Goal: Use online tool/utility: Utilize a website feature to perform a specific function

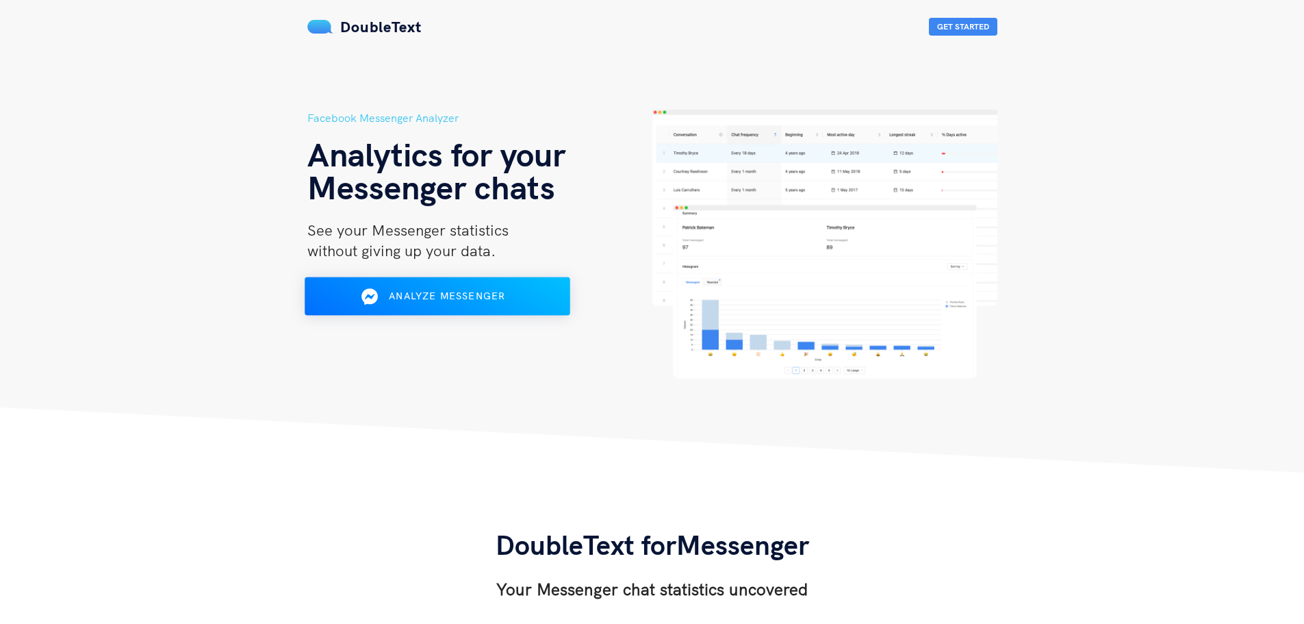
click at [497, 283] on button "Analyze Messenger" at bounding box center [438, 296] width 266 height 38
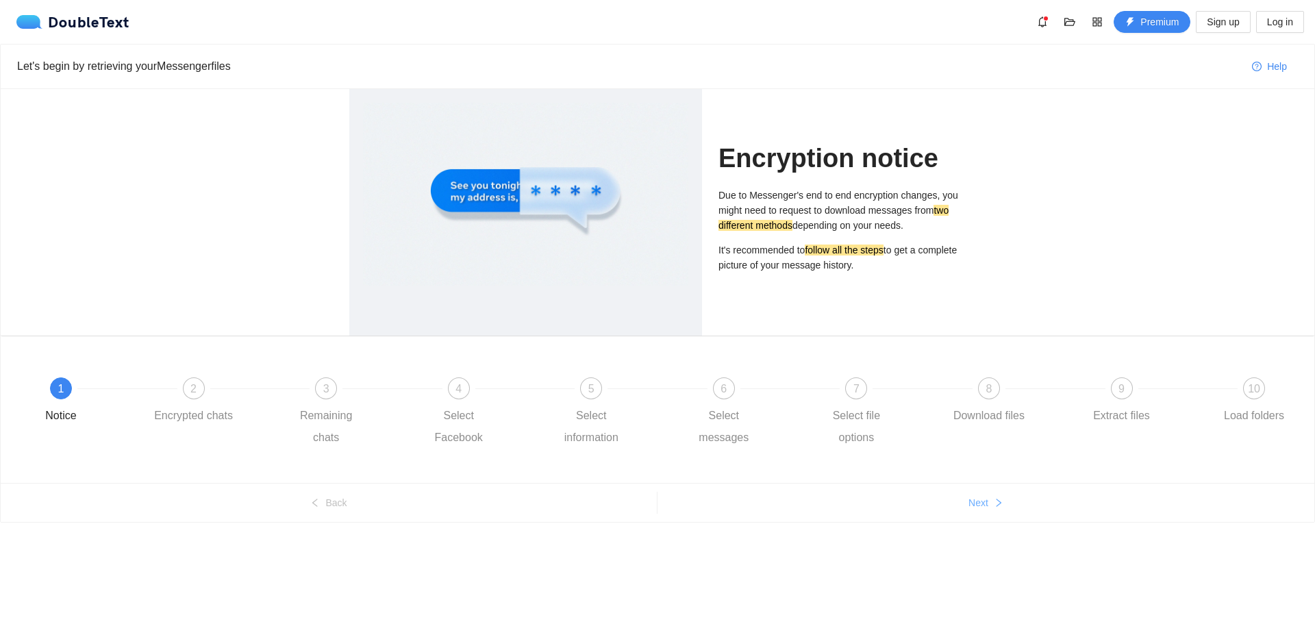
click at [1000, 504] on icon "right" at bounding box center [999, 503] width 10 height 10
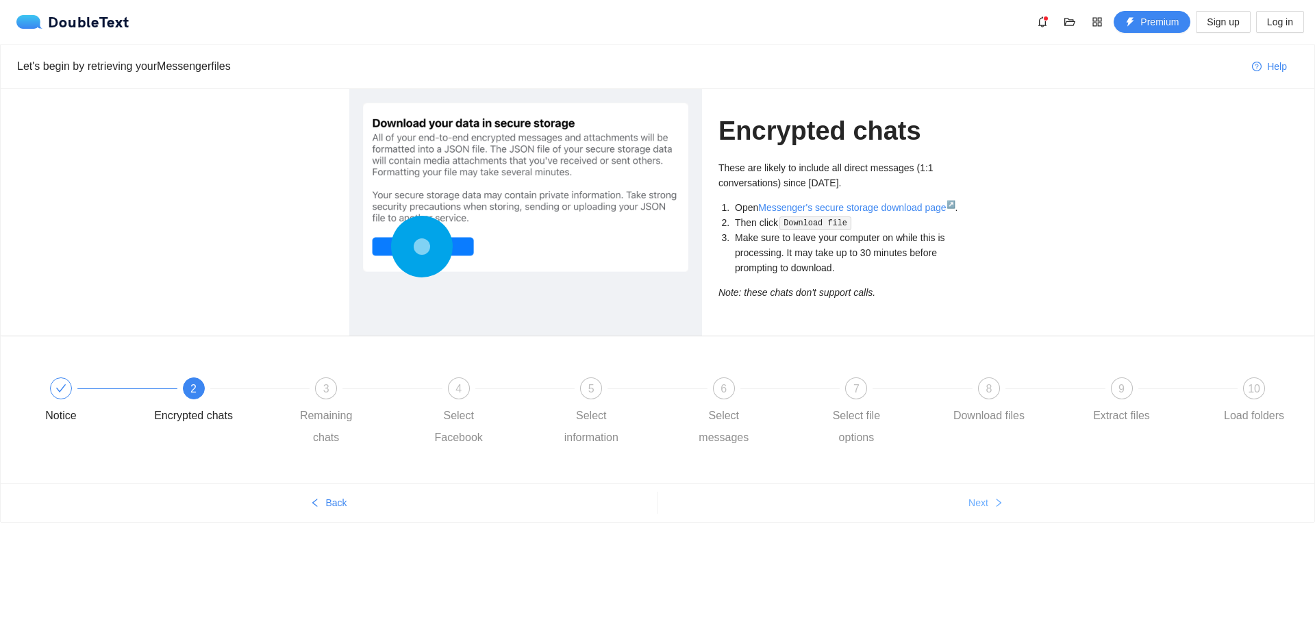
click at [984, 498] on span "Next" at bounding box center [978, 502] width 20 height 15
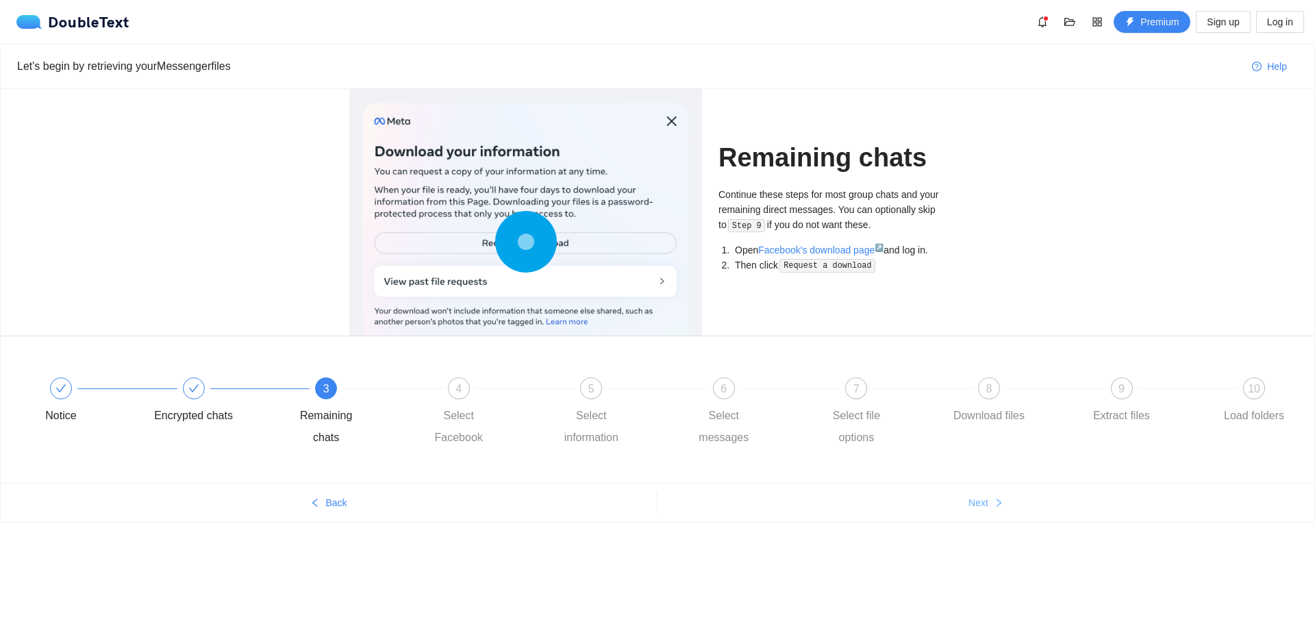
click at [984, 498] on span "Next" at bounding box center [978, 502] width 20 height 15
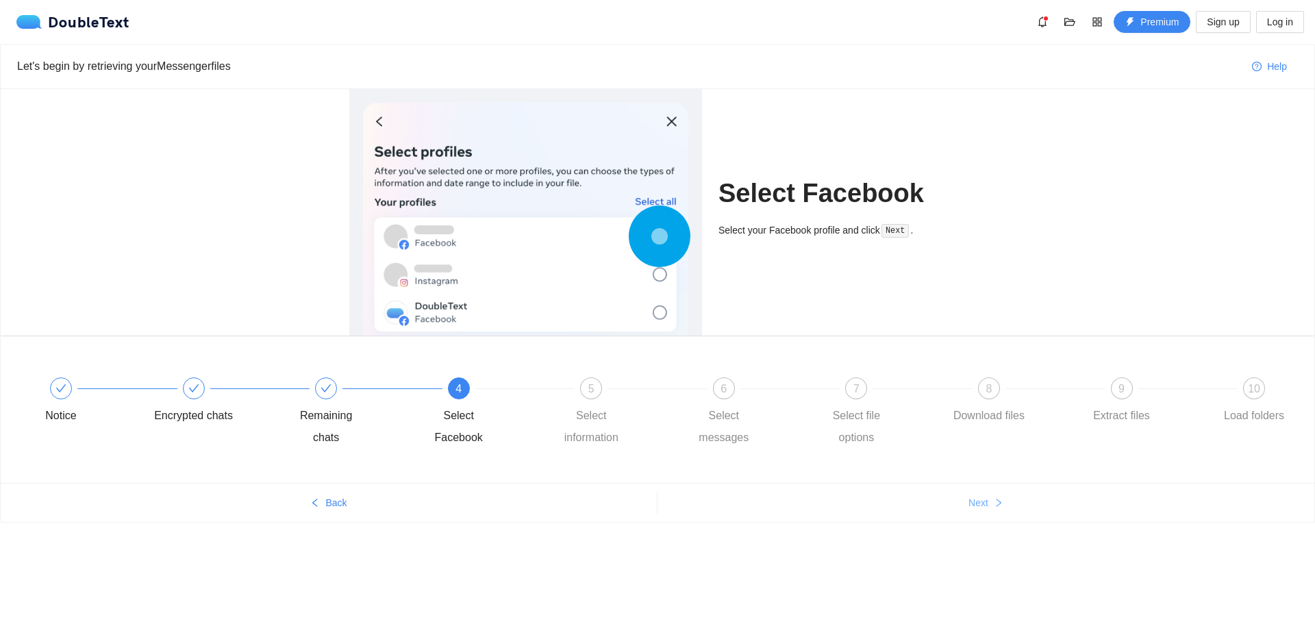
click at [983, 497] on span "Next" at bounding box center [978, 502] width 20 height 15
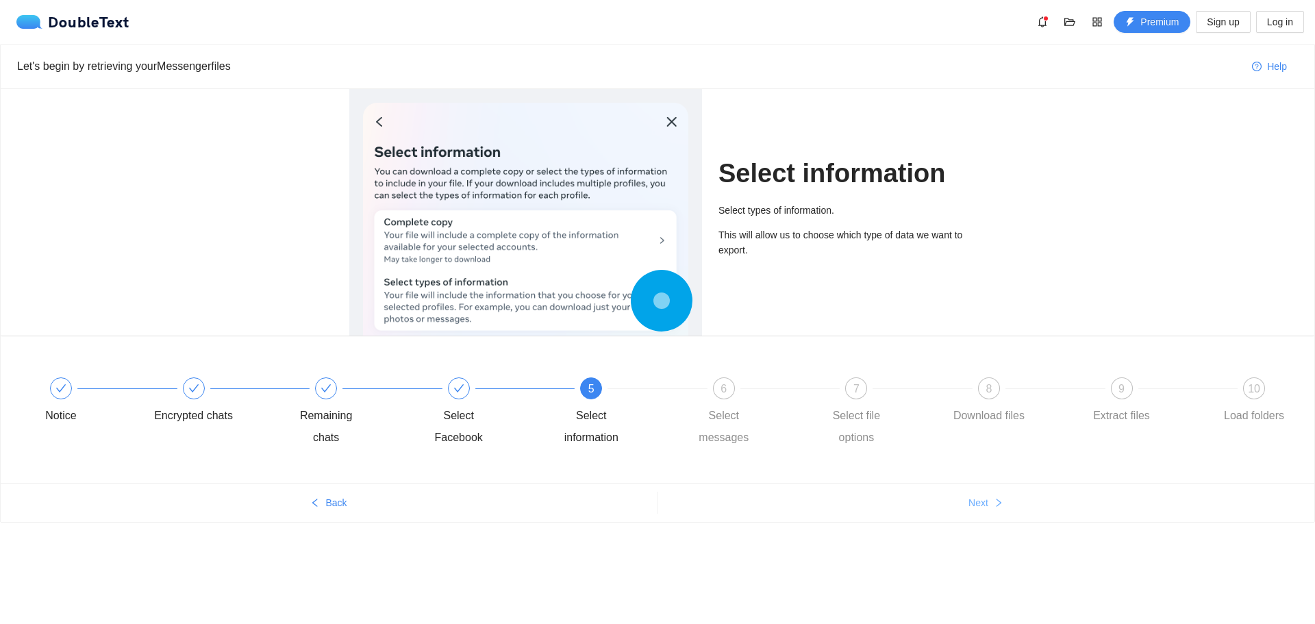
click at [983, 497] on span "Next" at bounding box center [978, 502] width 20 height 15
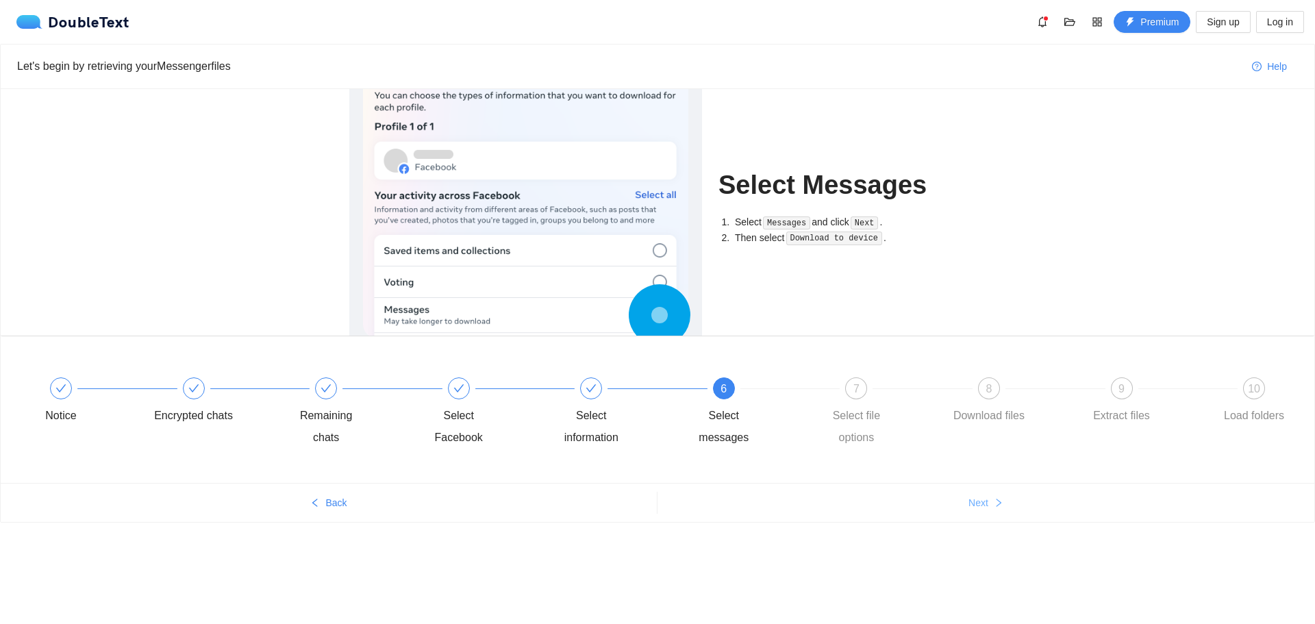
click at [983, 497] on span "Next" at bounding box center [978, 502] width 20 height 15
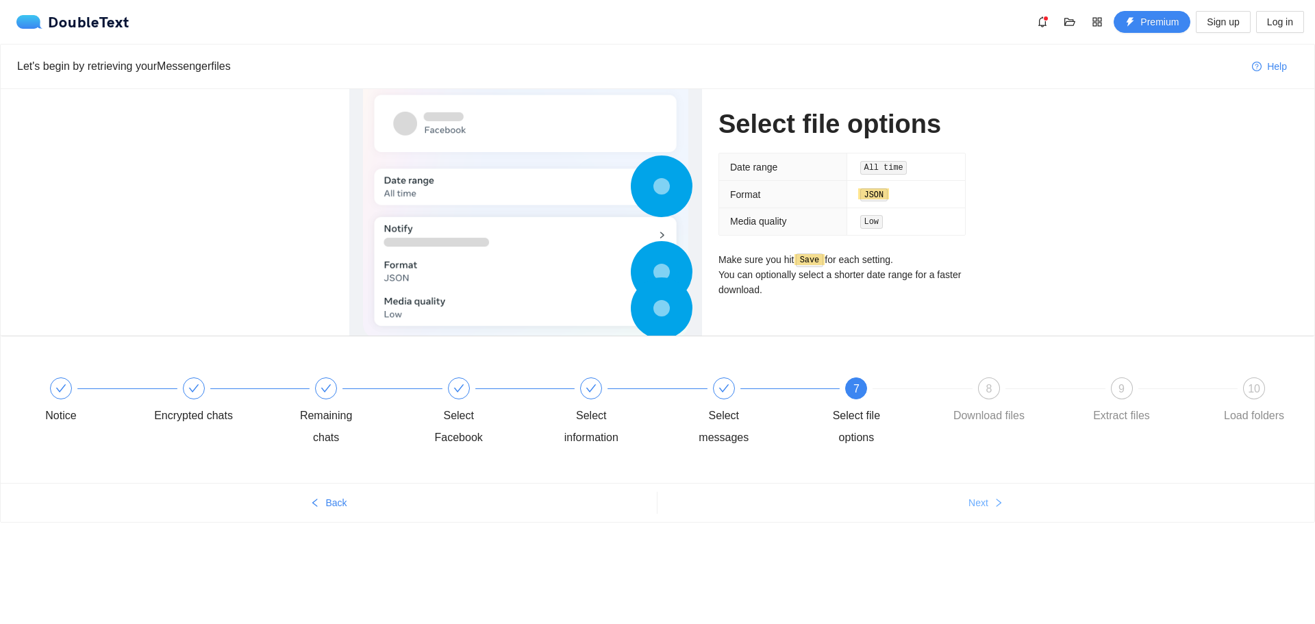
click at [983, 497] on span "Next" at bounding box center [978, 502] width 20 height 15
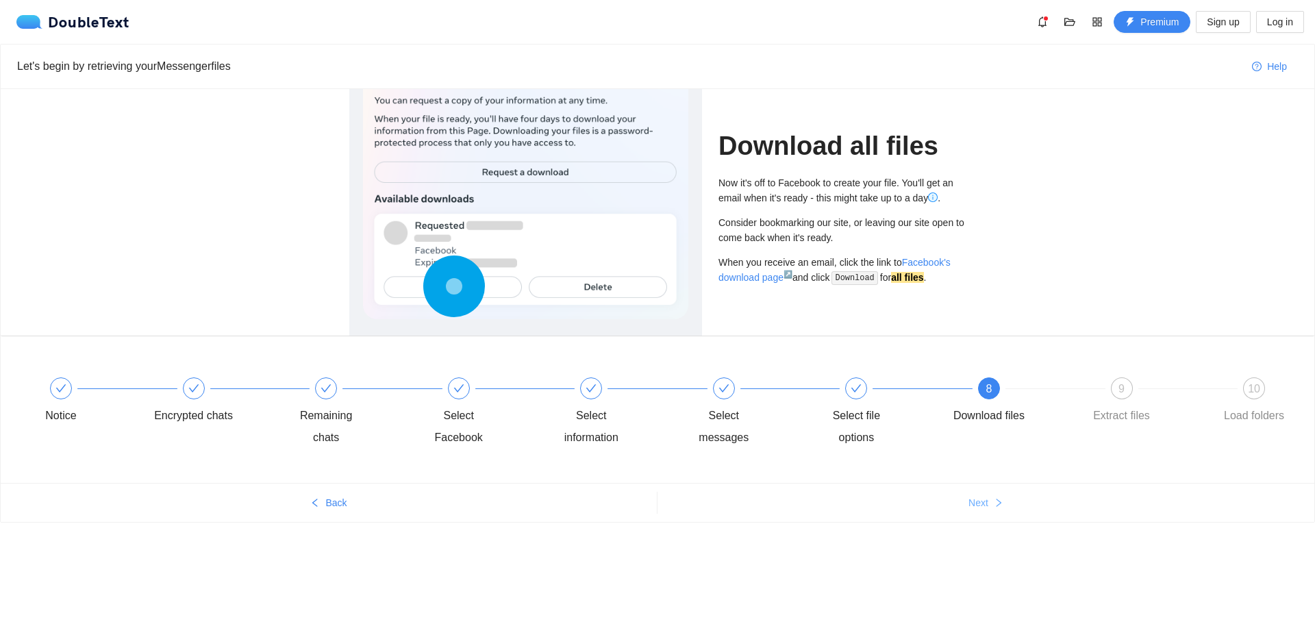
click at [983, 496] on span "Next" at bounding box center [978, 502] width 20 height 15
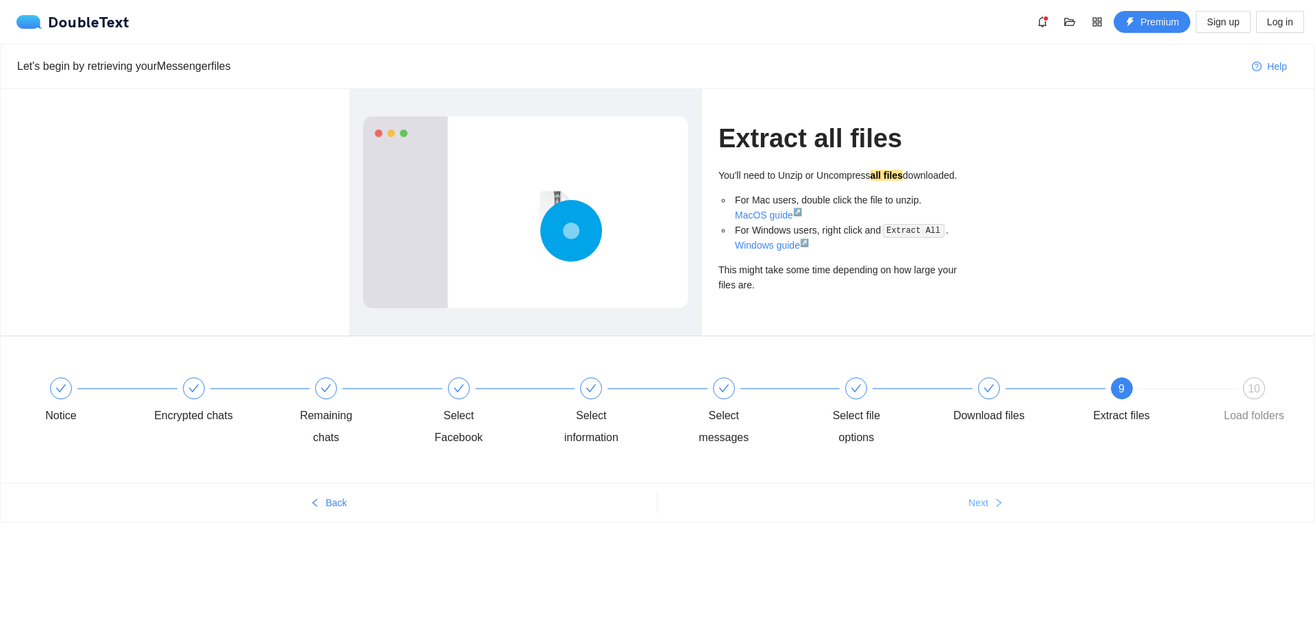
click at [983, 496] on span "Next" at bounding box center [978, 502] width 20 height 15
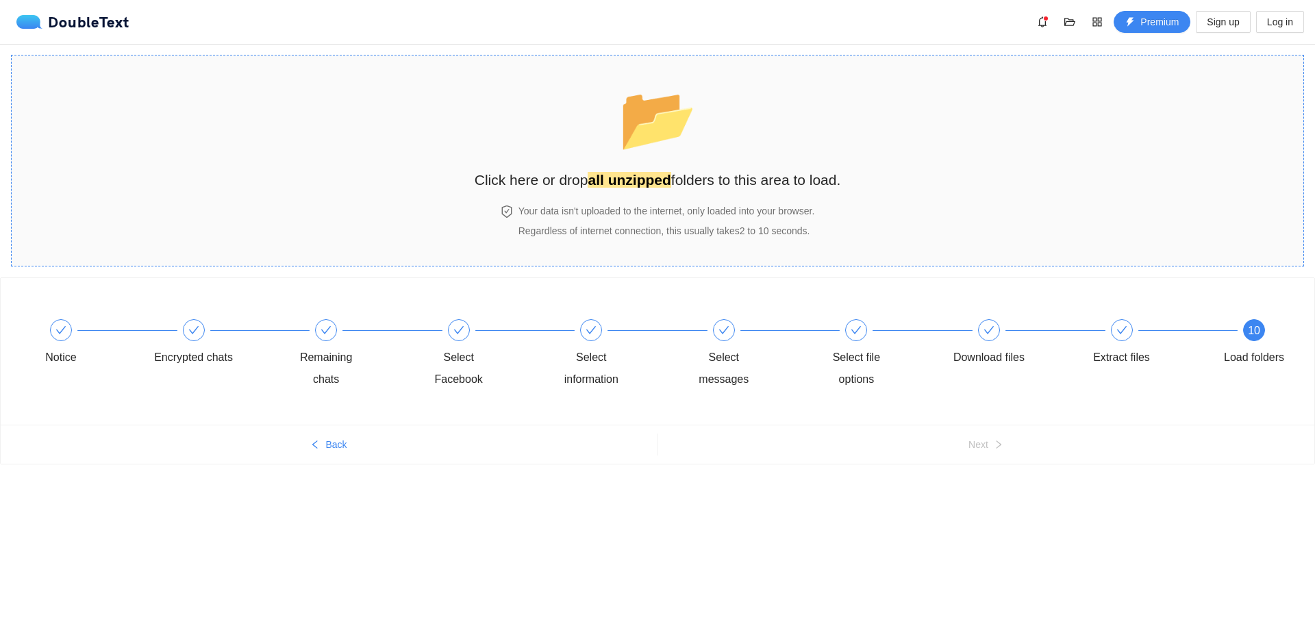
click at [1007, 213] on section "📂 Click here or drop all unzipped folders to this area to load. Your data isn't…" at bounding box center [657, 161] width 1293 height 212
click at [1110, 165] on section "📂 Click here or drop all unzipped folders to this area to load. Your data isn't…" at bounding box center [657, 161] width 1293 height 212
click at [654, 117] on span "📂" at bounding box center [657, 119] width 79 height 70
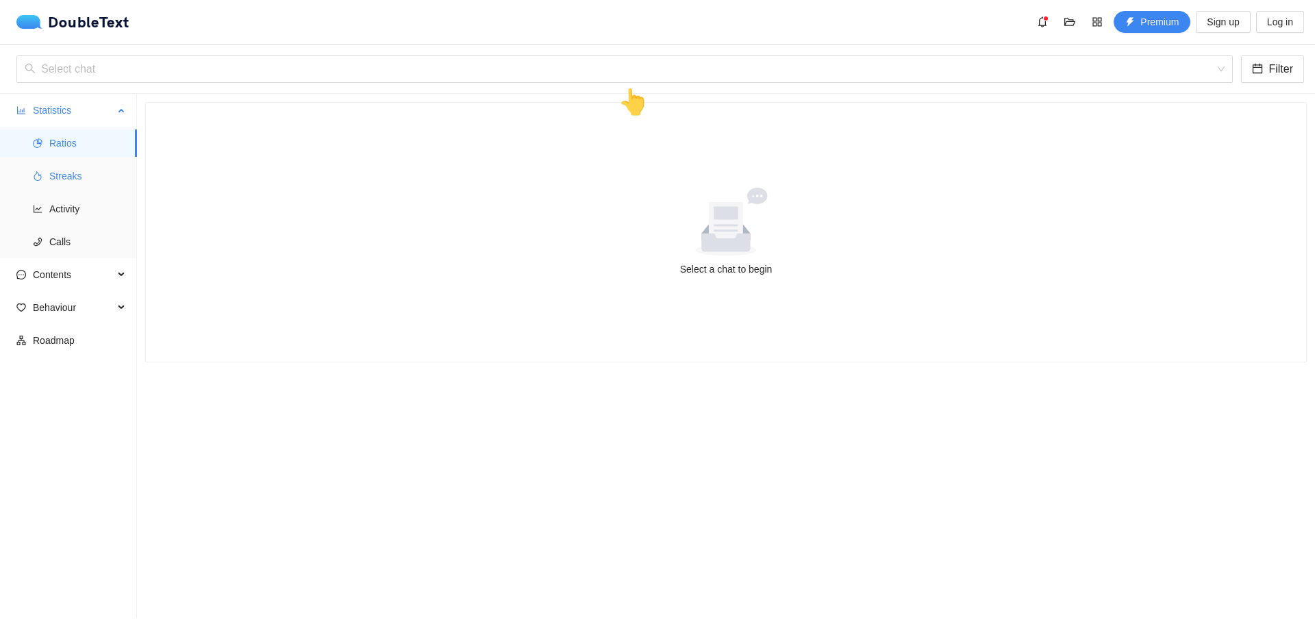
click at [75, 169] on span "Streaks" at bounding box center [87, 175] width 77 height 27
click at [80, 141] on span "Ratios" at bounding box center [87, 142] width 77 height 27
click at [69, 110] on span "Statistics" at bounding box center [73, 110] width 81 height 27
click at [69, 119] on span "Statistics" at bounding box center [73, 110] width 81 height 27
click at [67, 274] on span "Contents" at bounding box center [73, 274] width 81 height 27
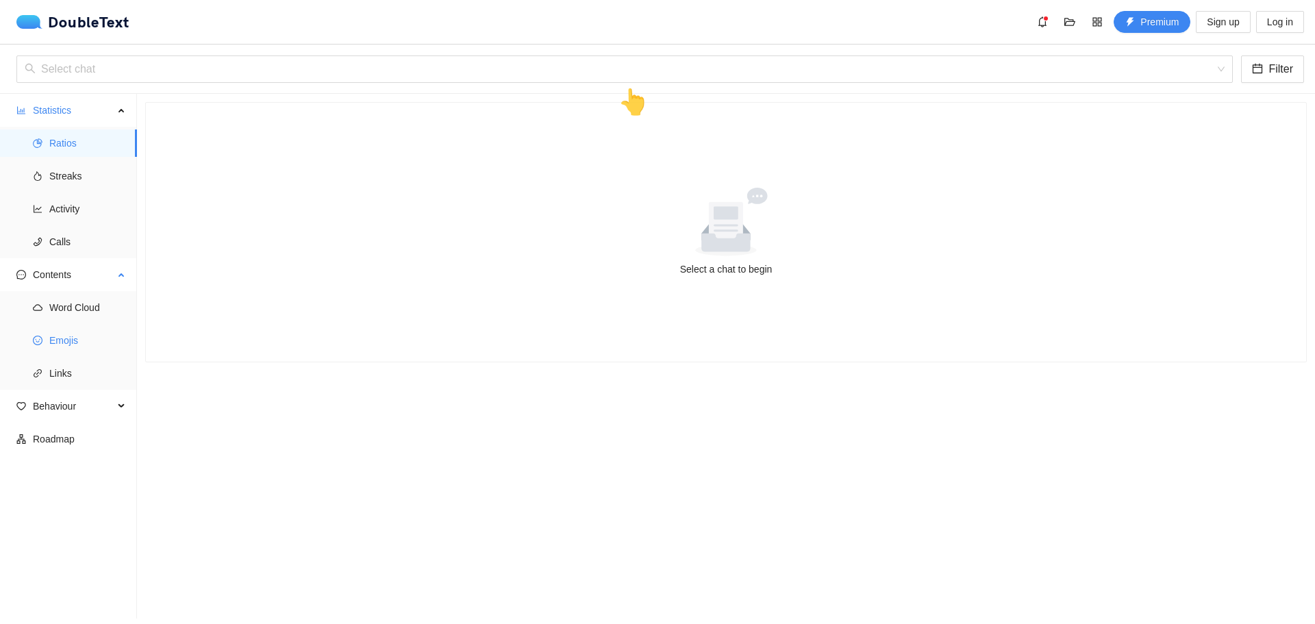
click at [65, 325] on ul "Word Cloud Emojis Links" at bounding box center [68, 340] width 136 height 99
click at [71, 304] on span "Word Cloud" at bounding box center [87, 307] width 77 height 27
click at [68, 338] on span "Emojis" at bounding box center [87, 340] width 77 height 27
click at [65, 369] on span "Links" at bounding box center [87, 372] width 77 height 27
click at [65, 415] on span "Behaviour" at bounding box center [73, 405] width 81 height 27
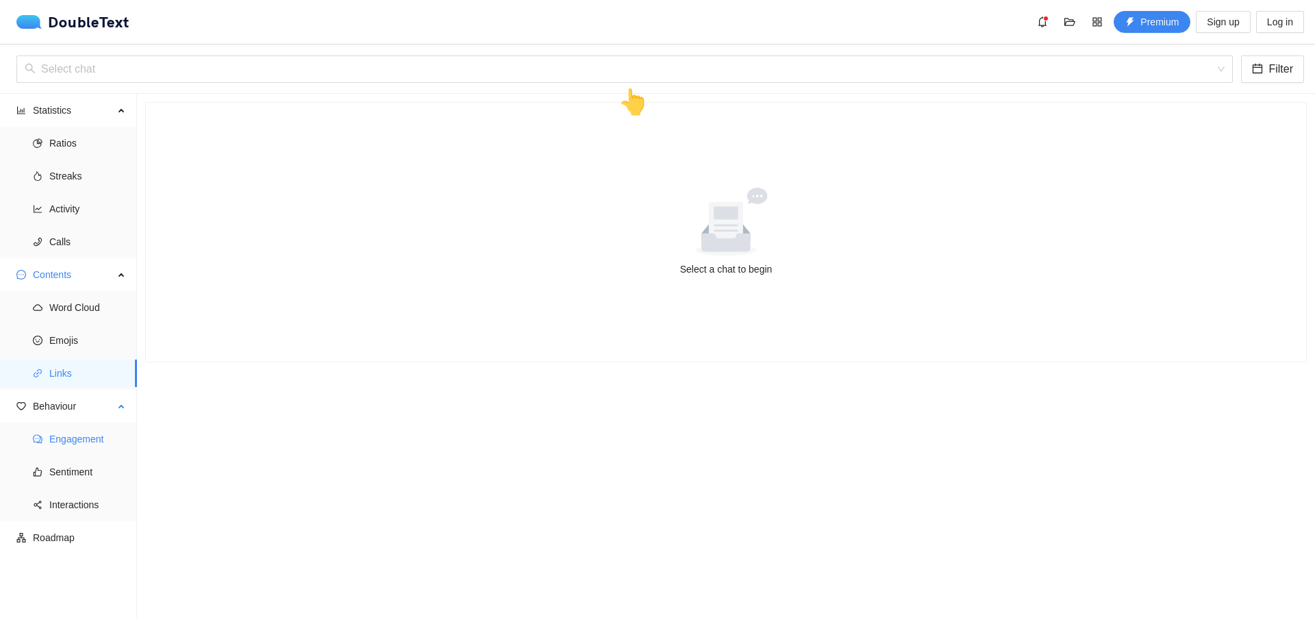
click at [58, 449] on span "Engagement" at bounding box center [87, 438] width 77 height 27
click at [73, 475] on span "Sentiment" at bounding box center [87, 471] width 77 height 27
click at [75, 503] on span "Interactions" at bounding box center [87, 504] width 77 height 27
click at [64, 543] on span "Roadmap" at bounding box center [79, 537] width 93 height 27
click at [79, 146] on span "Ratios" at bounding box center [87, 142] width 77 height 27
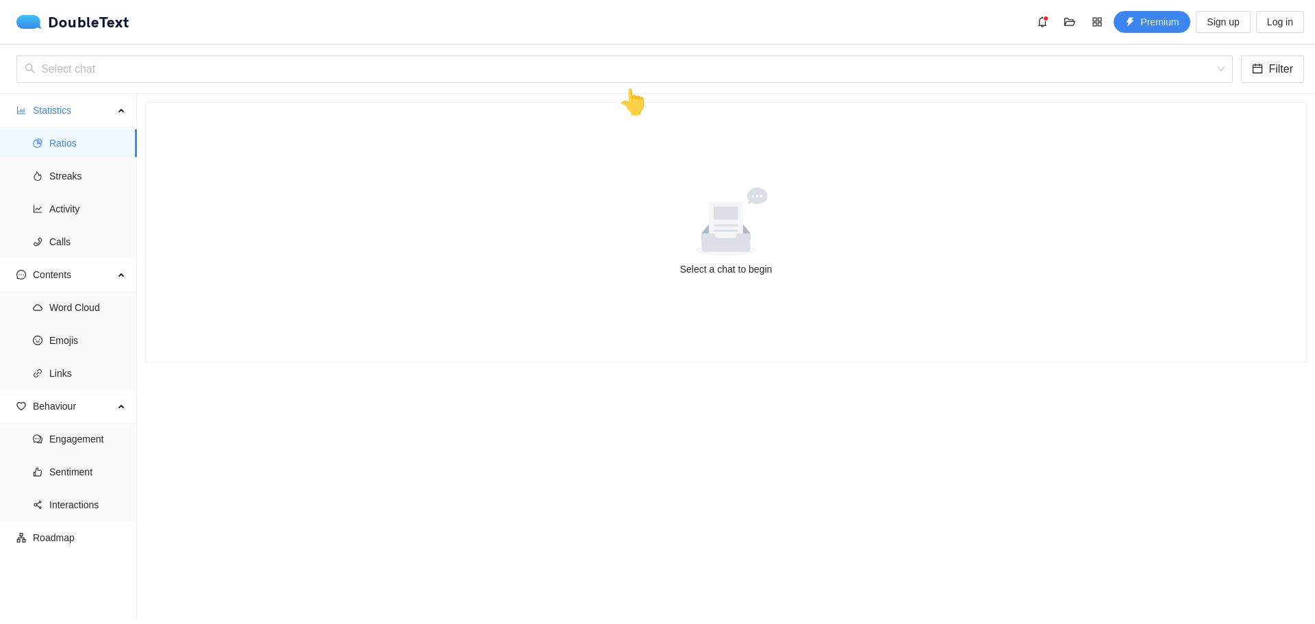
click at [87, 4] on div "DoubleText Premium Sign up Log in" at bounding box center [657, 22] width 1315 height 44
click at [91, 26] on div "DoubleText" at bounding box center [72, 22] width 113 height 14
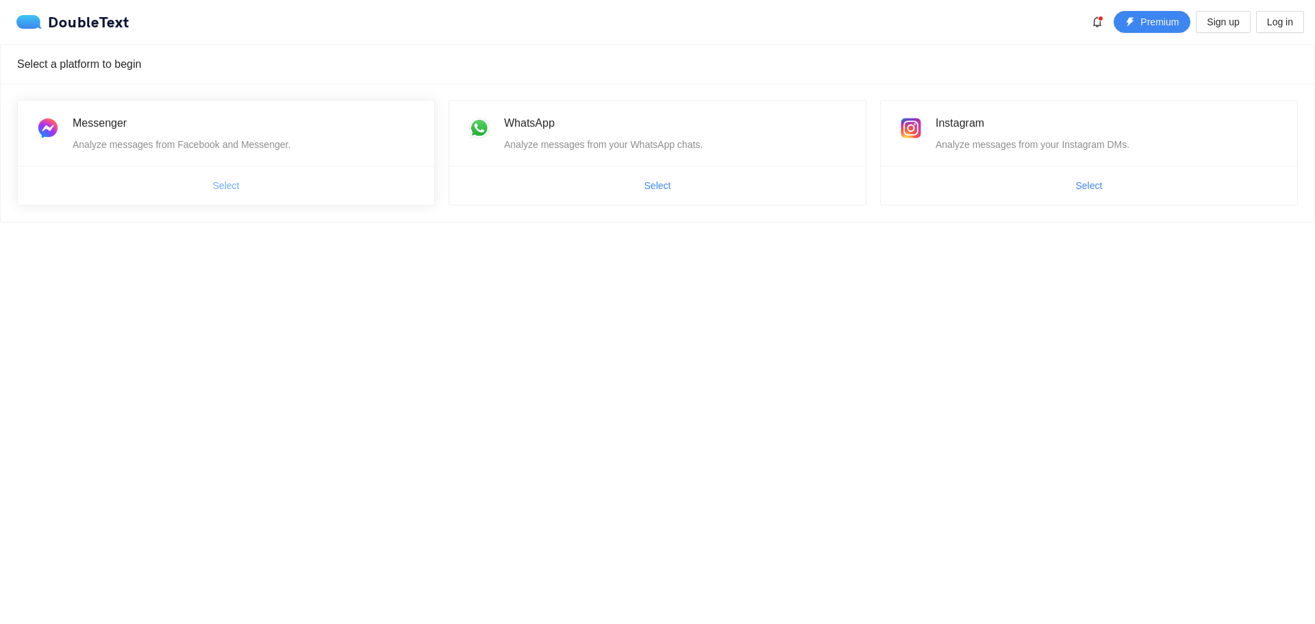
click at [226, 191] on span "Select" at bounding box center [226, 185] width 27 height 15
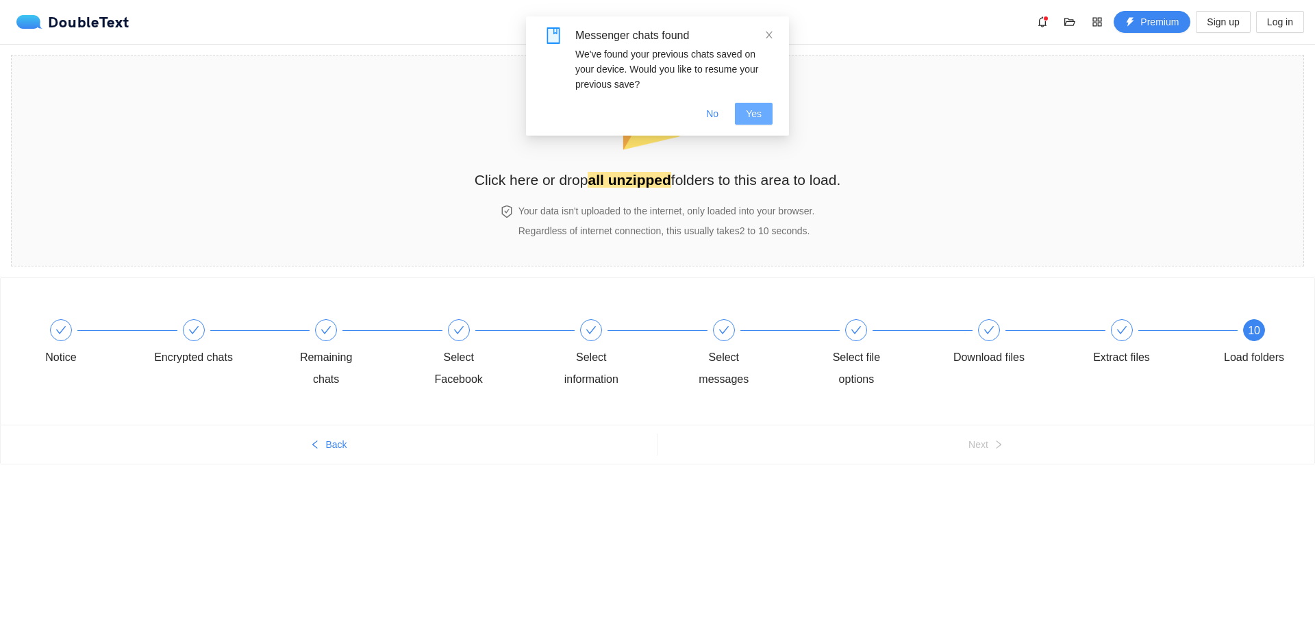
click at [755, 116] on span "Yes" at bounding box center [754, 113] width 16 height 15
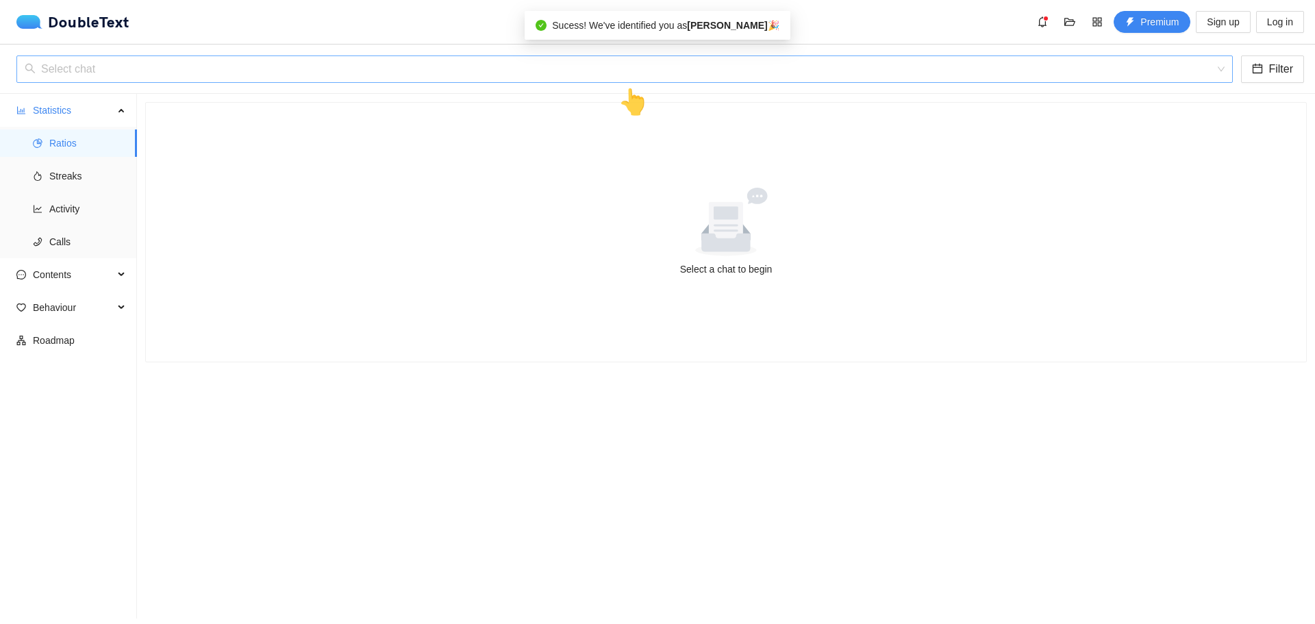
click at [614, 66] on input "search" at bounding box center [620, 69] width 1190 height 26
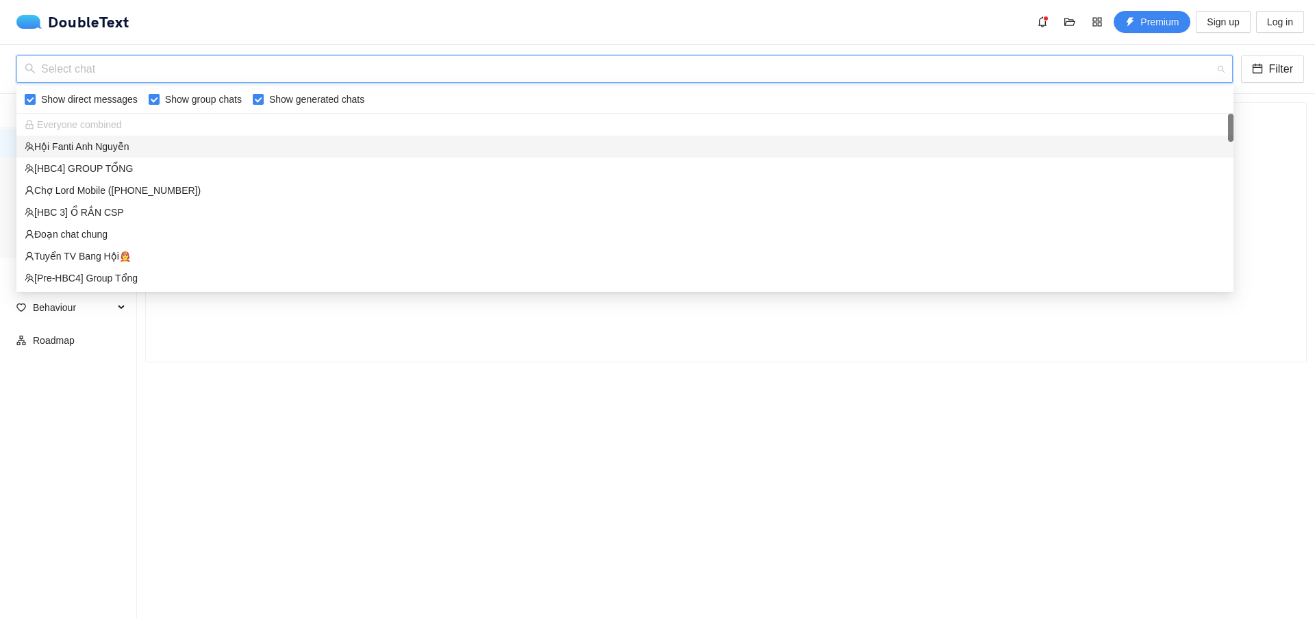
click at [163, 73] on input "search" at bounding box center [620, 69] width 1190 height 26
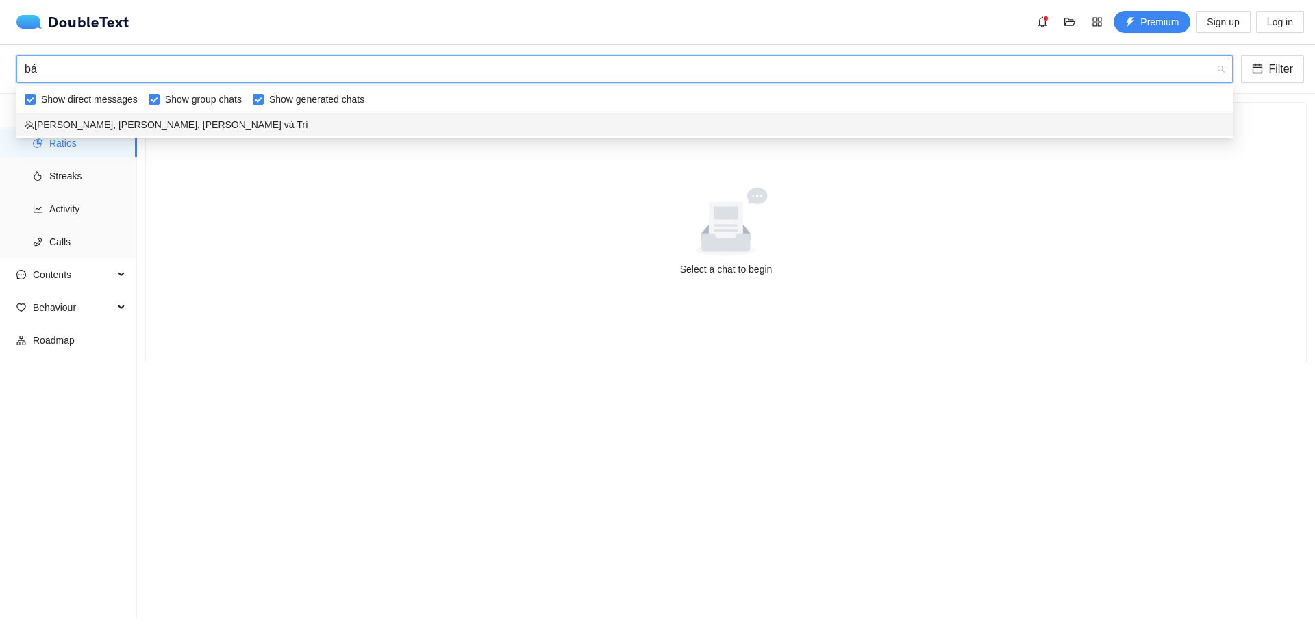
type input "b"
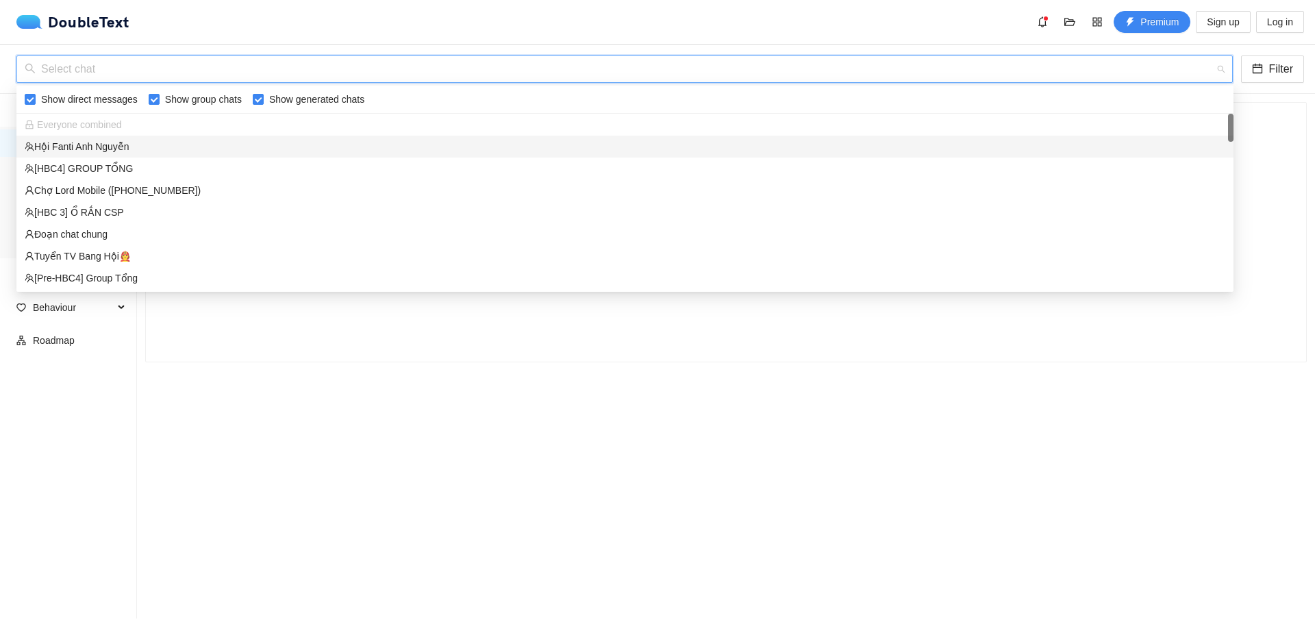
click at [179, 151] on div "Hội Fanti Anh Nguyễn" at bounding box center [625, 146] width 1200 height 15
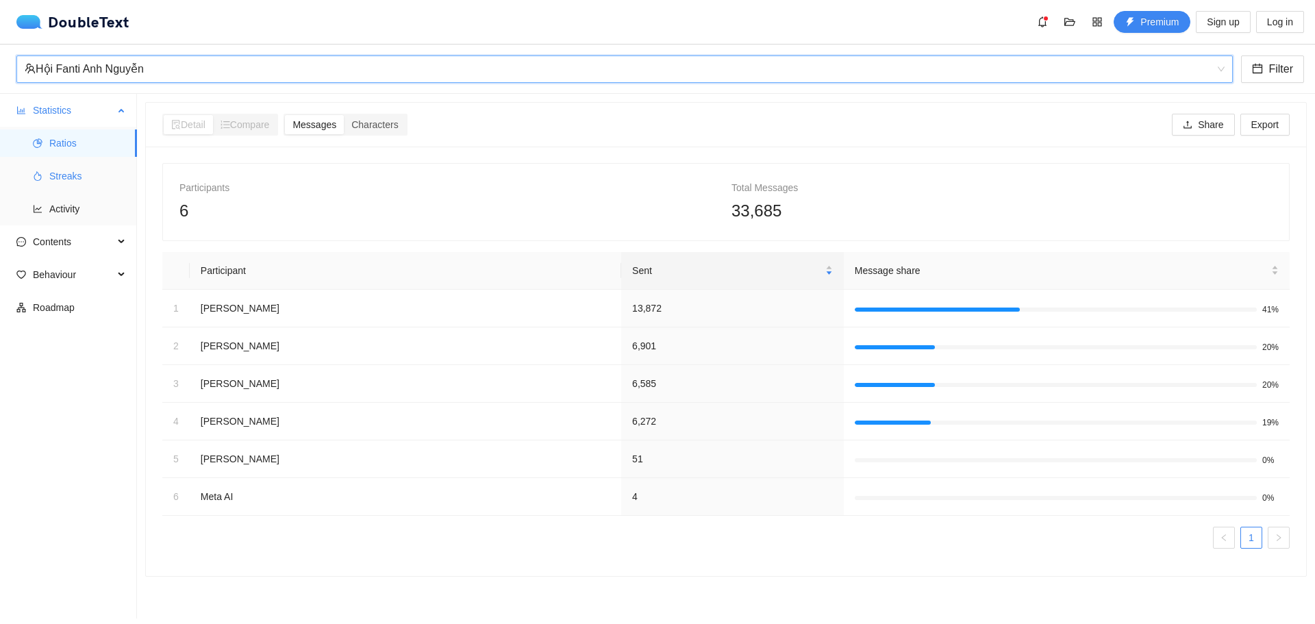
click at [83, 173] on span "Streaks" at bounding box center [87, 175] width 77 height 27
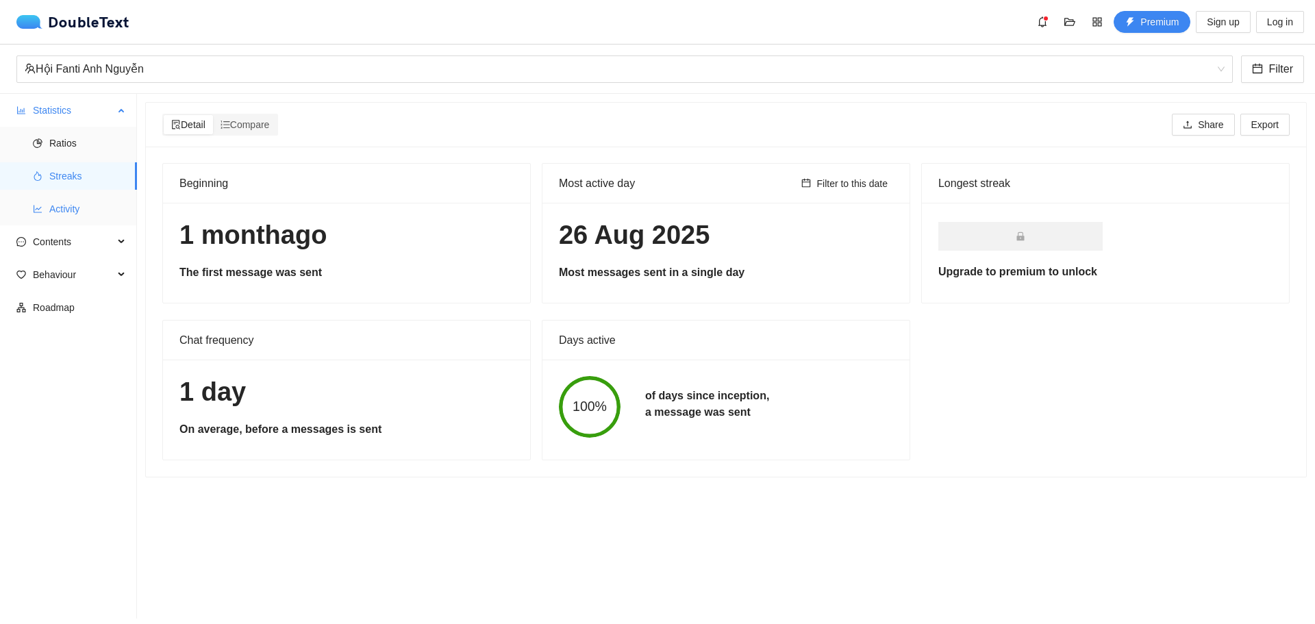
click at [100, 202] on span "Activity" at bounding box center [87, 208] width 77 height 27
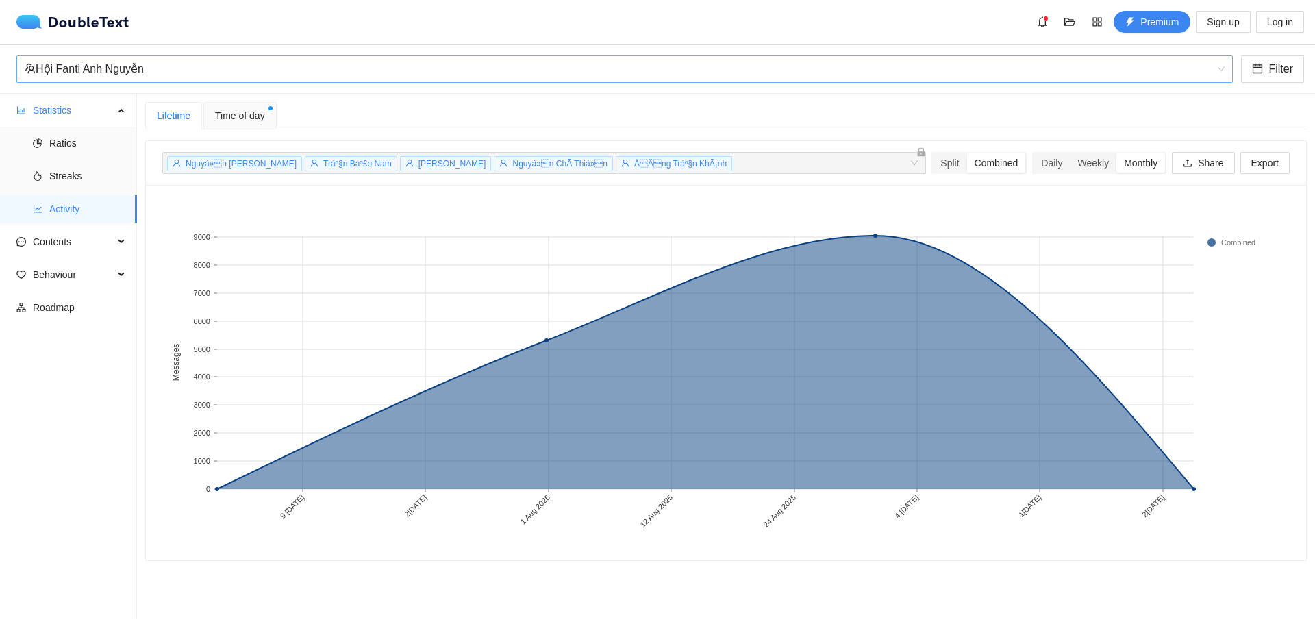
click at [517, 66] on div "Hội Fanti Anh Nguyễn" at bounding box center [618, 69] width 1187 height 26
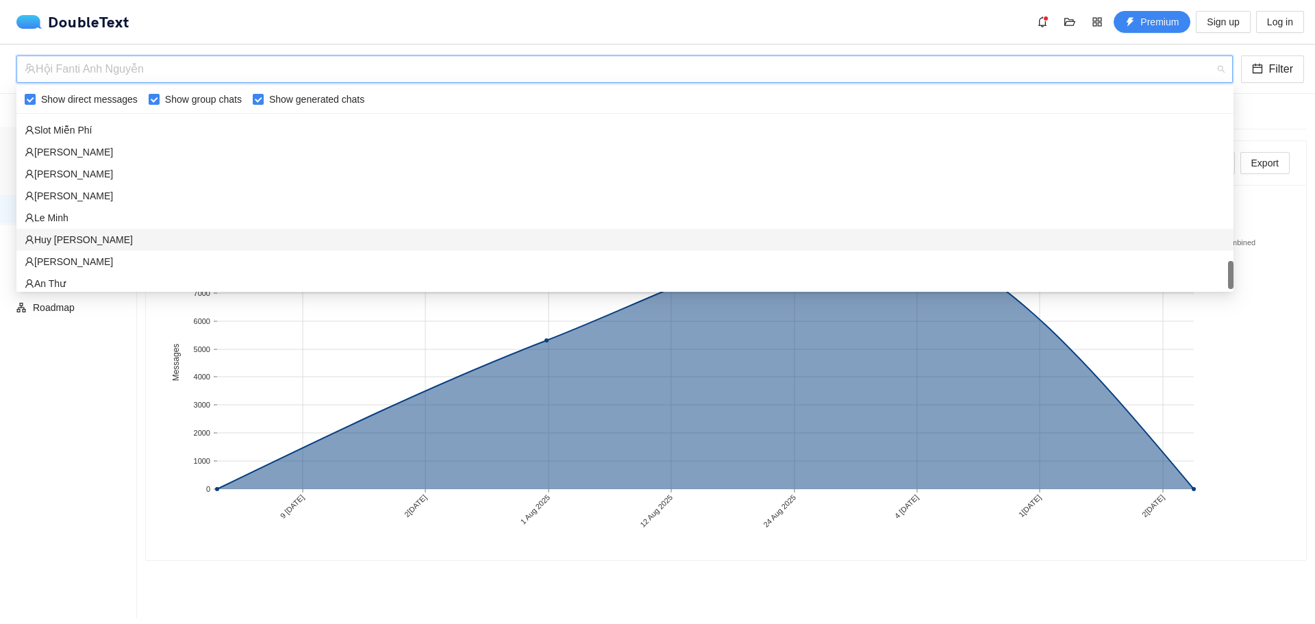
scroll to position [1161, 0]
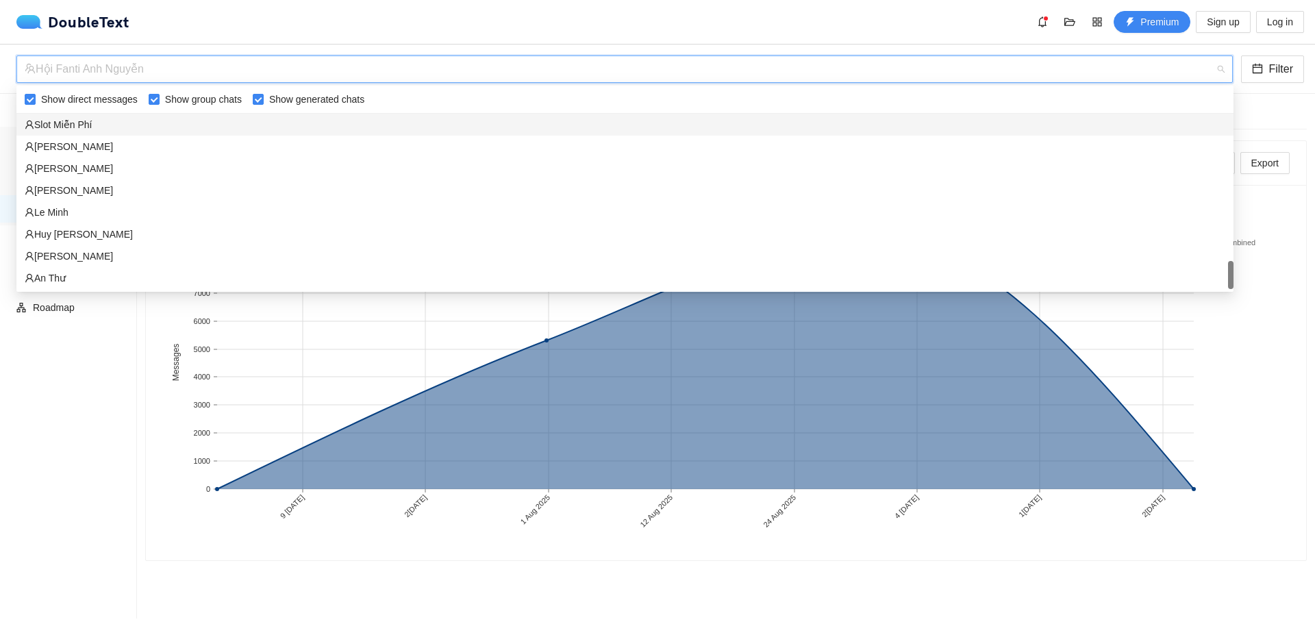
click at [244, 68] on div "Hội Fanti Anh Nguyễn" at bounding box center [618, 69] width 1187 height 26
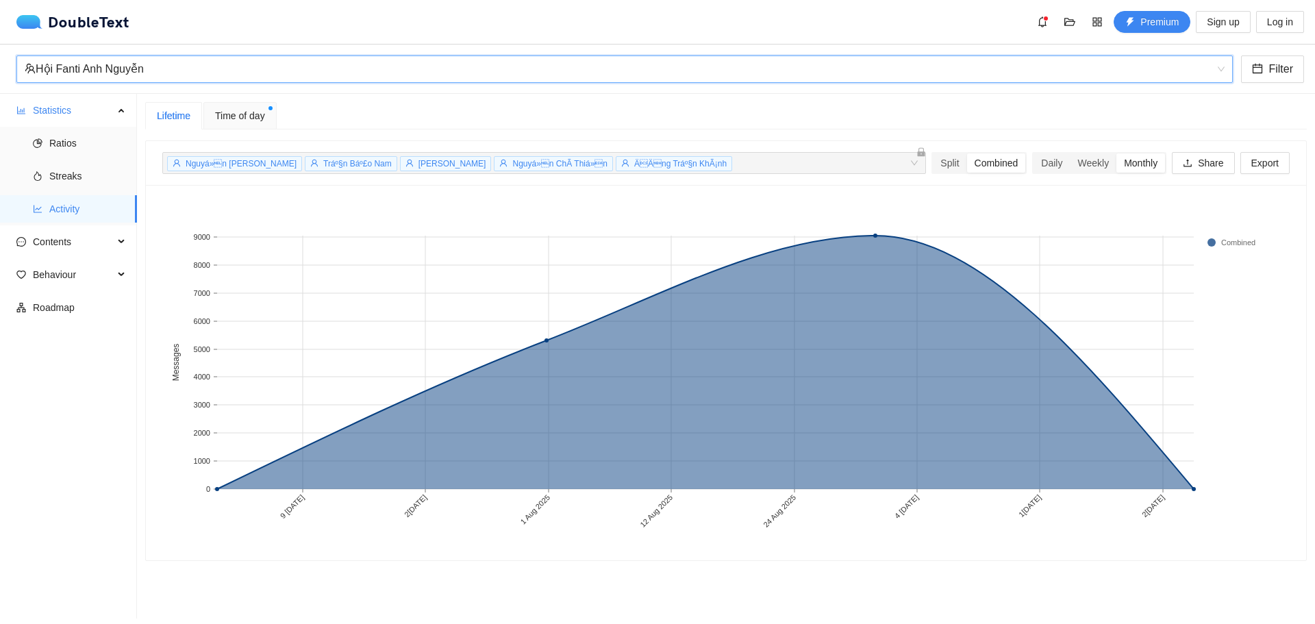
click at [244, 68] on div "Hội Fanti Anh Nguyễn" at bounding box center [618, 69] width 1187 height 26
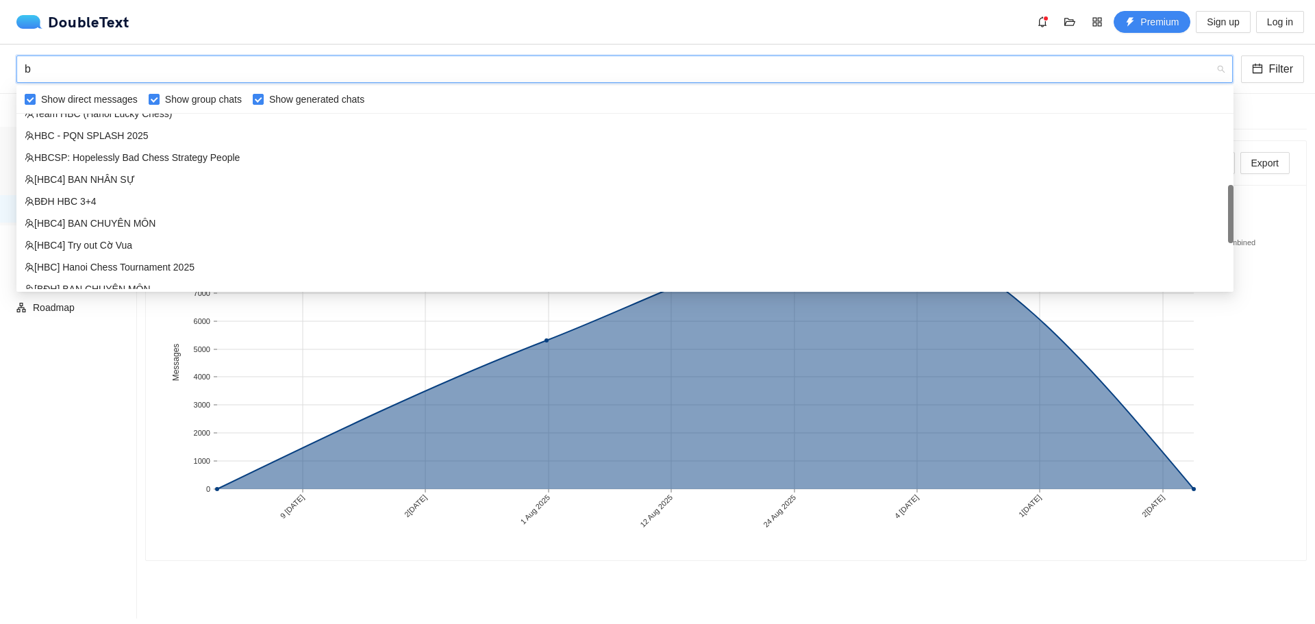
scroll to position [477, 0]
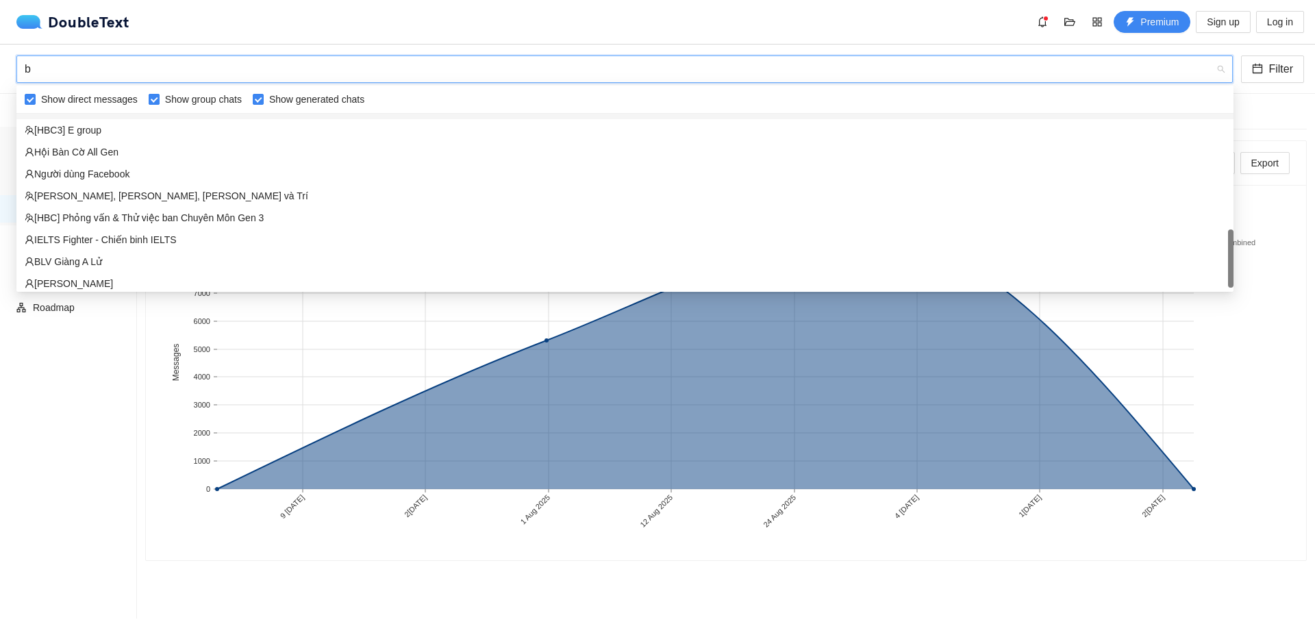
type input "b"
click at [155, 94] on input "Show group chats" at bounding box center [154, 99] width 11 height 11
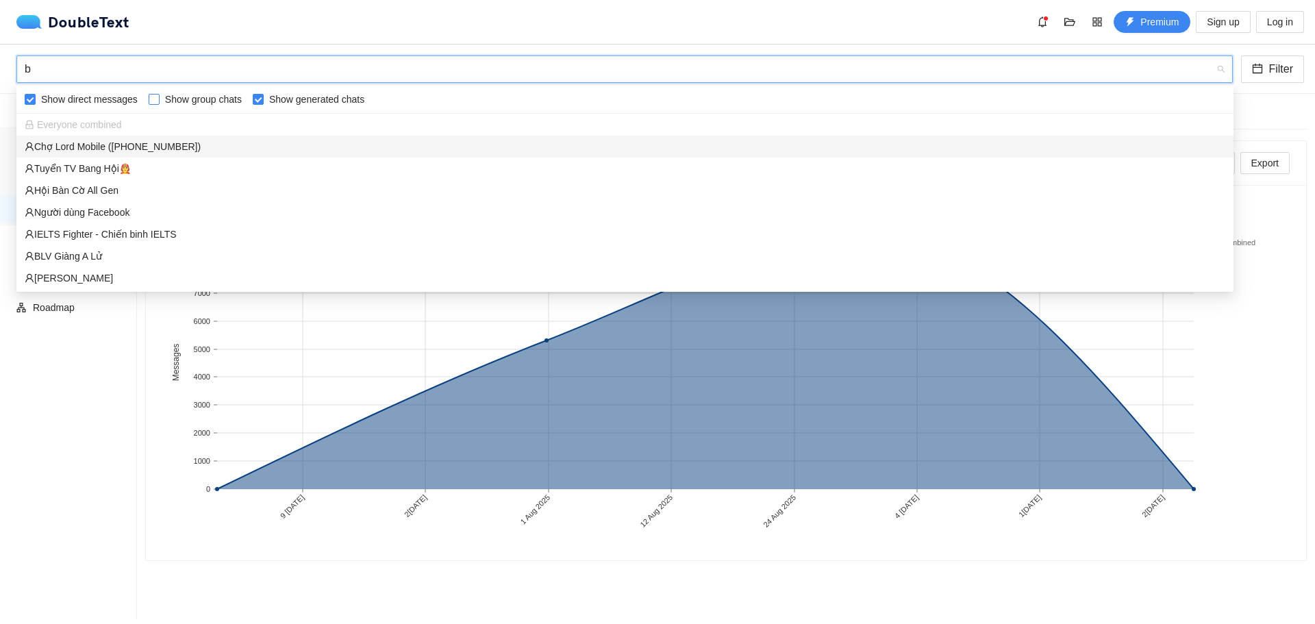
scroll to position [0, 0]
click at [242, 97] on span "Show group chats" at bounding box center [204, 99] width 88 height 15
click at [160, 97] on input "Show group chats" at bounding box center [154, 99] width 11 height 11
click at [236, 99] on span "Show group chats" at bounding box center [204, 99] width 88 height 15
click at [160, 99] on input "Show group chats" at bounding box center [154, 99] width 11 height 11
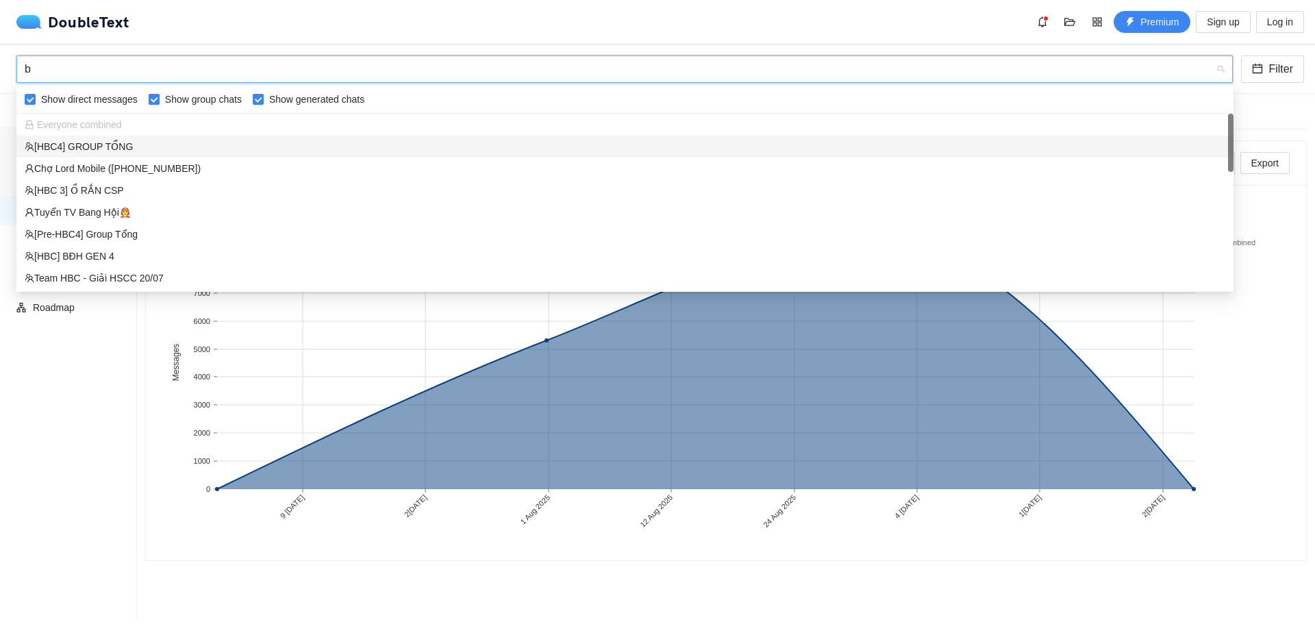
checkbox input "false"
click at [255, 102] on input "Show generated chats" at bounding box center [258, 99] width 11 height 11
checkbox input "false"
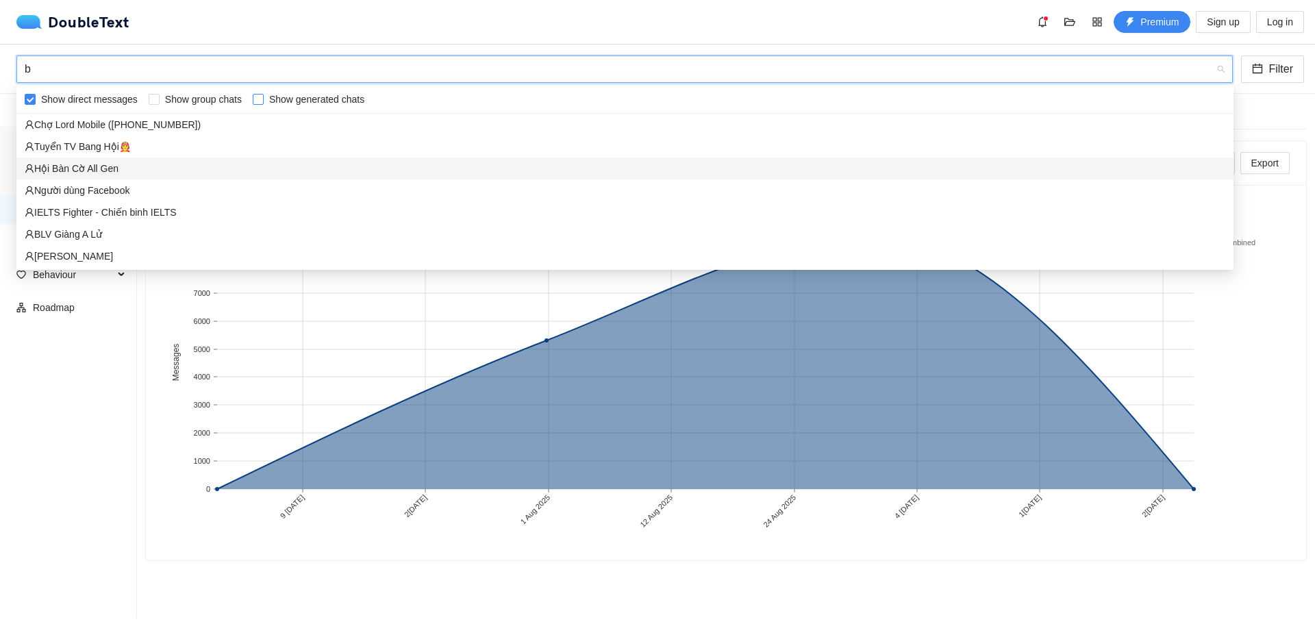
click at [143, 174] on div "Hội Bàn Cờ All Gen" at bounding box center [625, 168] width 1200 height 15
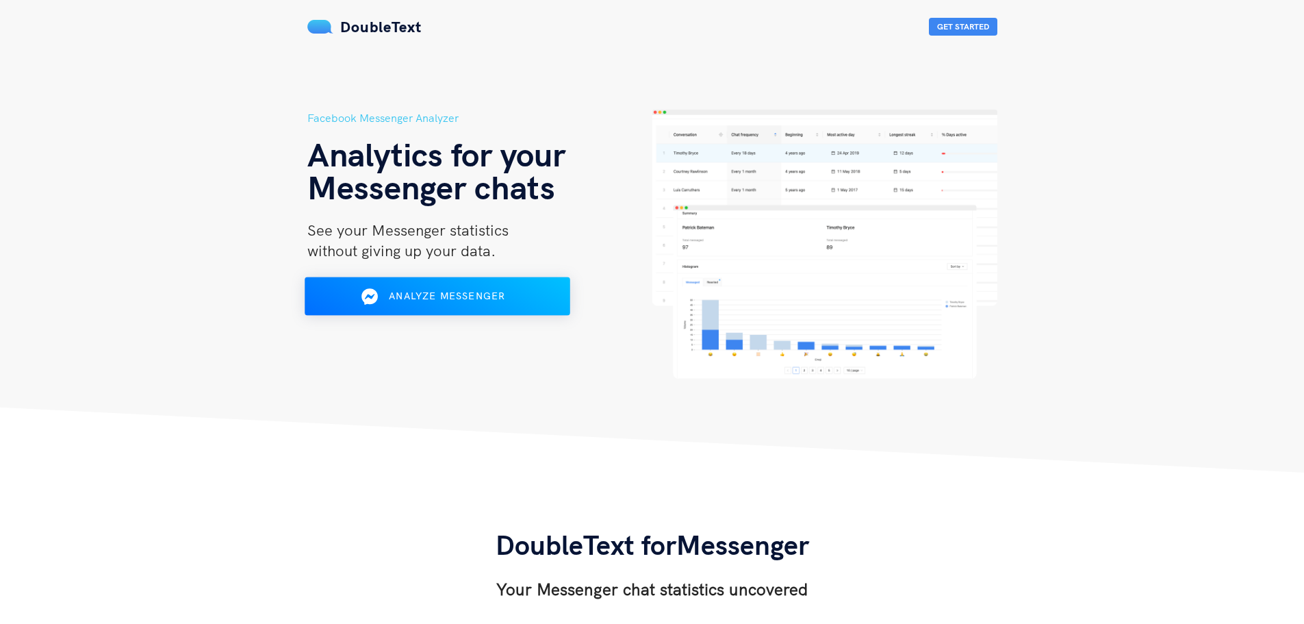
click at [402, 309] on button "Analyze Messenger" at bounding box center [438, 296] width 266 height 38
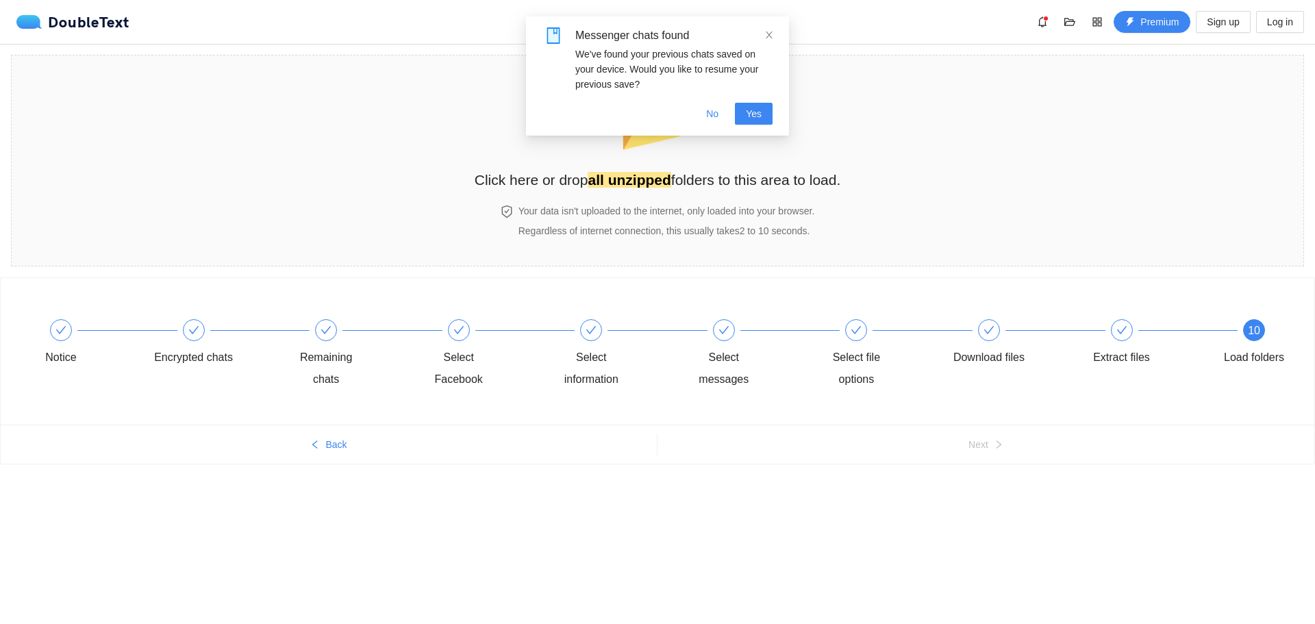
click at [196, 343] on div "Encrypted chats" at bounding box center [220, 343] width 133 height 49
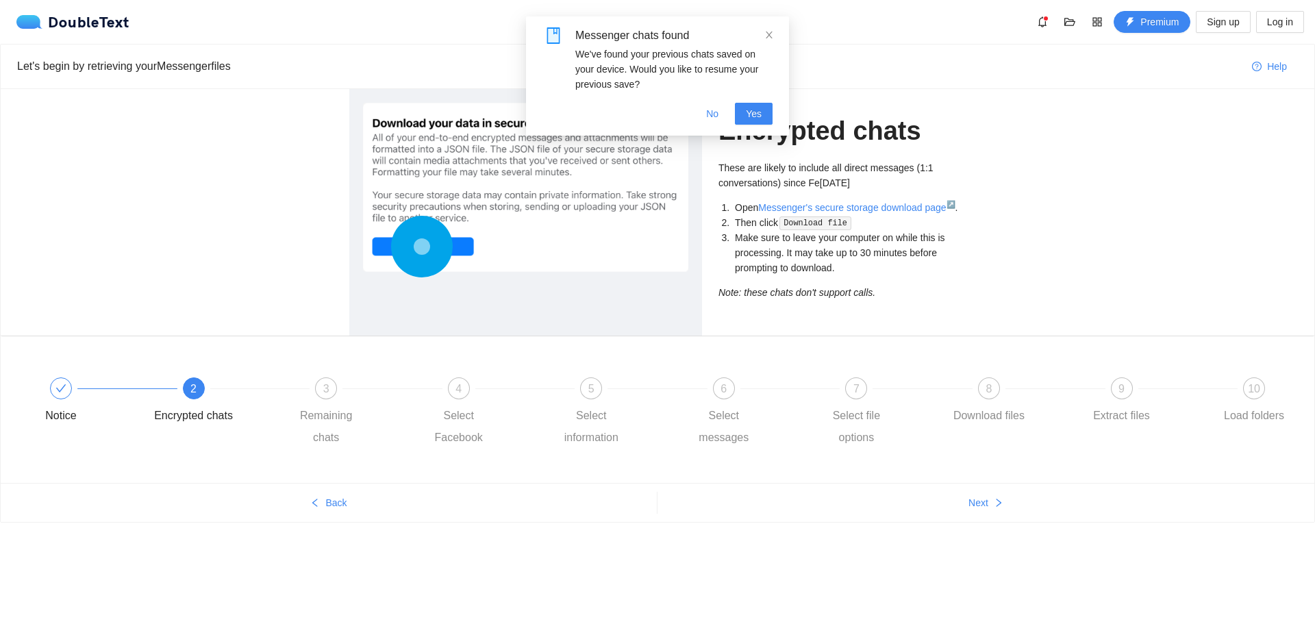
click at [770, 27] on div "Messenger chats found We've found your previous chats saved on your device. Wou…" at bounding box center [657, 75] width 263 height 119
click at [767, 30] on icon "close" at bounding box center [769, 35] width 10 height 10
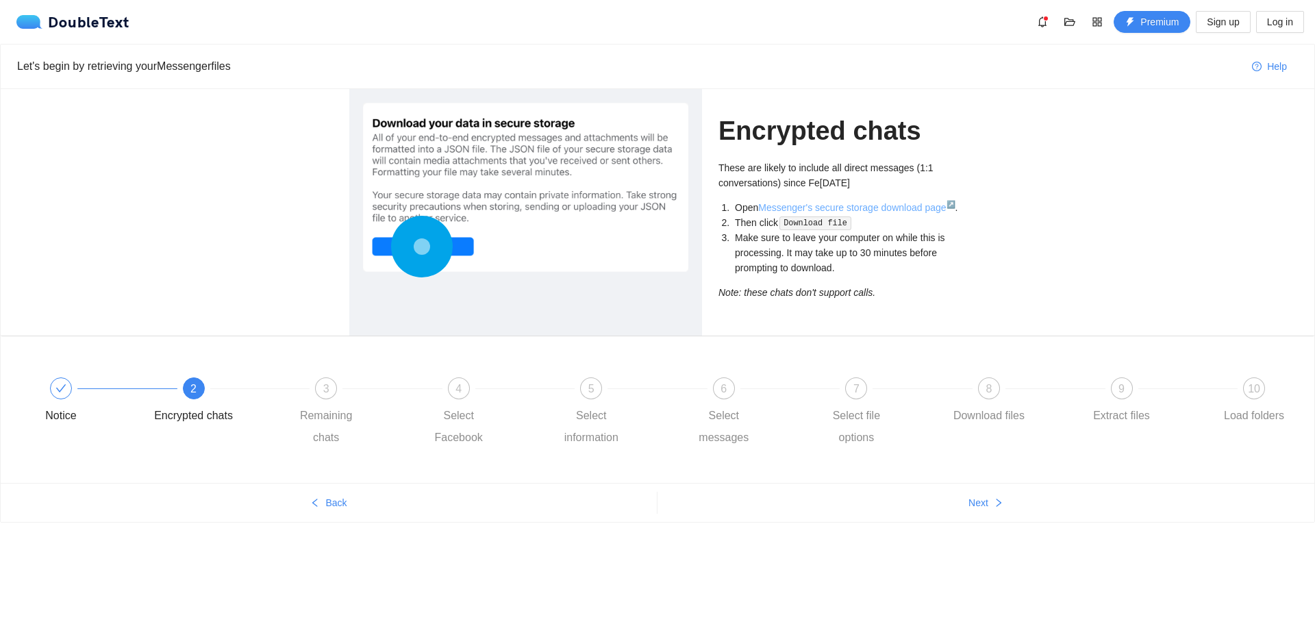
click at [817, 211] on link "Messenger's secure storage download page ↗" at bounding box center [856, 207] width 197 height 11
click at [342, 392] on div "3 Remaining chats" at bounding box center [352, 412] width 133 height 71
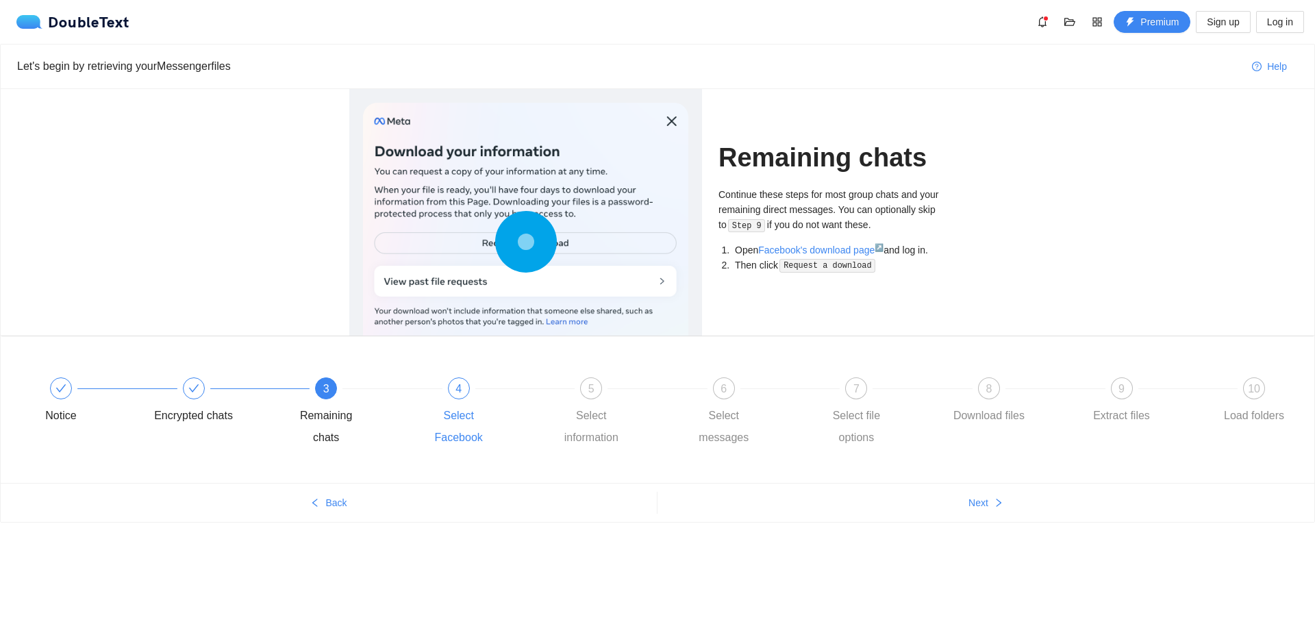
click at [483, 412] on div "Select Facebook" at bounding box center [458, 427] width 79 height 44
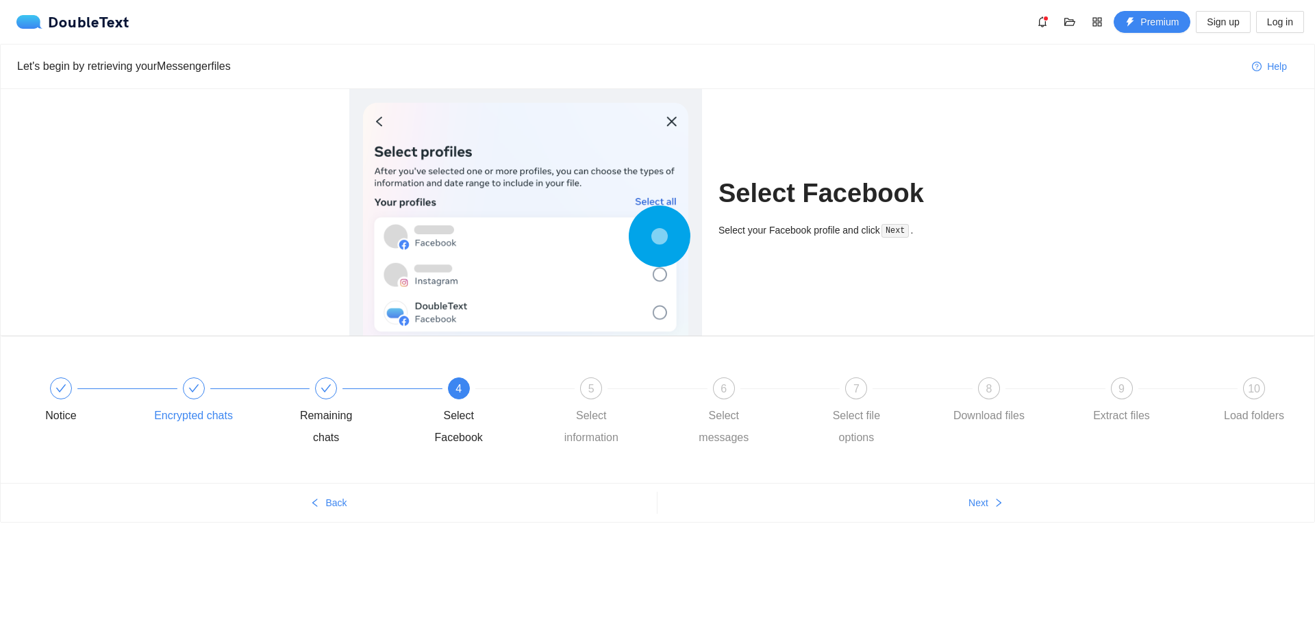
click at [253, 390] on div at bounding box center [260, 388] width 133 height 5
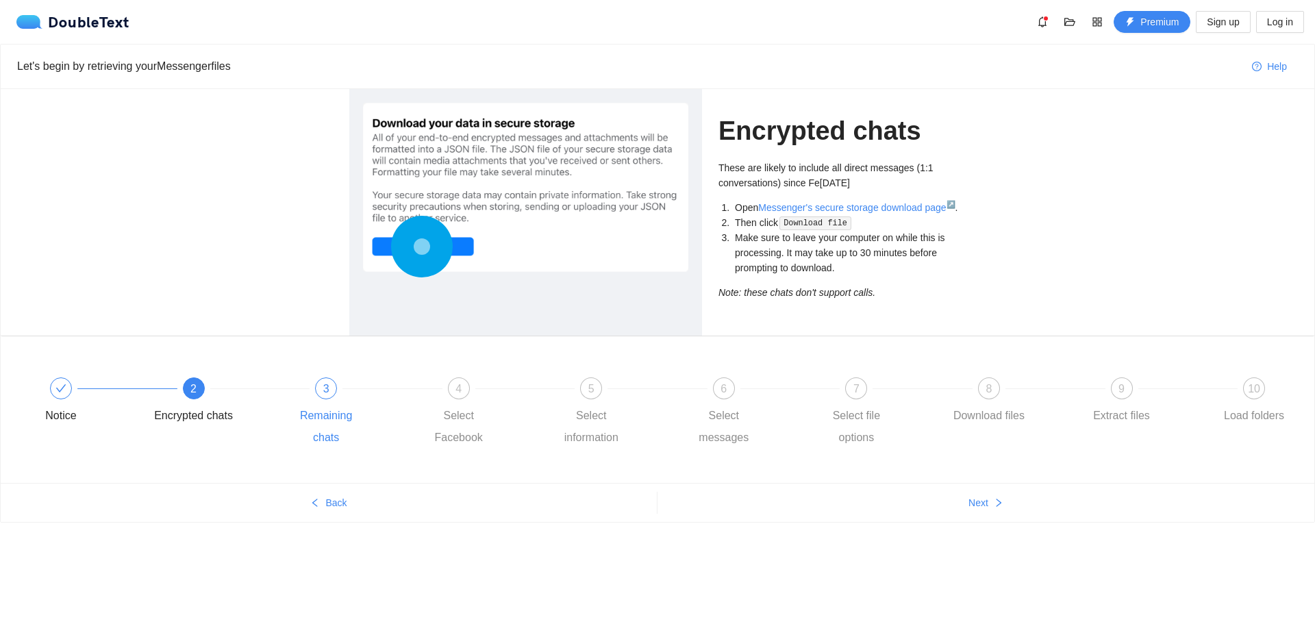
click at [315, 399] on div "3 Remaining chats" at bounding box center [352, 412] width 133 height 71
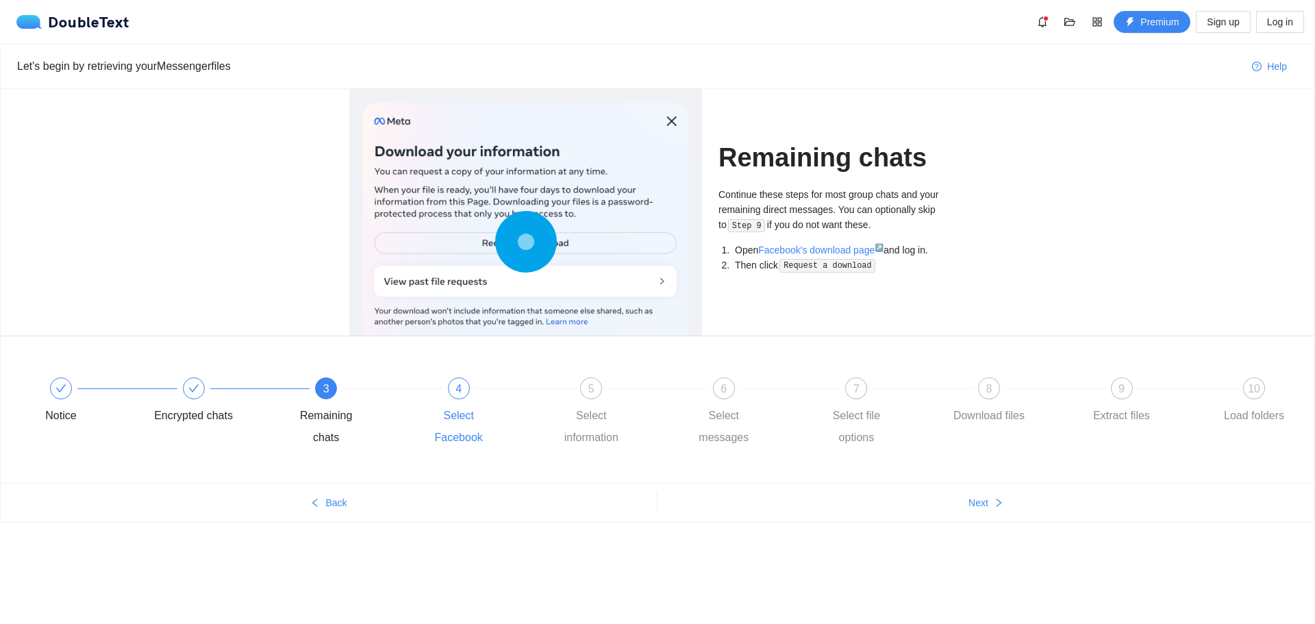
click at [483, 404] on div "4 Select Facebook" at bounding box center [485, 412] width 133 height 71
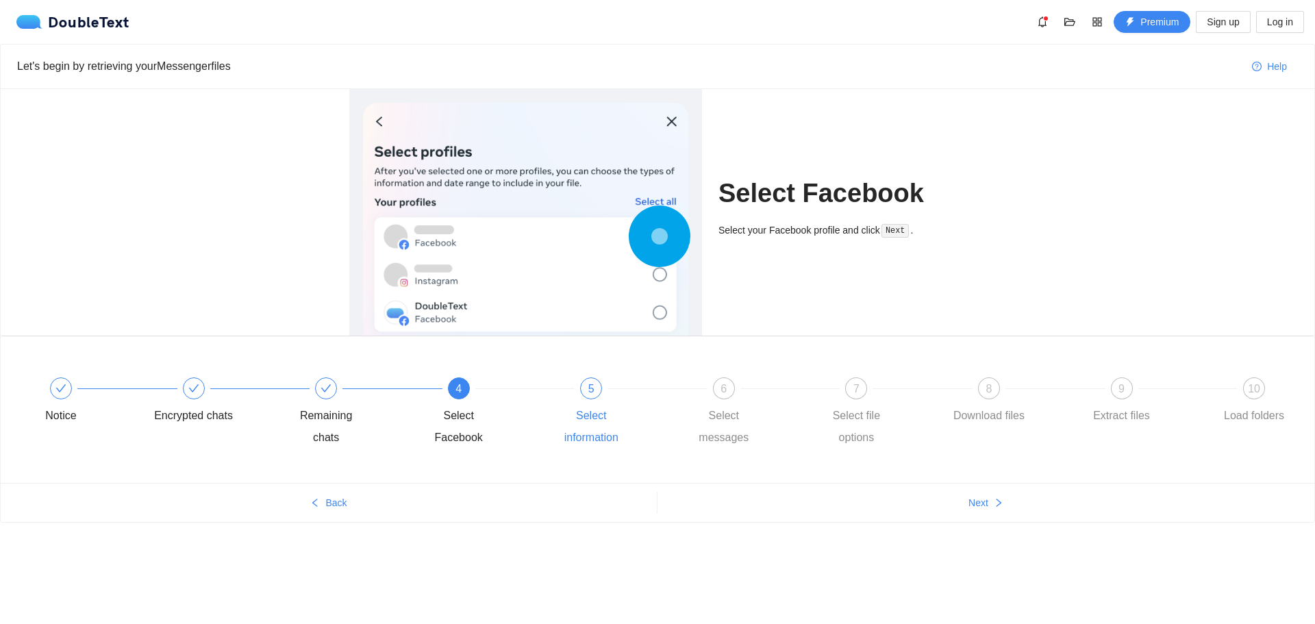
click at [603, 405] on div "Select information" at bounding box center [590, 427] width 79 height 44
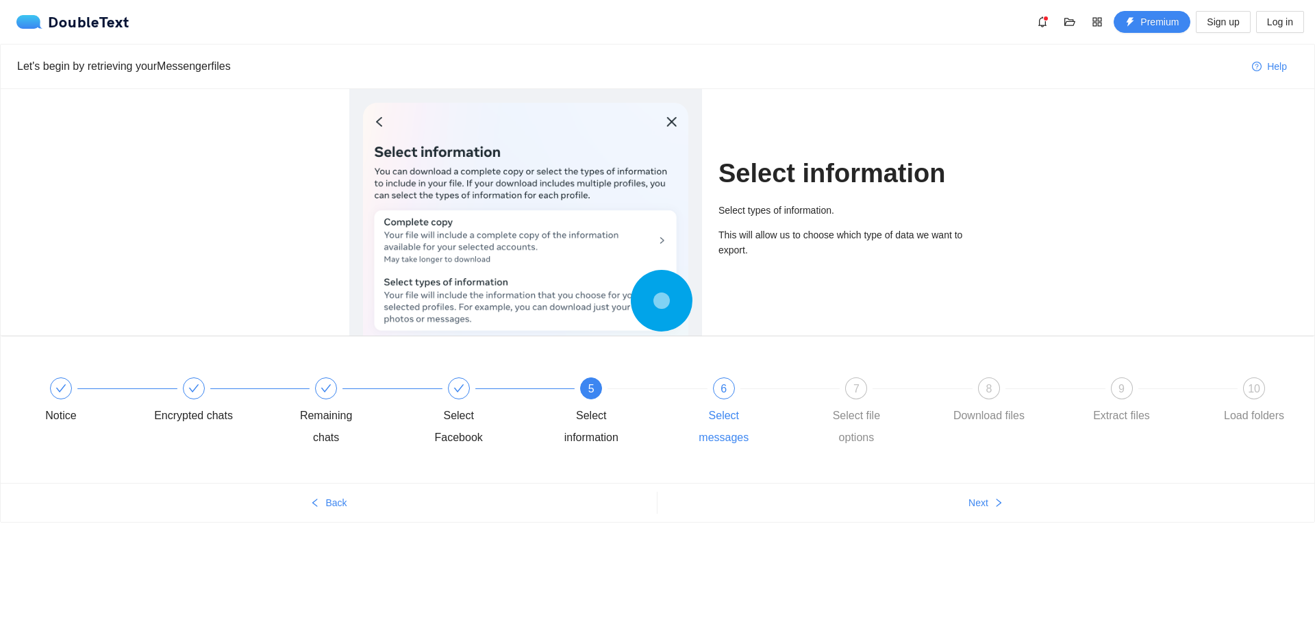
click at [730, 401] on div "6 Select messages" at bounding box center [750, 412] width 133 height 71
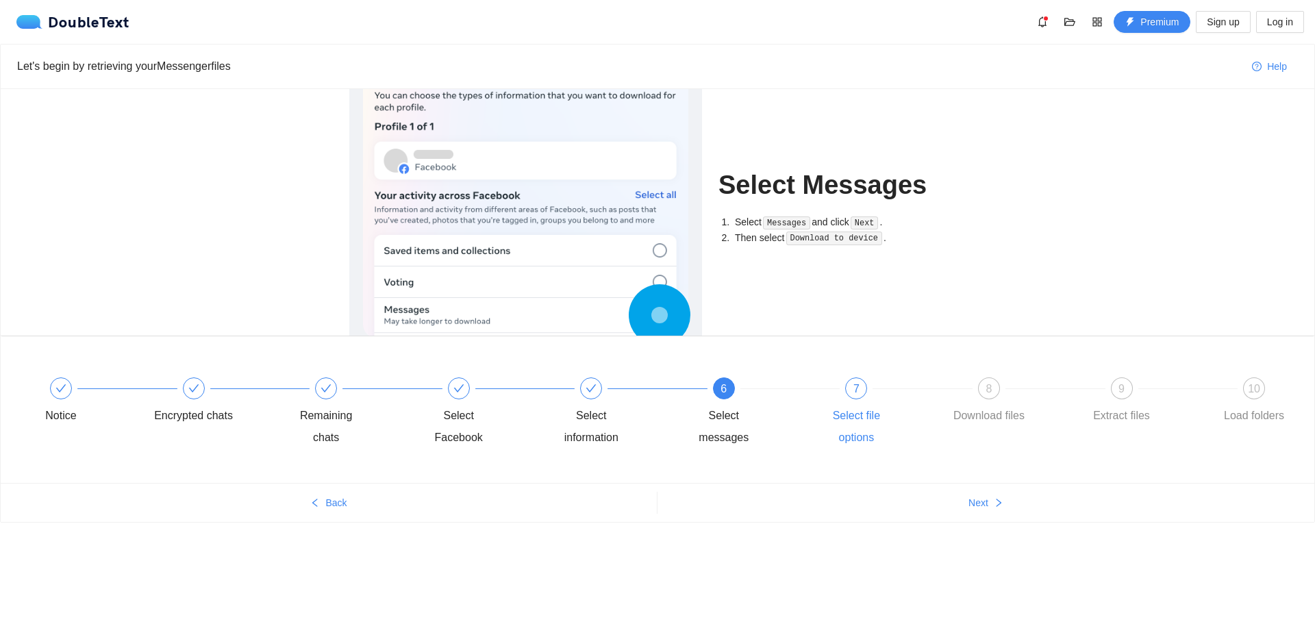
click at [844, 401] on div "7 Select file options" at bounding box center [882, 412] width 133 height 71
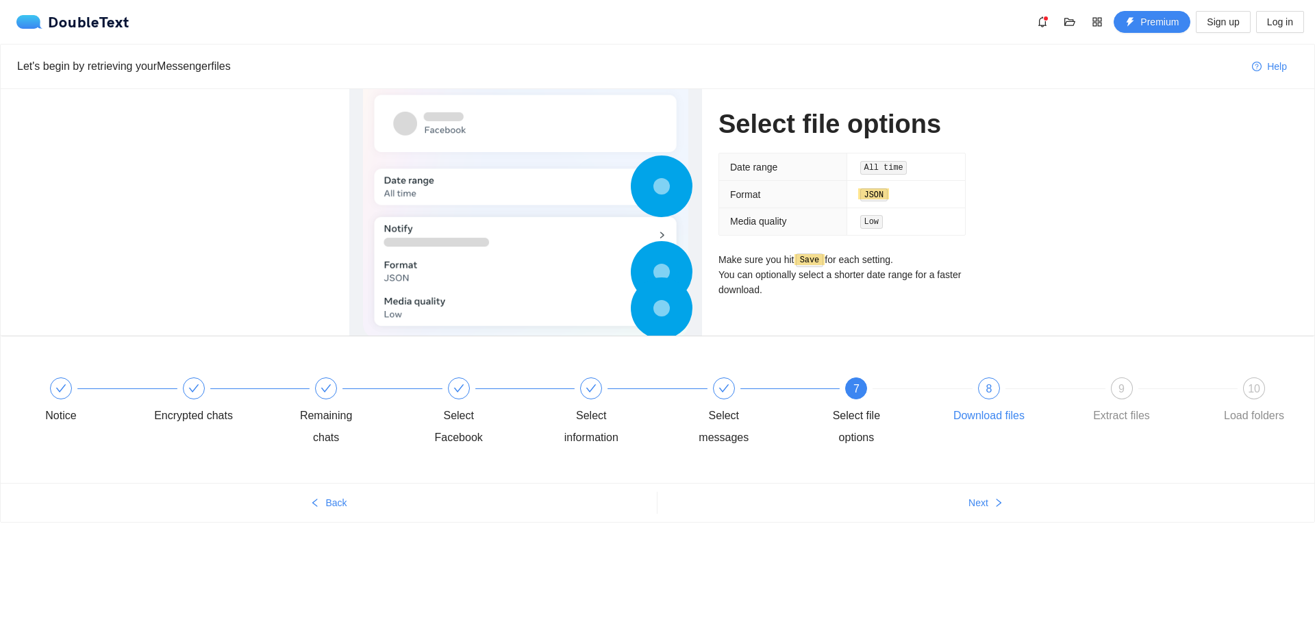
click at [1013, 409] on div "Download files" at bounding box center [988, 416] width 71 height 22
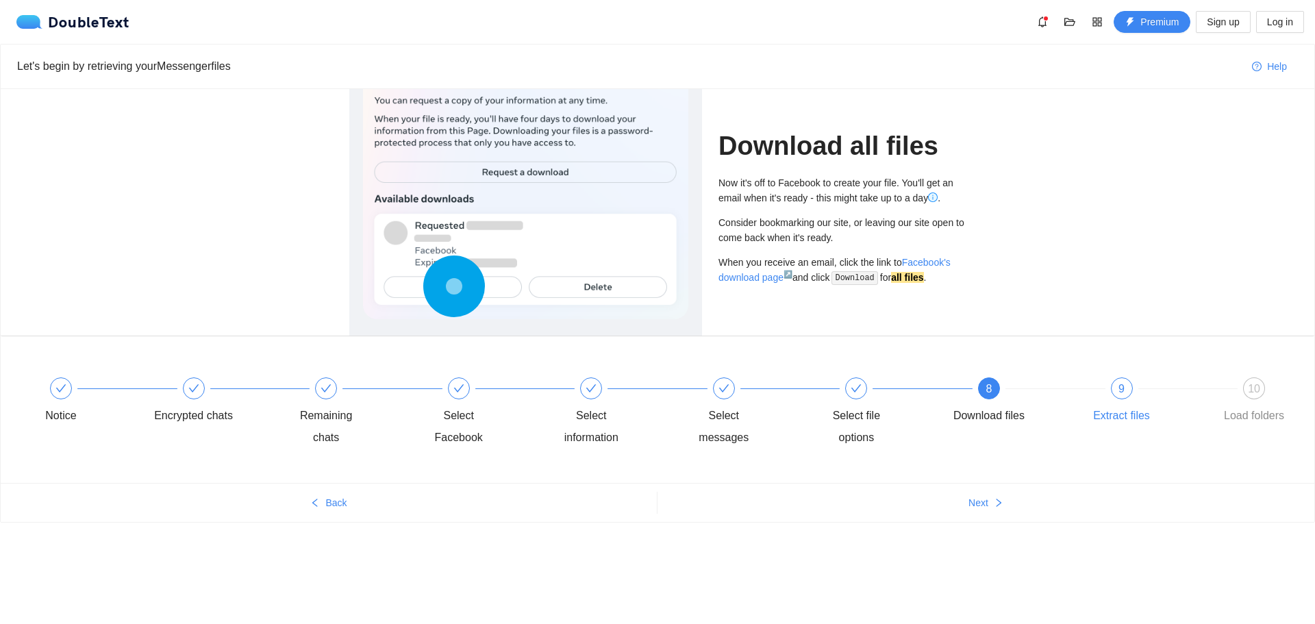
click at [1135, 399] on div "9 Extract files" at bounding box center [1148, 401] width 133 height 49
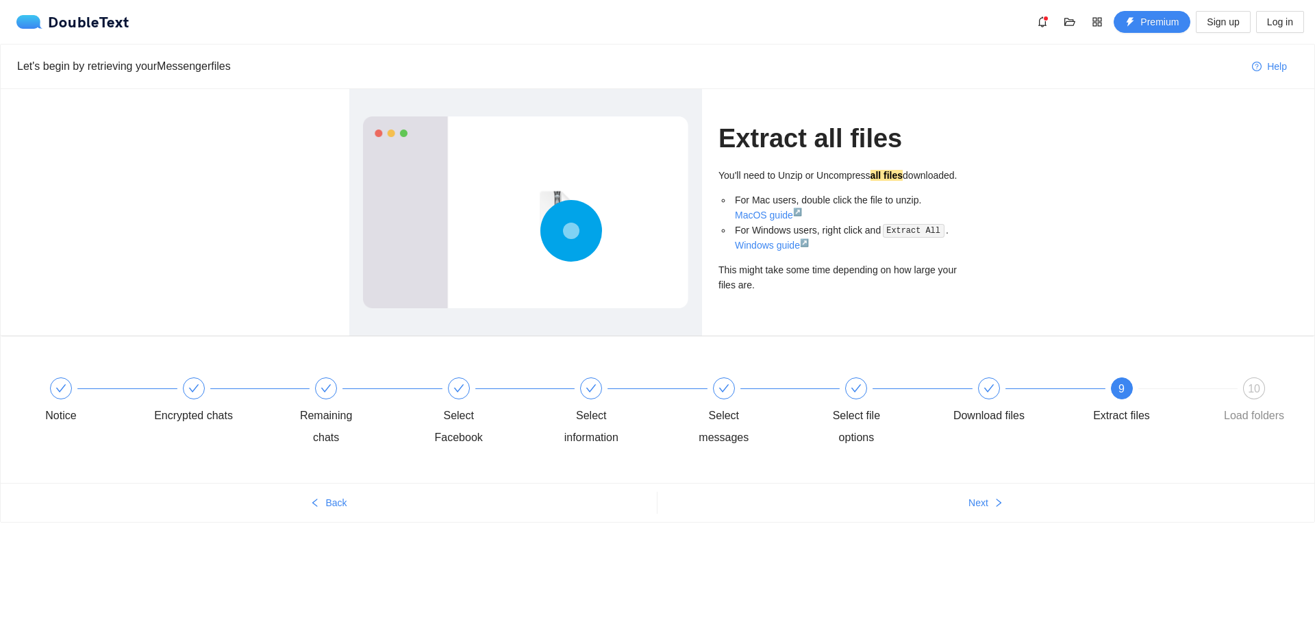
click at [1232, 407] on div "Load folders" at bounding box center [1254, 416] width 60 height 22
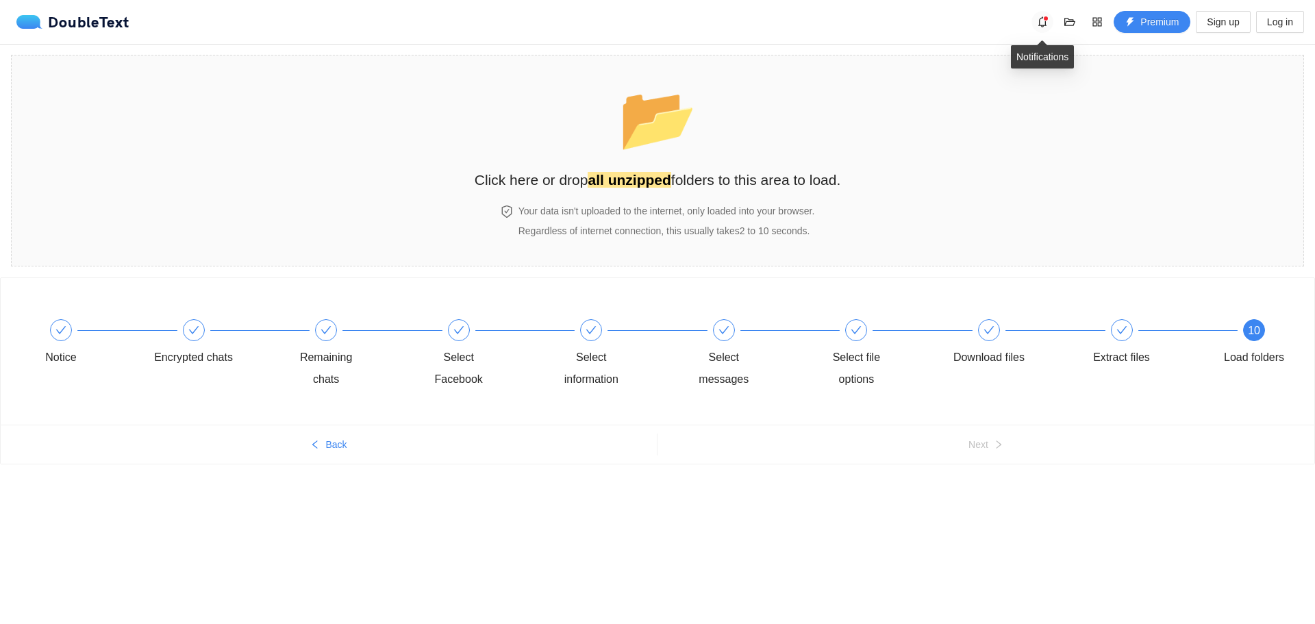
click at [1044, 29] on button "button" at bounding box center [1042, 22] width 22 height 22
click at [1086, 10] on div "DoubleText Premium Sign up Log in" at bounding box center [657, 22] width 1315 height 44
click at [1081, 21] on button "button" at bounding box center [1070, 22] width 22 height 22
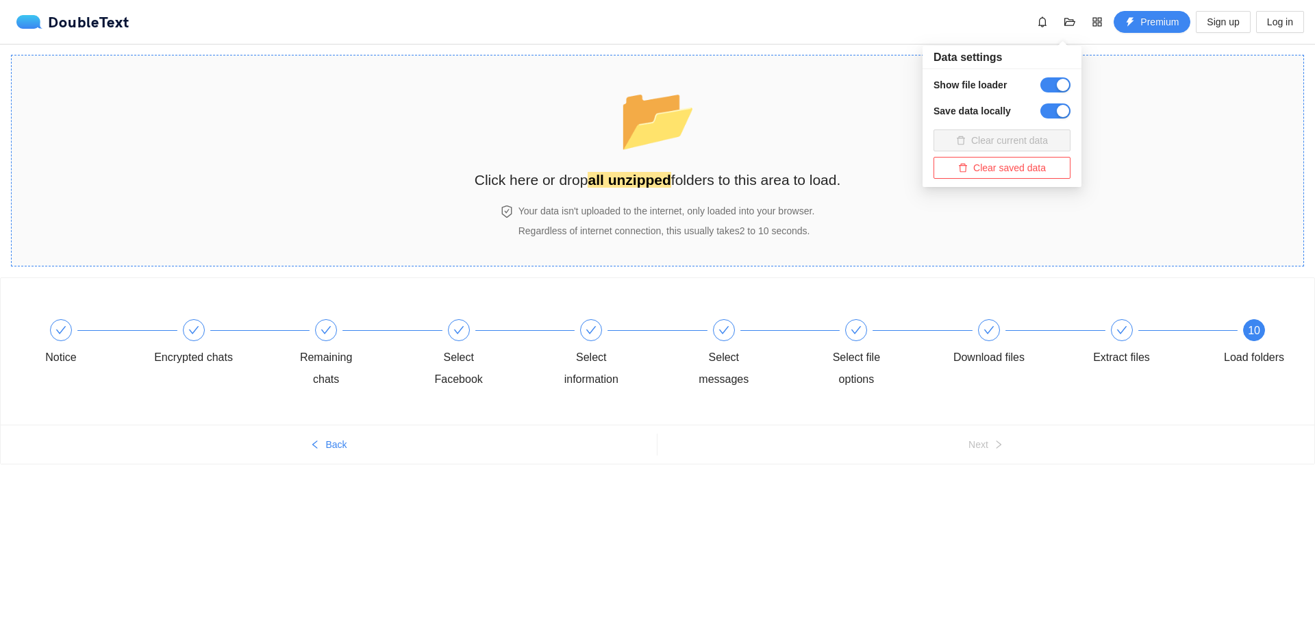
click at [579, 171] on h2 "Click here or drop all unzipped folders to this area to load." at bounding box center [658, 179] width 366 height 23
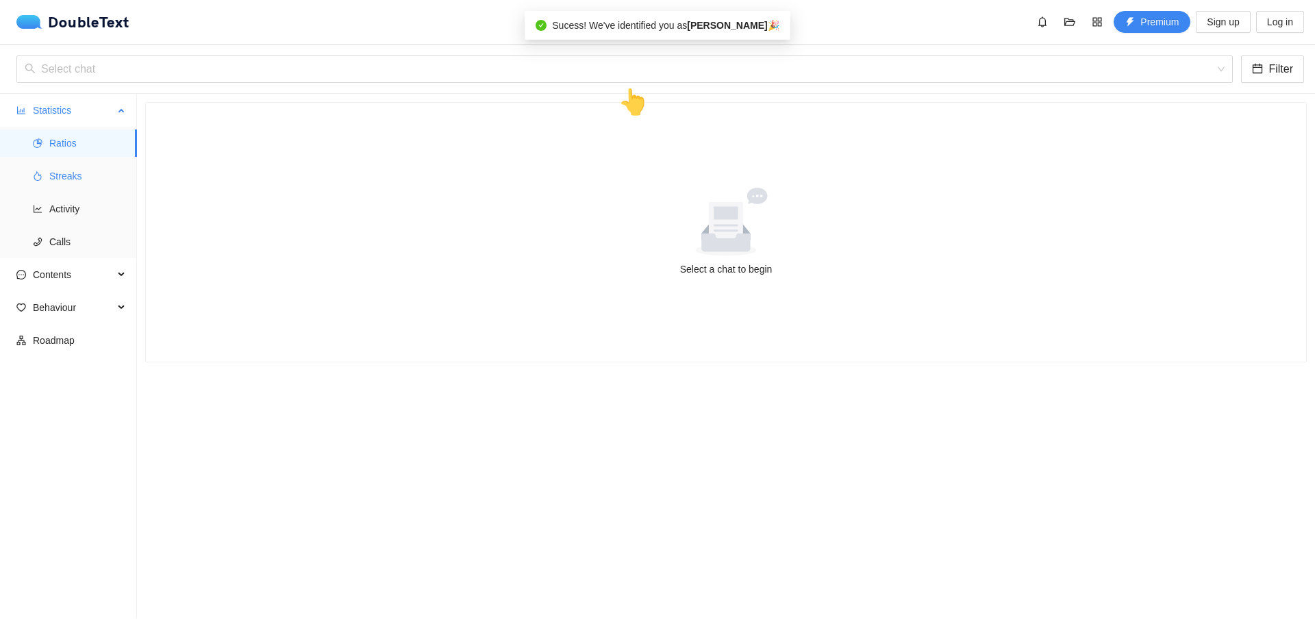
click at [53, 192] on ul "Ratios Streaks Activity Calls" at bounding box center [68, 192] width 136 height 131
click at [94, 78] on input "search" at bounding box center [620, 69] width 1190 height 26
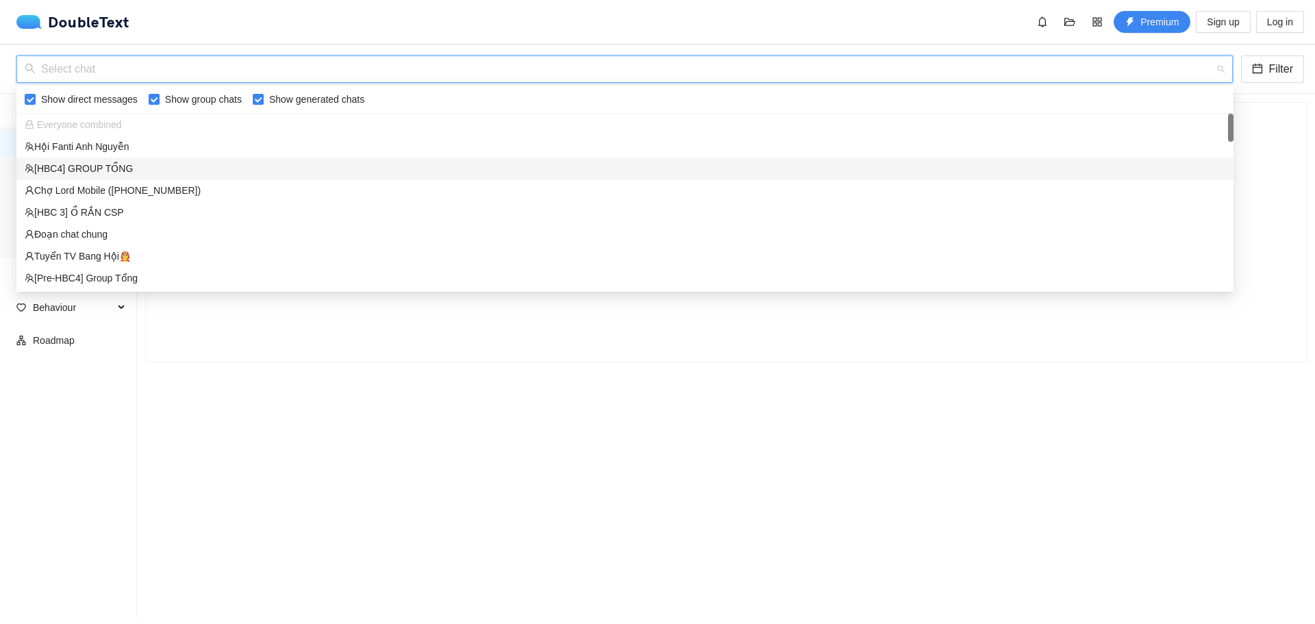
click at [114, 169] on div "[HBC4] GROUP TỔNG" at bounding box center [625, 168] width 1200 height 15
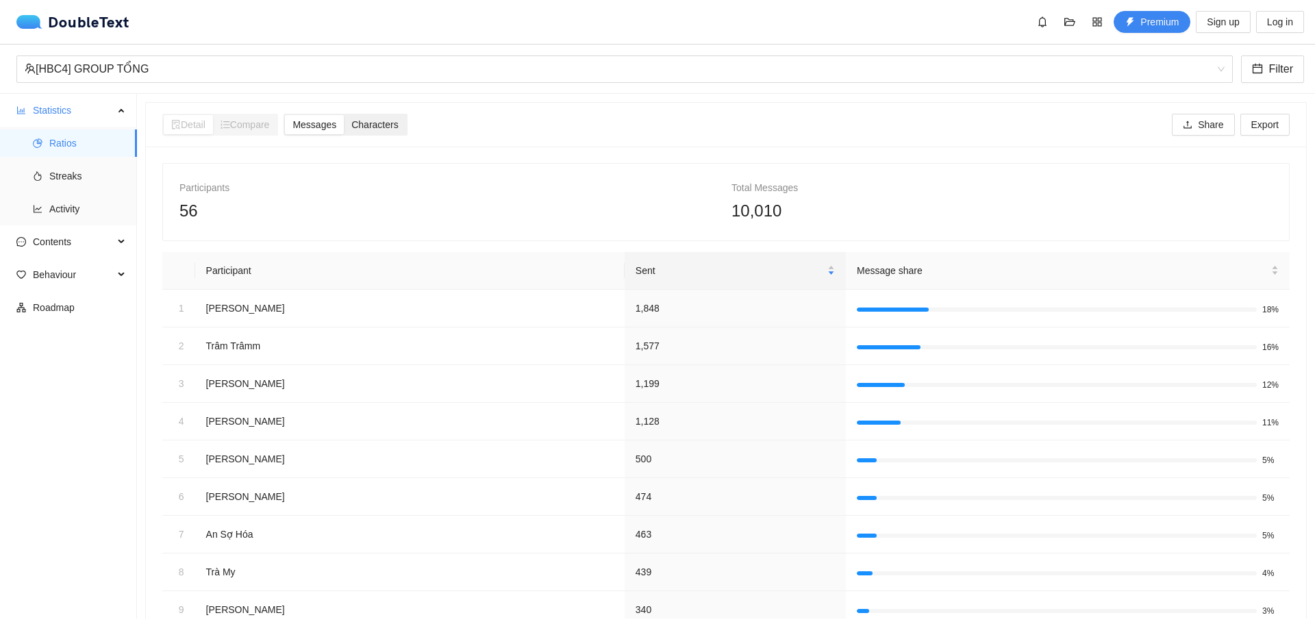
click at [377, 129] on span "Characters" at bounding box center [374, 124] width 47 height 11
click at [344, 115] on input "Characters" at bounding box center [344, 115] width 0 height 0
click at [78, 179] on span "Streaks" at bounding box center [87, 175] width 77 height 27
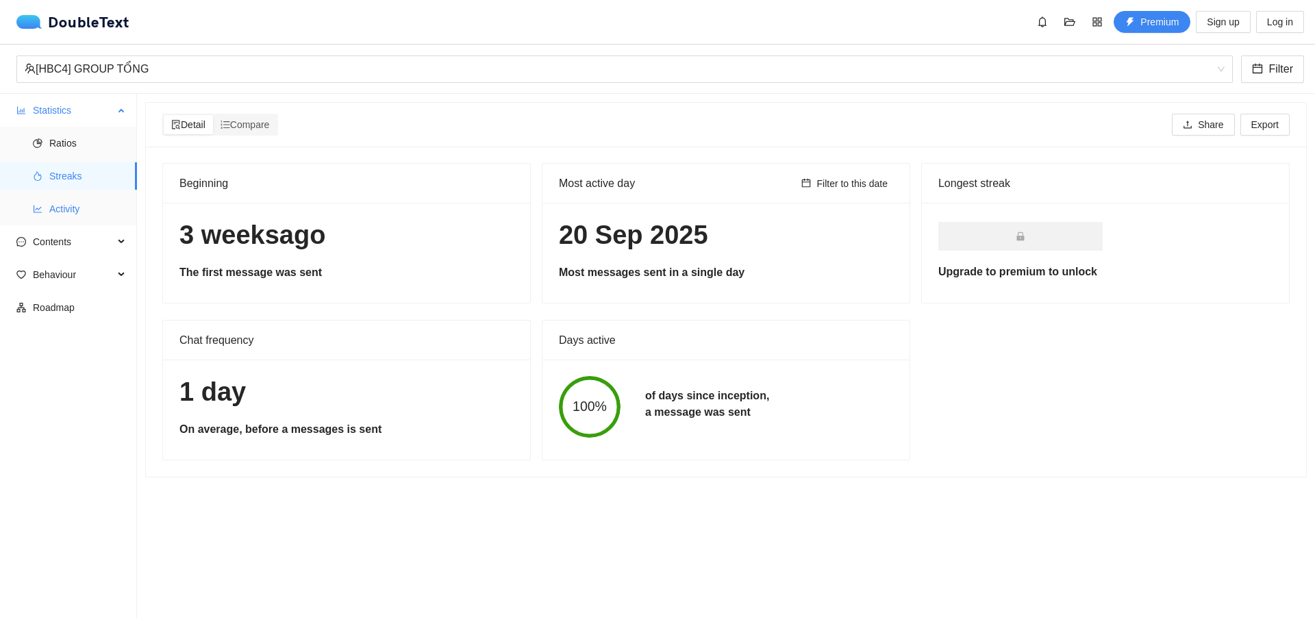
click at [79, 212] on span "Activity" at bounding box center [87, 208] width 77 height 27
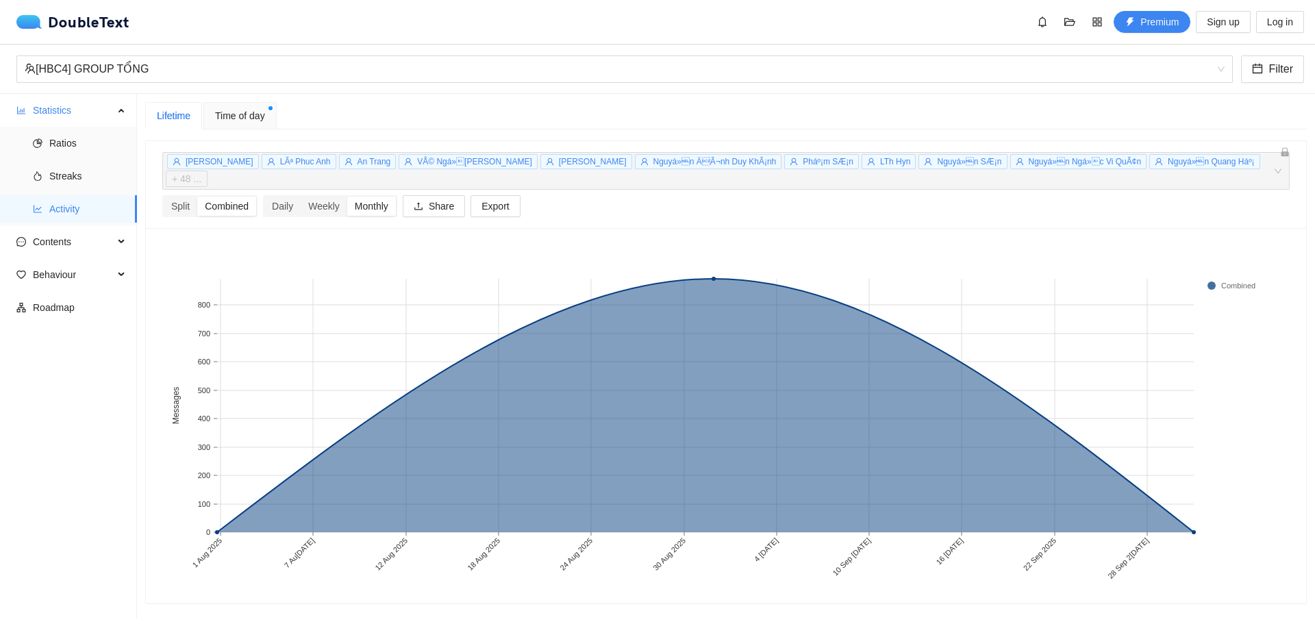
click at [236, 112] on span "Time of day" at bounding box center [240, 115] width 50 height 15
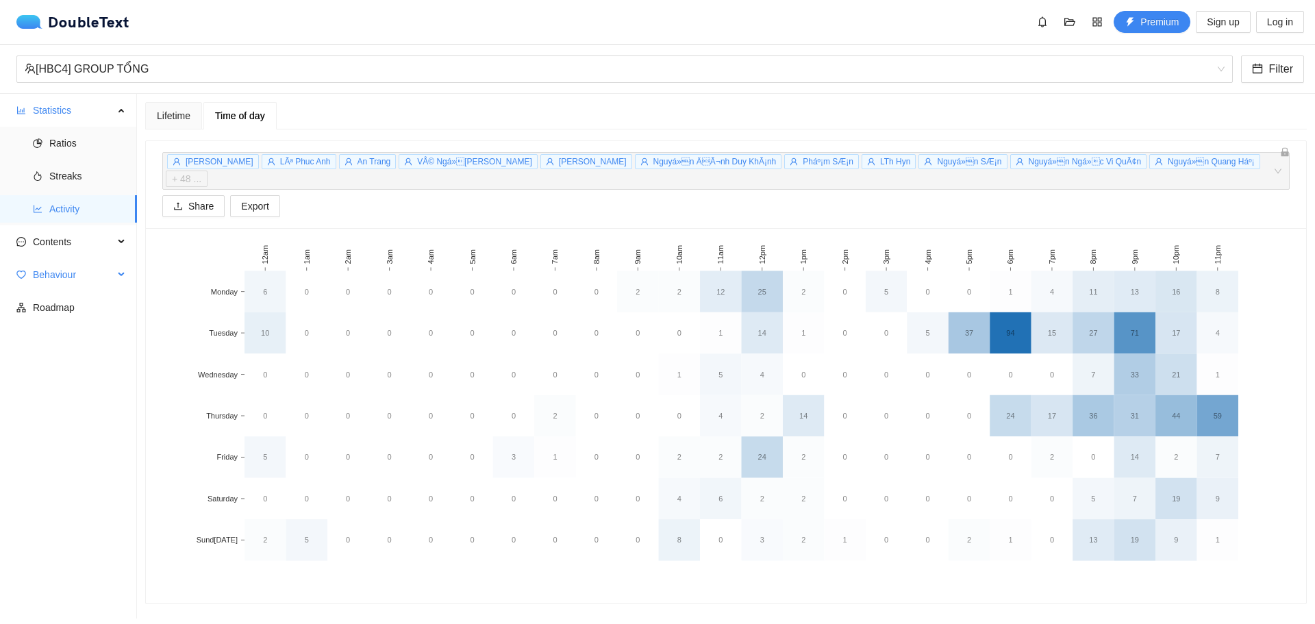
click at [38, 277] on span "Behaviour" at bounding box center [73, 274] width 81 height 27
click at [78, 359] on ul "Statistics Ratios Streaks Activity Contents Behaviour Interactions Roadmap" at bounding box center [68, 356] width 137 height 525
click at [81, 333] on span "Roadmap" at bounding box center [79, 340] width 93 height 27
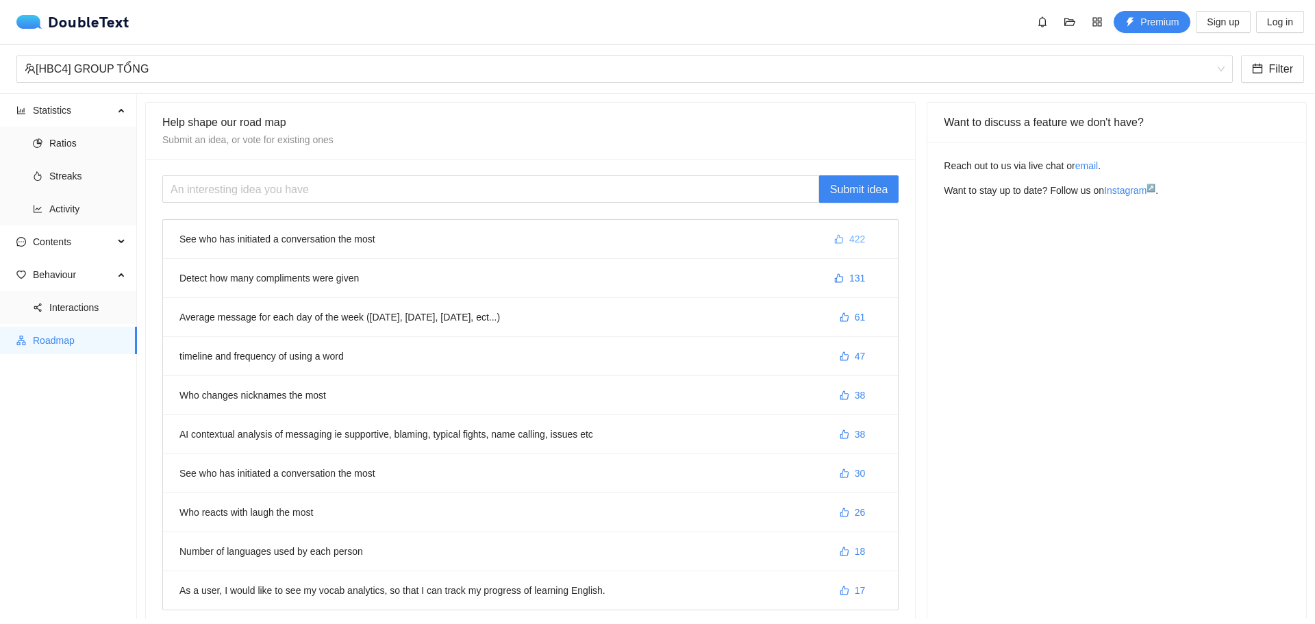
click at [834, 238] on icon "like" at bounding box center [839, 239] width 10 height 10
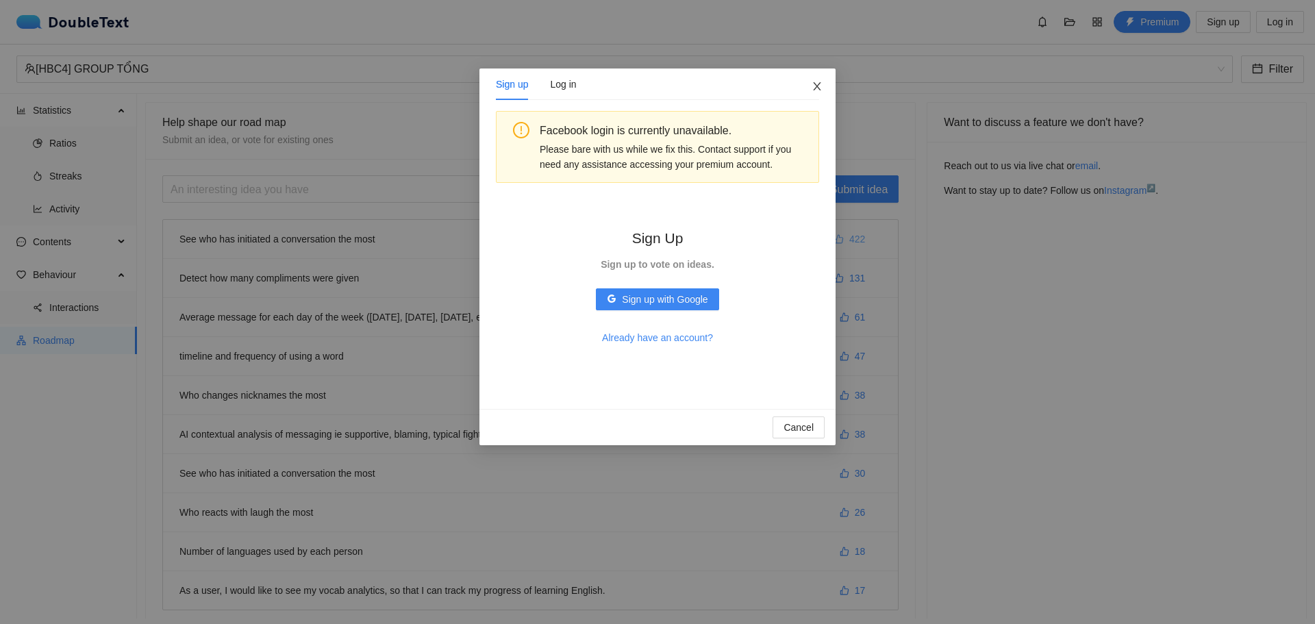
click at [822, 88] on icon "close" at bounding box center [816, 86] width 11 height 11
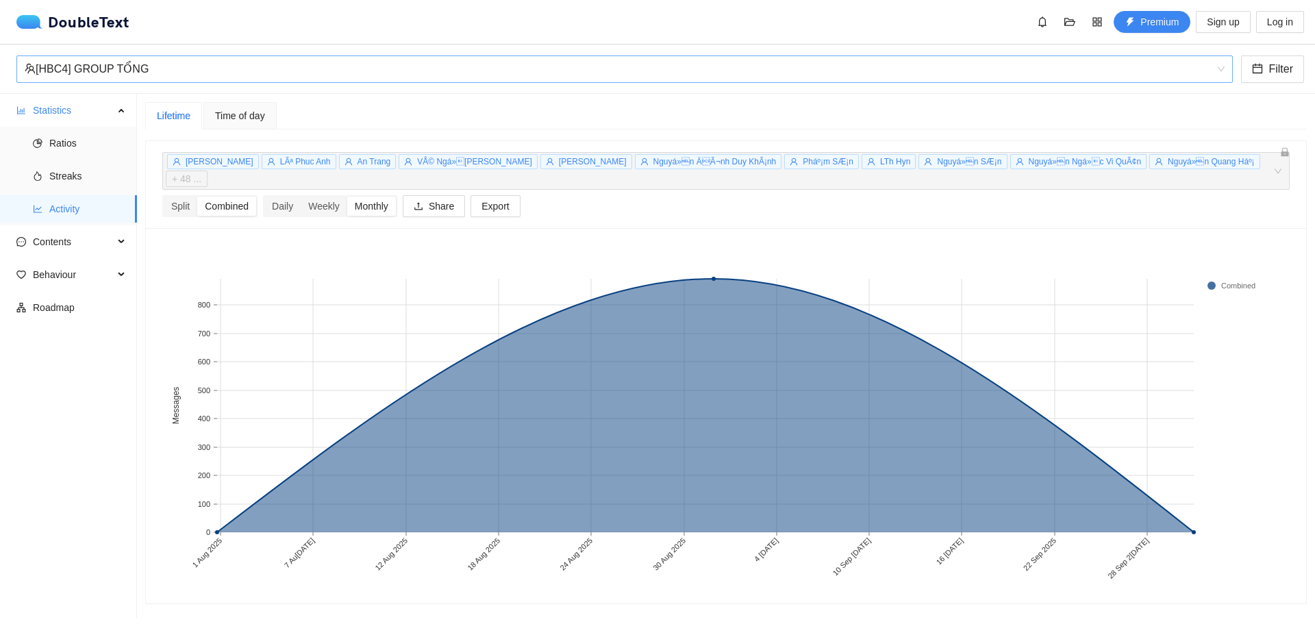
click at [197, 82] on div "[HBC4] GROUP TỔNG" at bounding box center [624, 68] width 1216 height 27
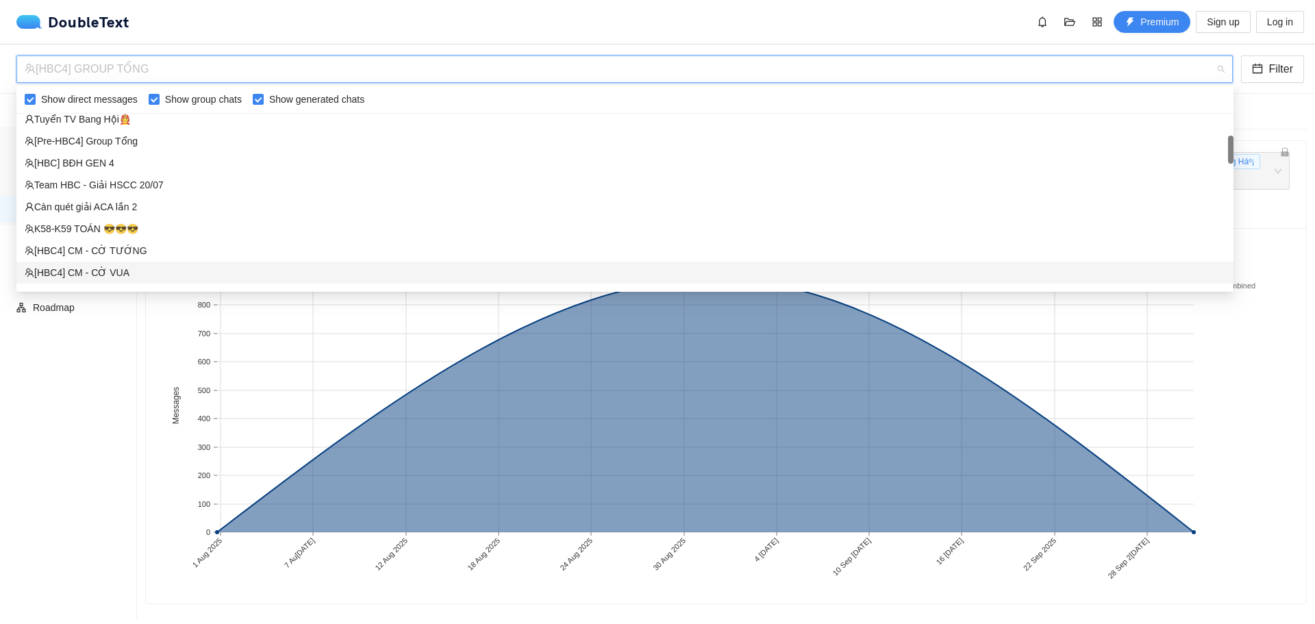
scroll to position [205, 0]
click at [160, 199] on div "[HBC4] CM - CỜ VUA" at bounding box center [625, 204] width 1200 height 15
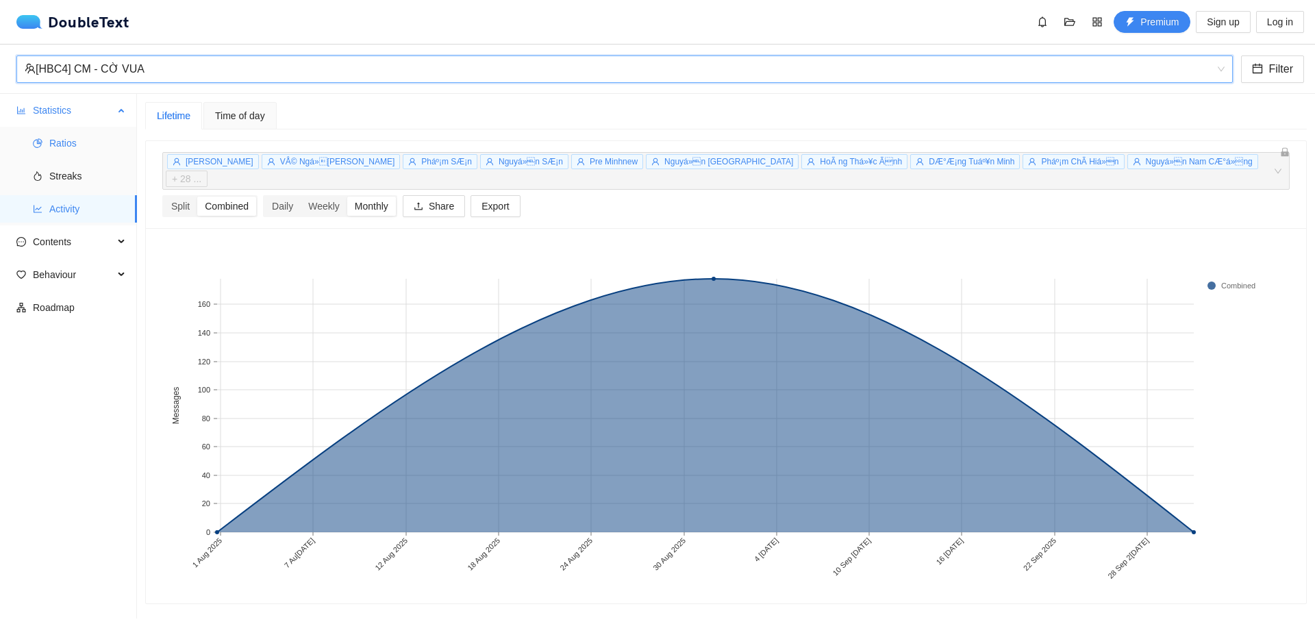
click at [41, 138] on icon "pie-chart" at bounding box center [38, 143] width 10 height 10
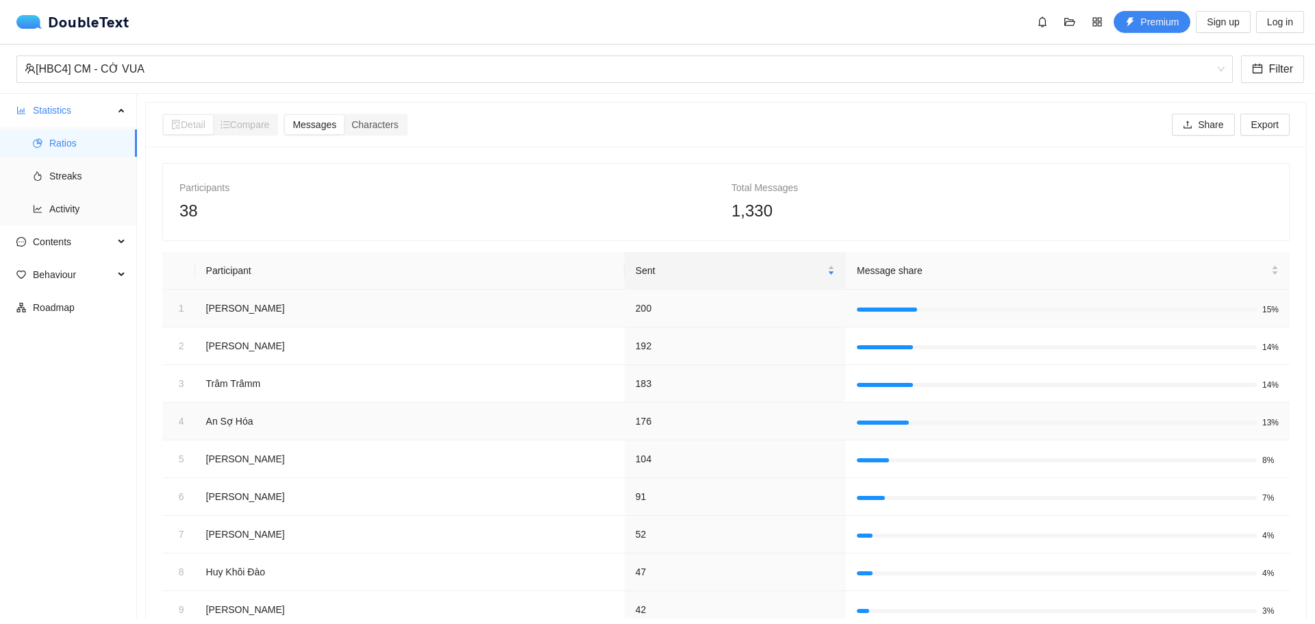
scroll to position [127, 0]
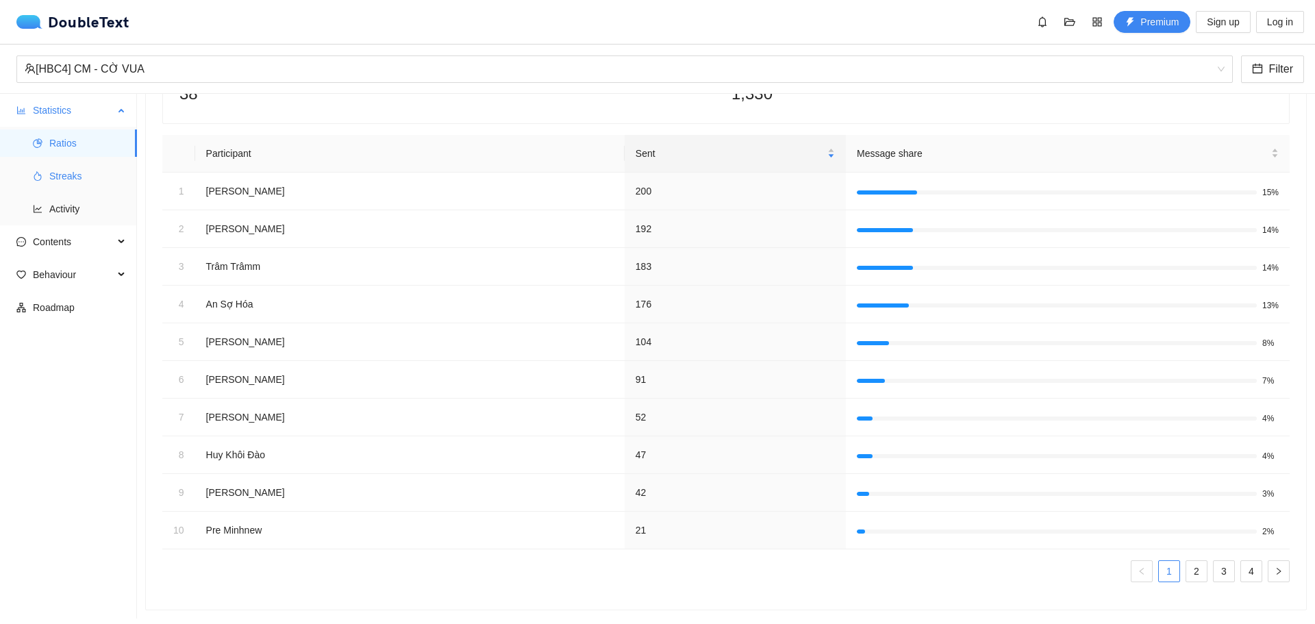
click at [25, 176] on li "Streaks" at bounding box center [68, 175] width 137 height 27
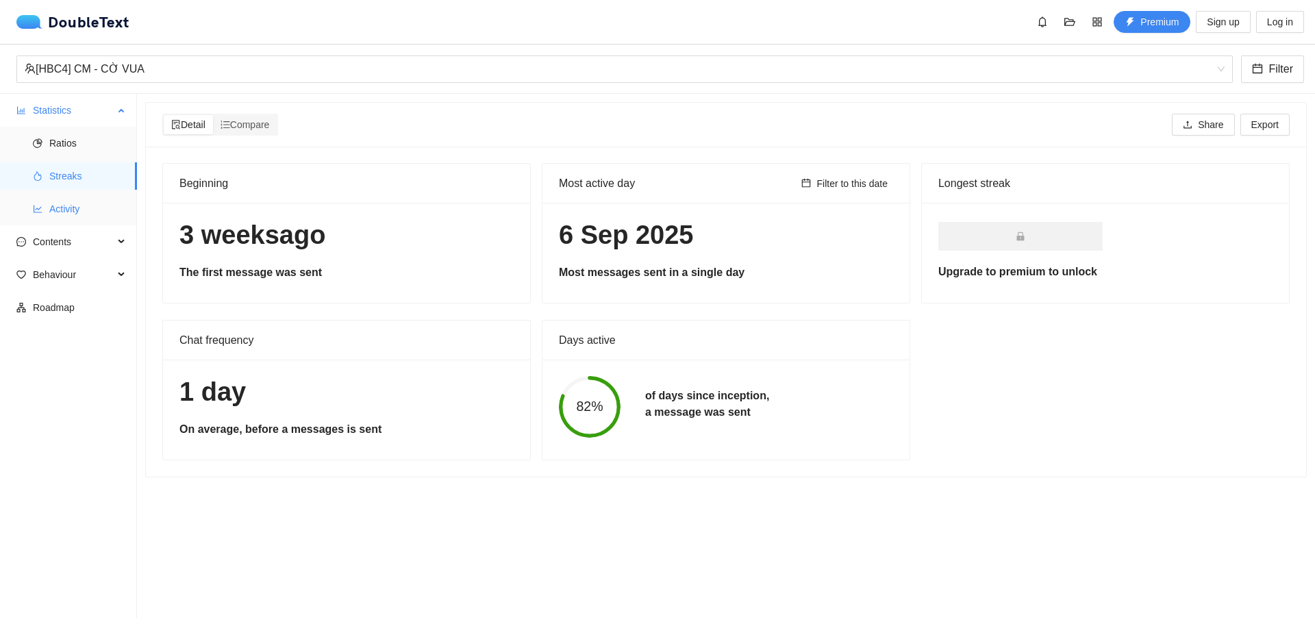
click at [41, 212] on icon "line-chart" at bounding box center [38, 209] width 10 height 10
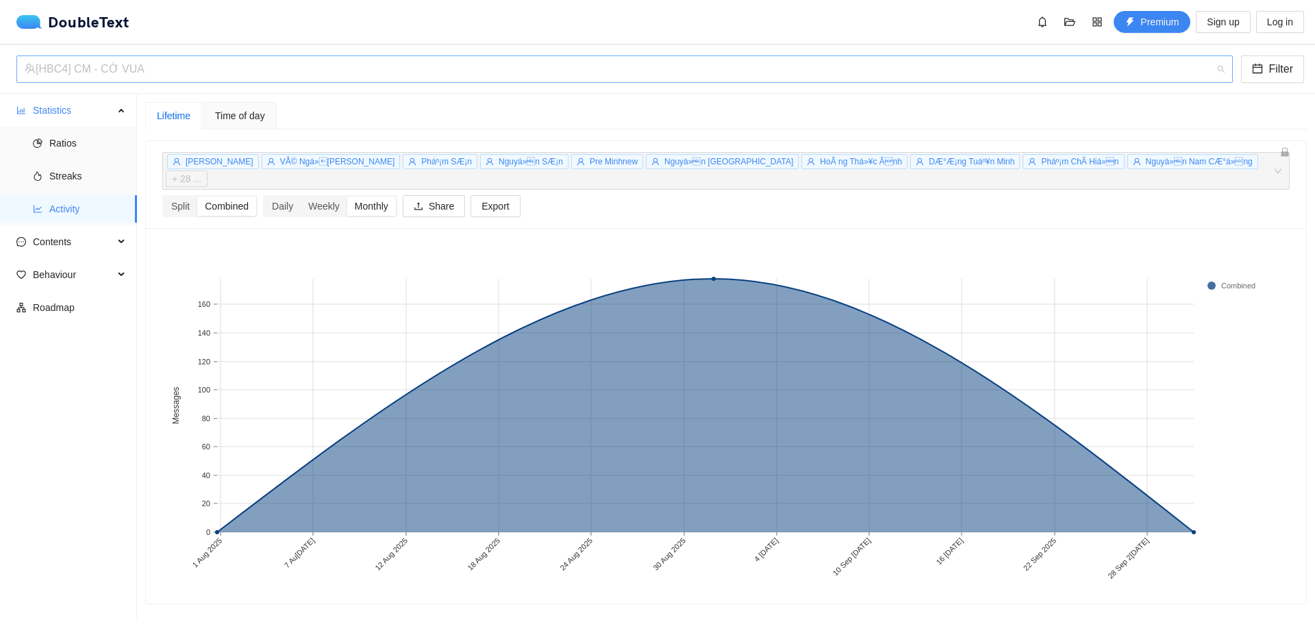
click at [152, 73] on div "[HBC4] CM - CỜ VUA" at bounding box center [618, 69] width 1187 height 26
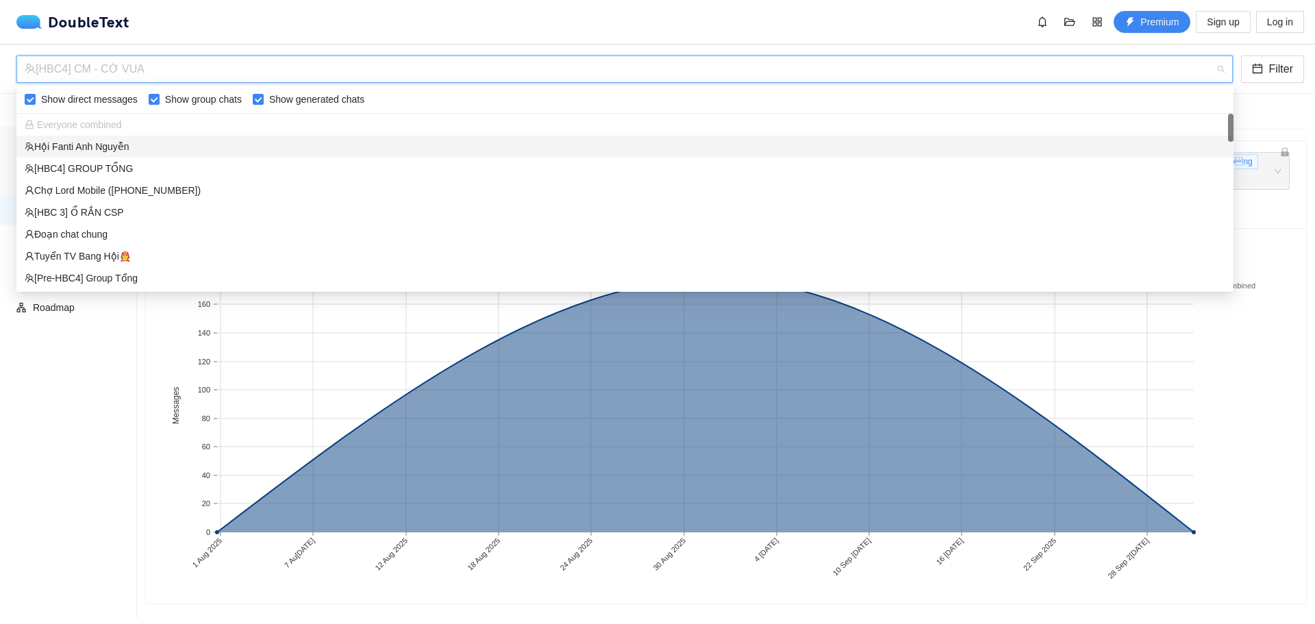
click at [121, 156] on div "Hội Fanti Anh Nguyễn" at bounding box center [624, 147] width 1217 height 22
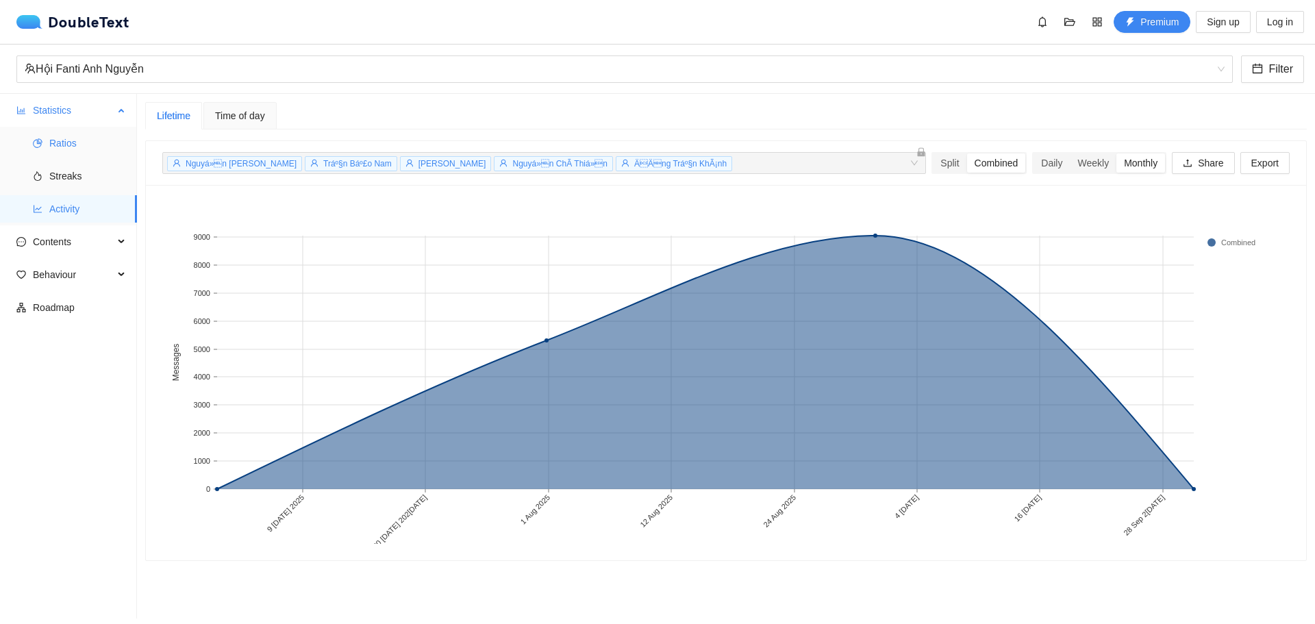
click at [58, 142] on span "Ratios" at bounding box center [87, 142] width 77 height 27
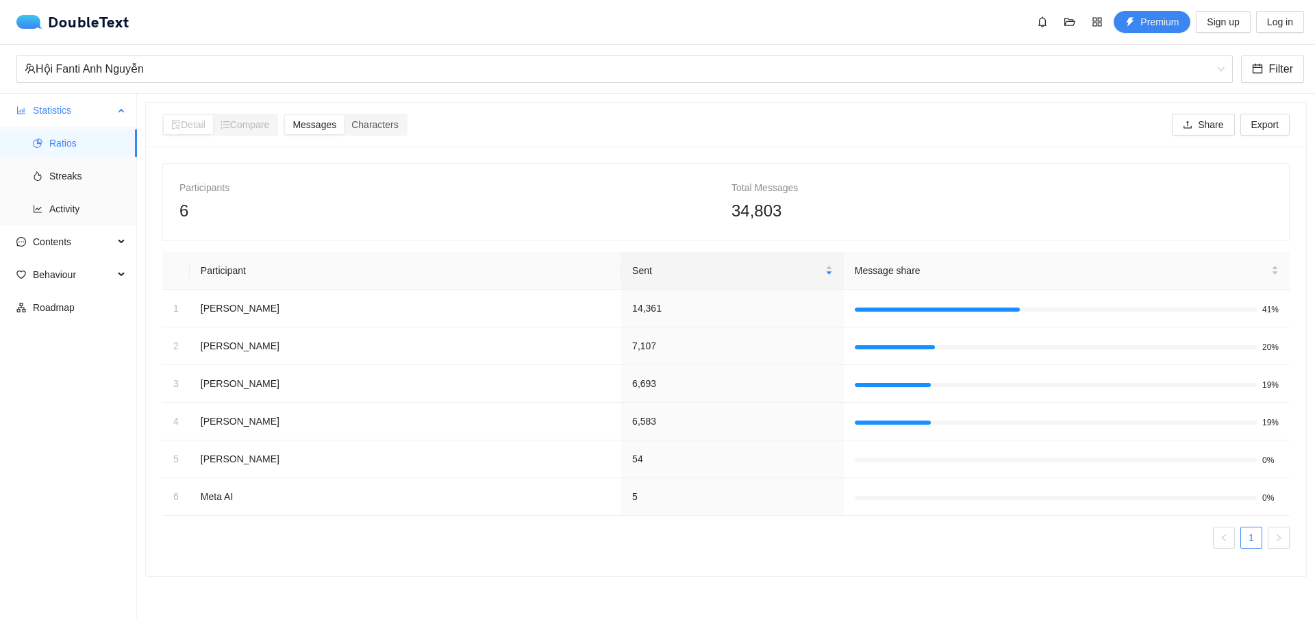
click at [57, 154] on span "Ratios" at bounding box center [87, 142] width 77 height 27
click at [49, 175] on span "Streaks" at bounding box center [87, 175] width 77 height 27
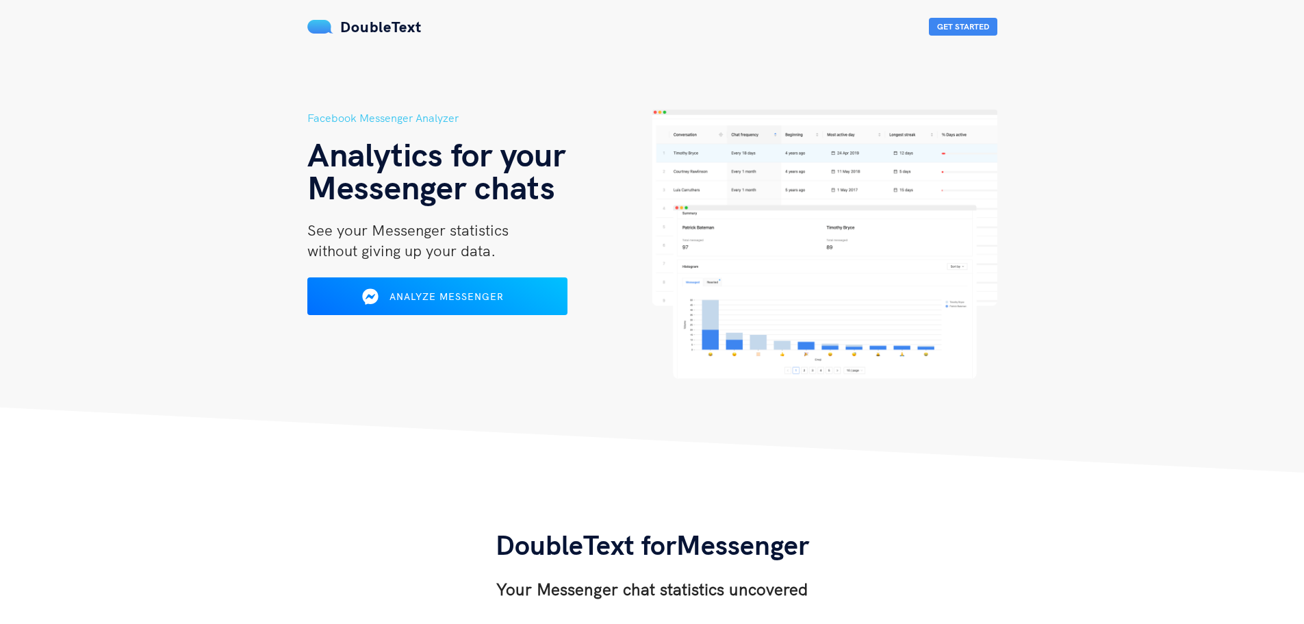
click at [509, 275] on div "Facebook Messenger Analyzer Analytics for your Messenger chats See your Messeng…" at bounding box center [479, 244] width 345 height 269
click at [509, 303] on div "Analyze Messenger" at bounding box center [437, 297] width 216 height 22
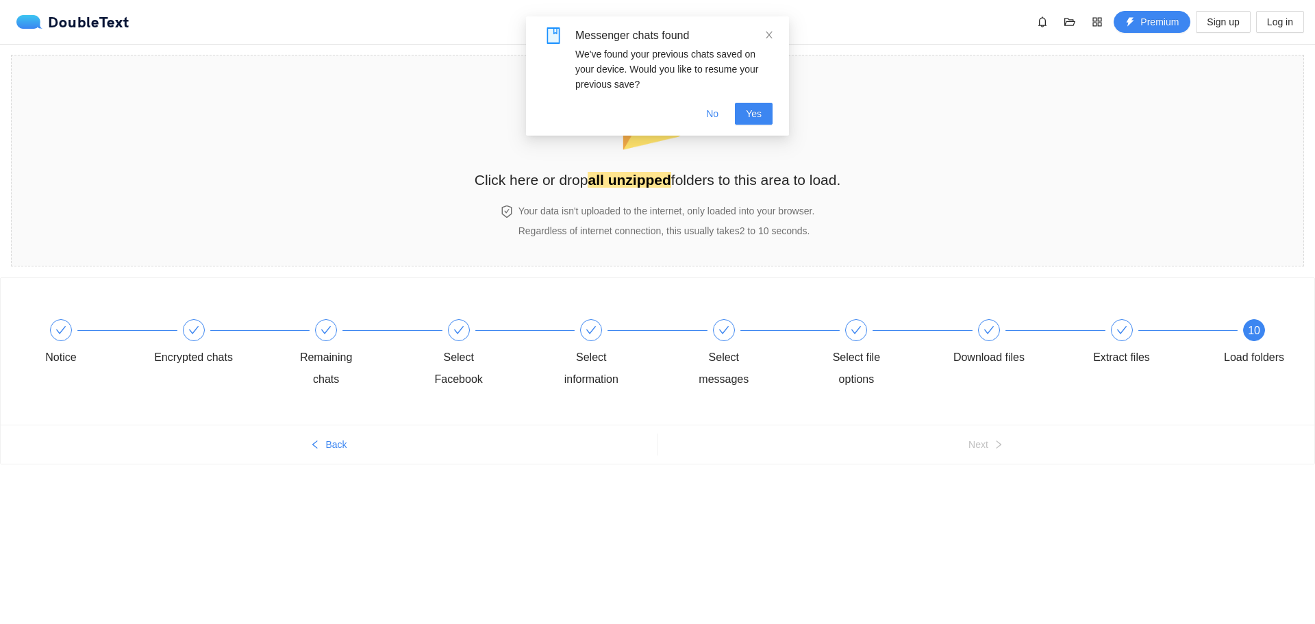
click at [643, 191] on div "📂 Click here or drop all unzipped folders to this area to load." at bounding box center [658, 133] width 366 height 129
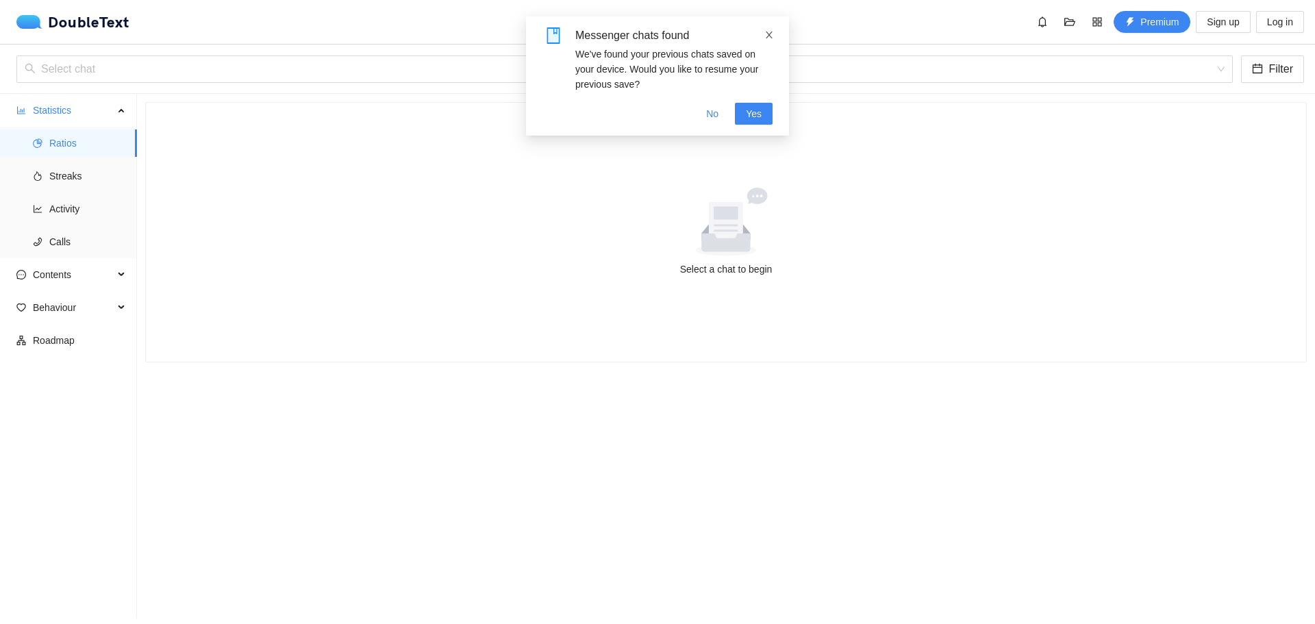
click at [769, 32] on icon "close" at bounding box center [769, 35] width 10 height 10
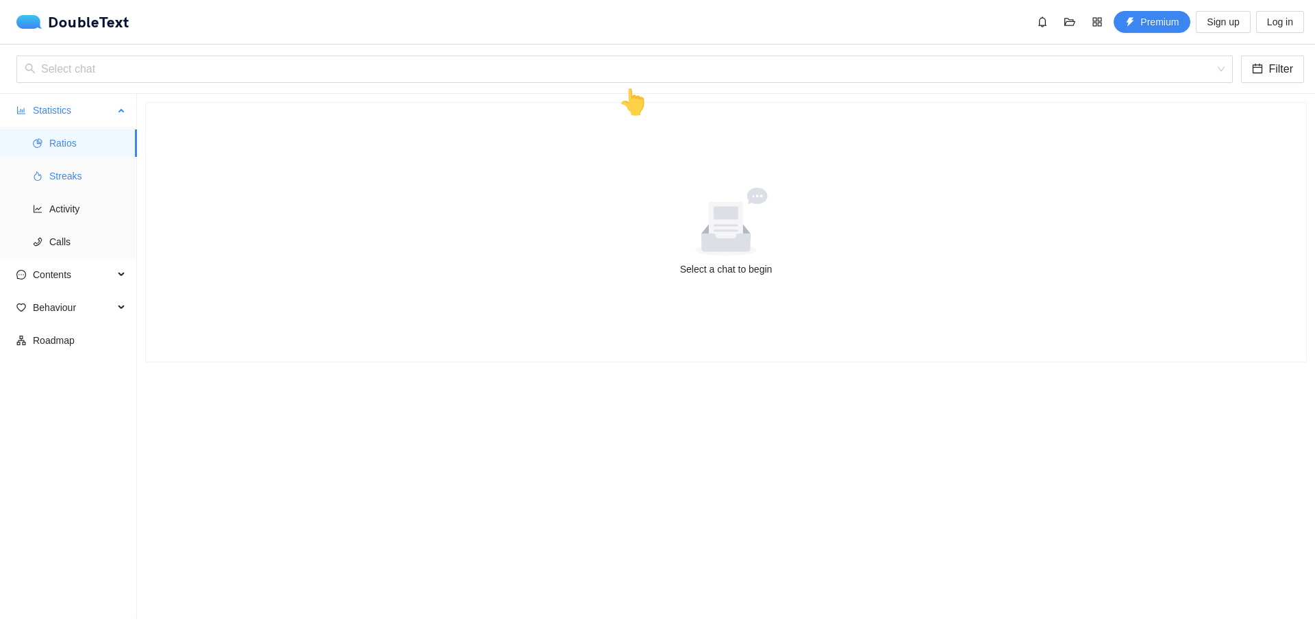
click at [68, 179] on span "Streaks" at bounding box center [87, 175] width 77 height 27
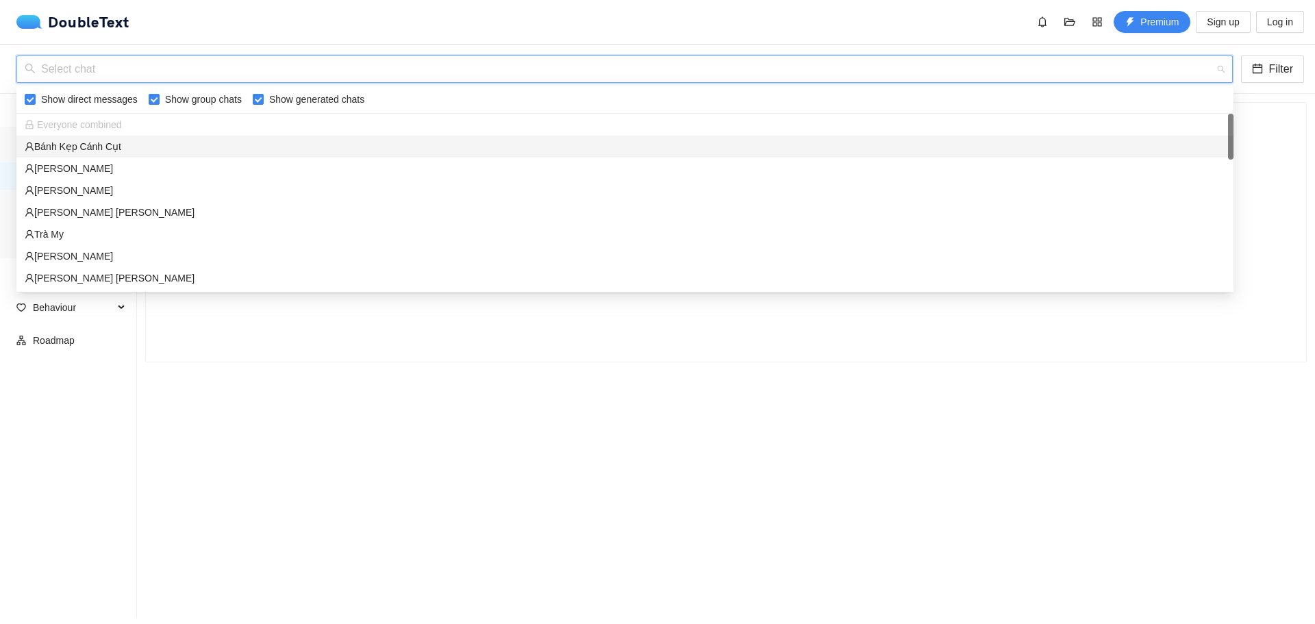
click at [108, 68] on input "search" at bounding box center [620, 69] width 1190 height 26
click at [106, 147] on div "Bánh Kẹp Cánh Cụt" at bounding box center [625, 146] width 1200 height 15
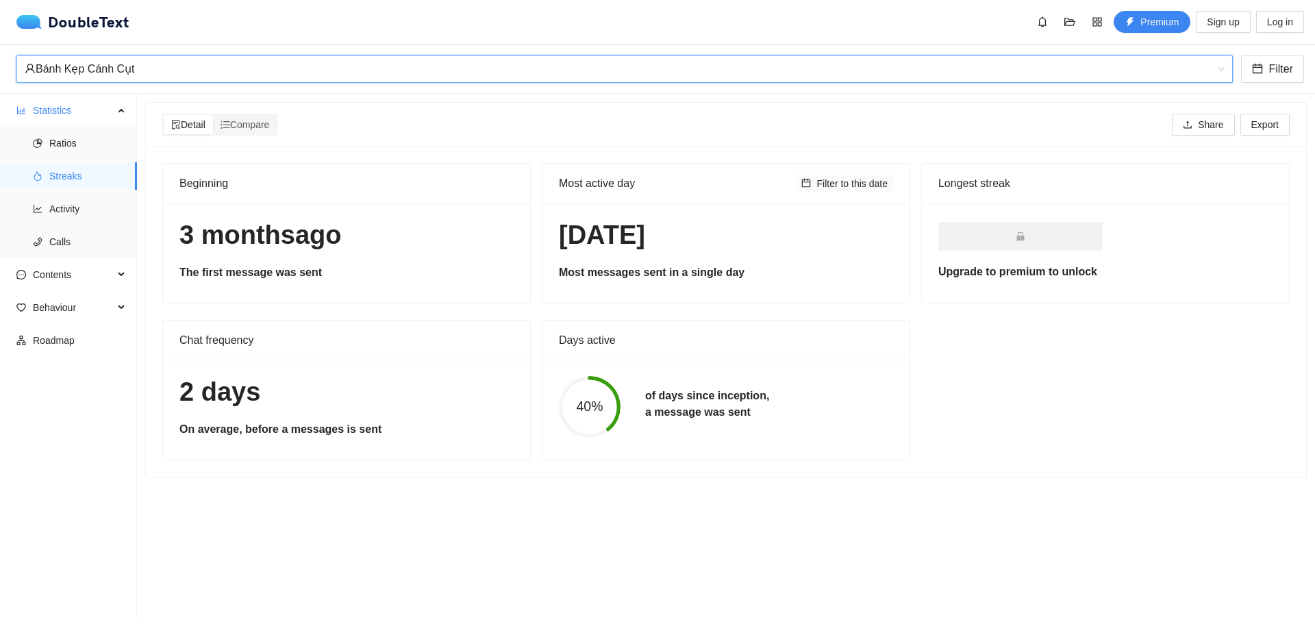
click at [865, 182] on span "Filter to this date" at bounding box center [851, 183] width 71 height 15
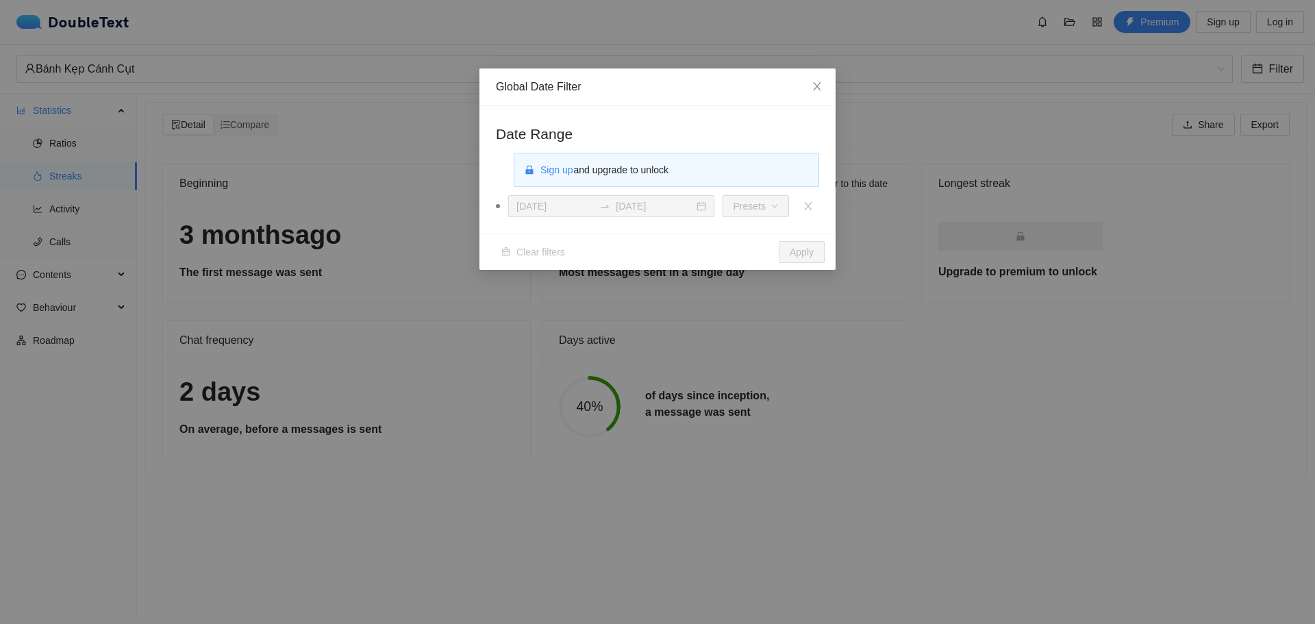
click at [640, 170] on span "Sign up and upgrade to unlock" at bounding box center [604, 169] width 129 height 11
click at [821, 81] on span "Close" at bounding box center [816, 86] width 37 height 37
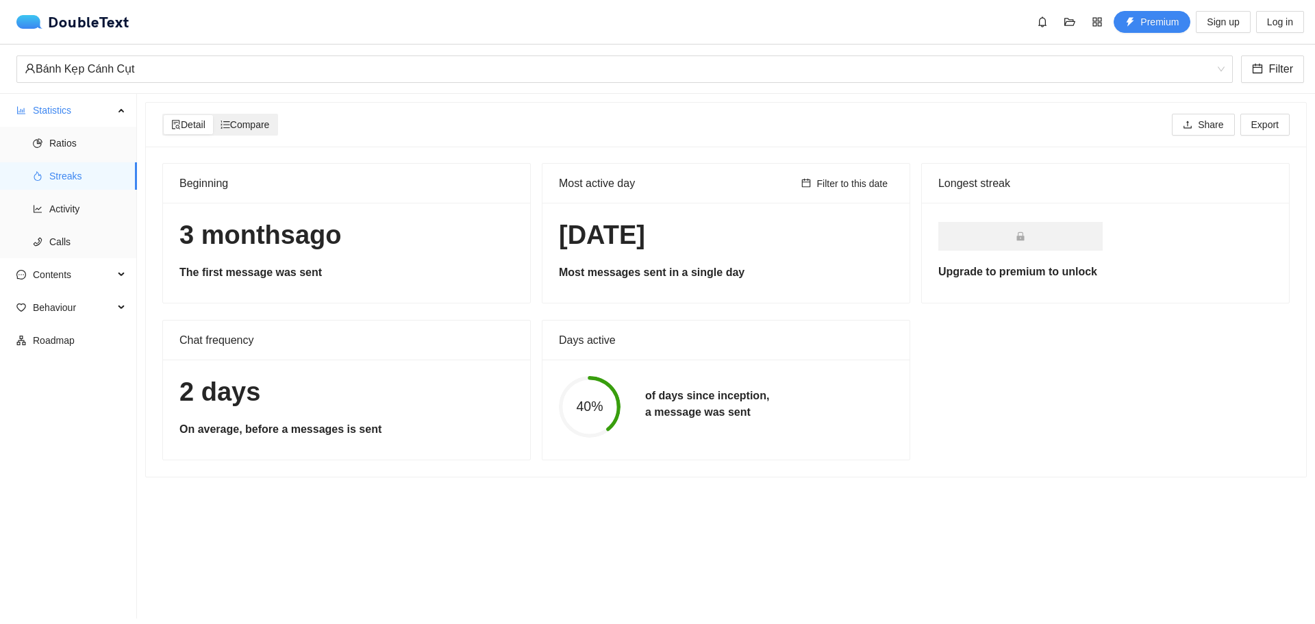
click at [266, 130] on span "Compare" at bounding box center [244, 124] width 49 height 11
click at [213, 115] on input "Compare" at bounding box center [213, 115] width 0 height 0
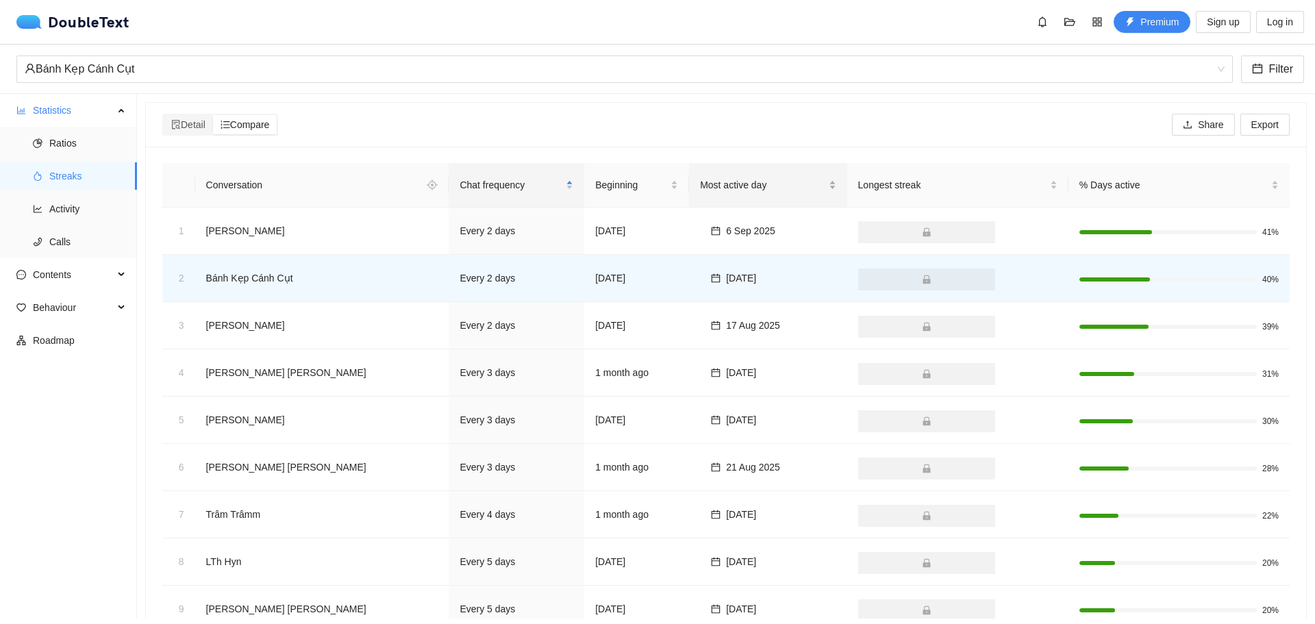
click at [704, 179] on span "Most active day" at bounding box center [762, 184] width 125 height 15
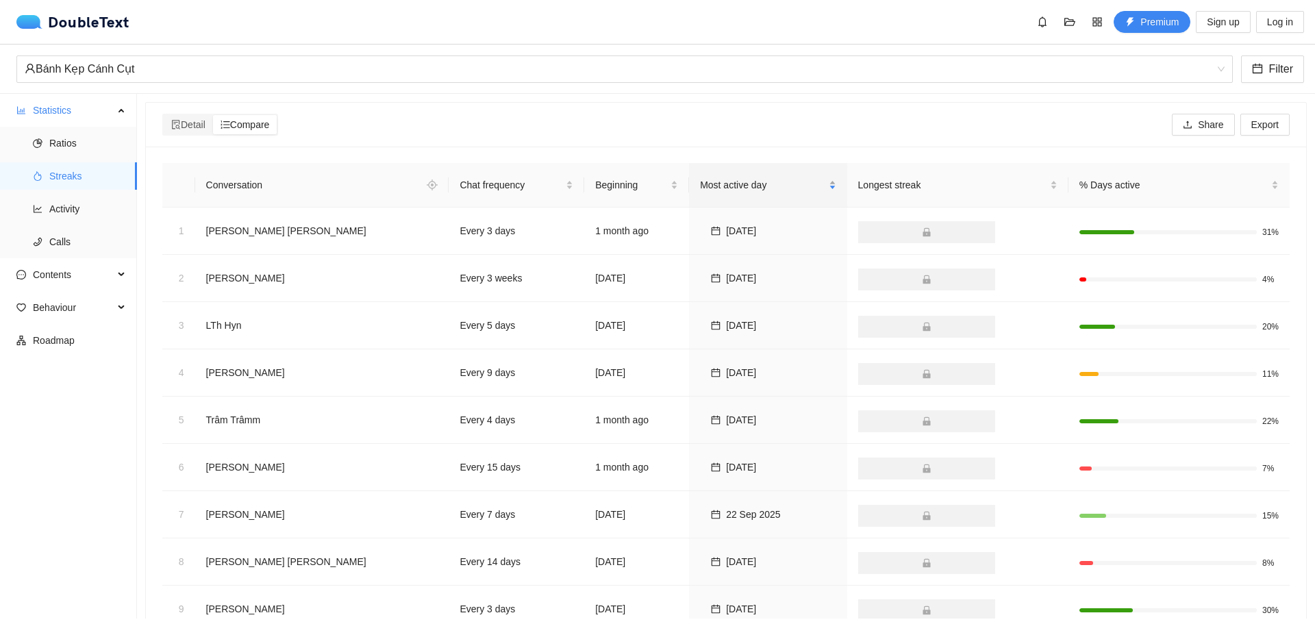
click at [704, 177] on div "Most active day" at bounding box center [768, 184] width 136 height 15
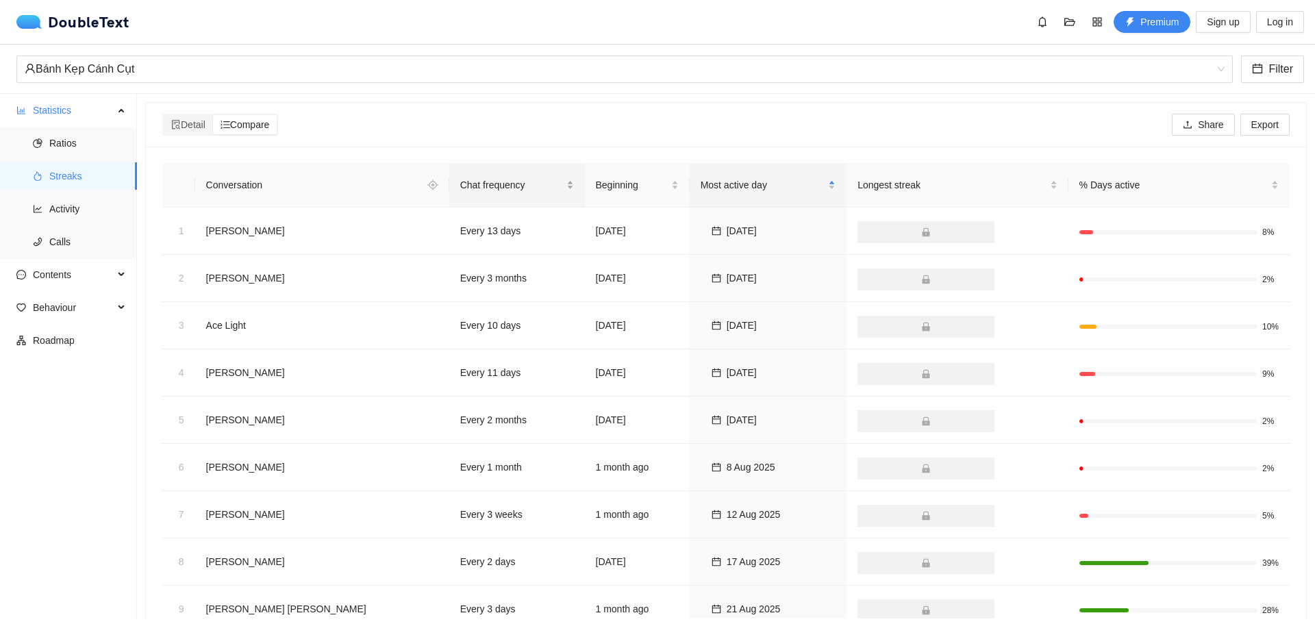
click at [460, 177] on div "Chat frequency" at bounding box center [517, 184] width 114 height 15
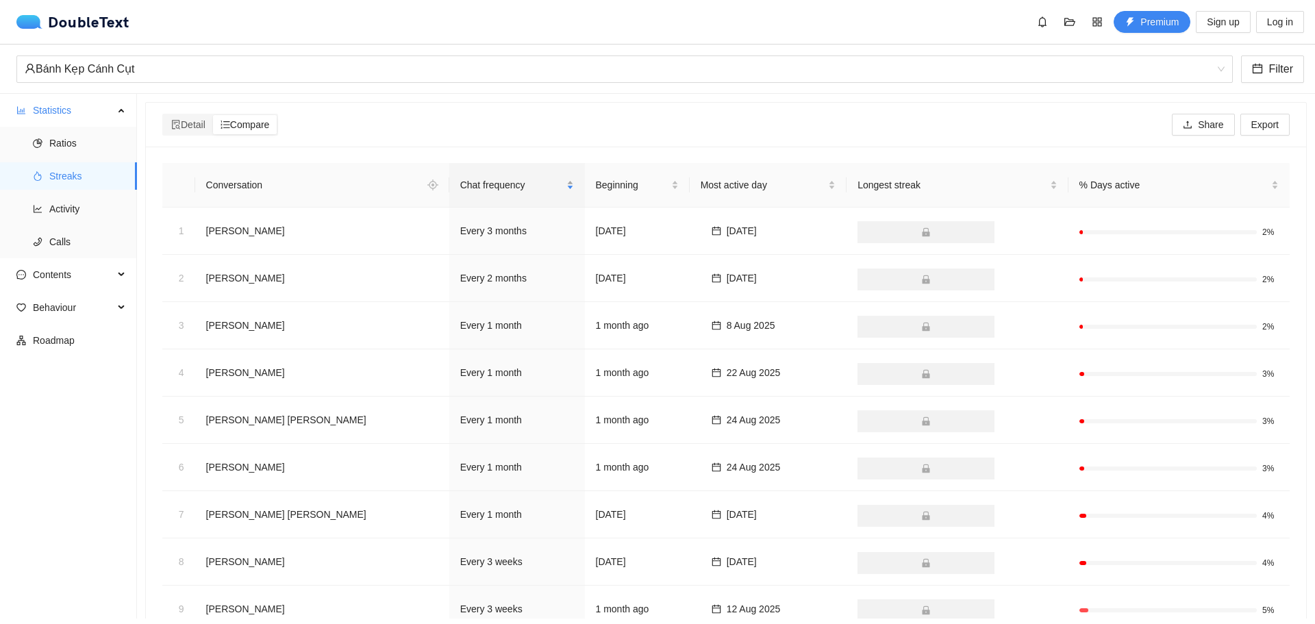
click at [460, 177] on div "Chat frequency" at bounding box center [517, 184] width 114 height 15
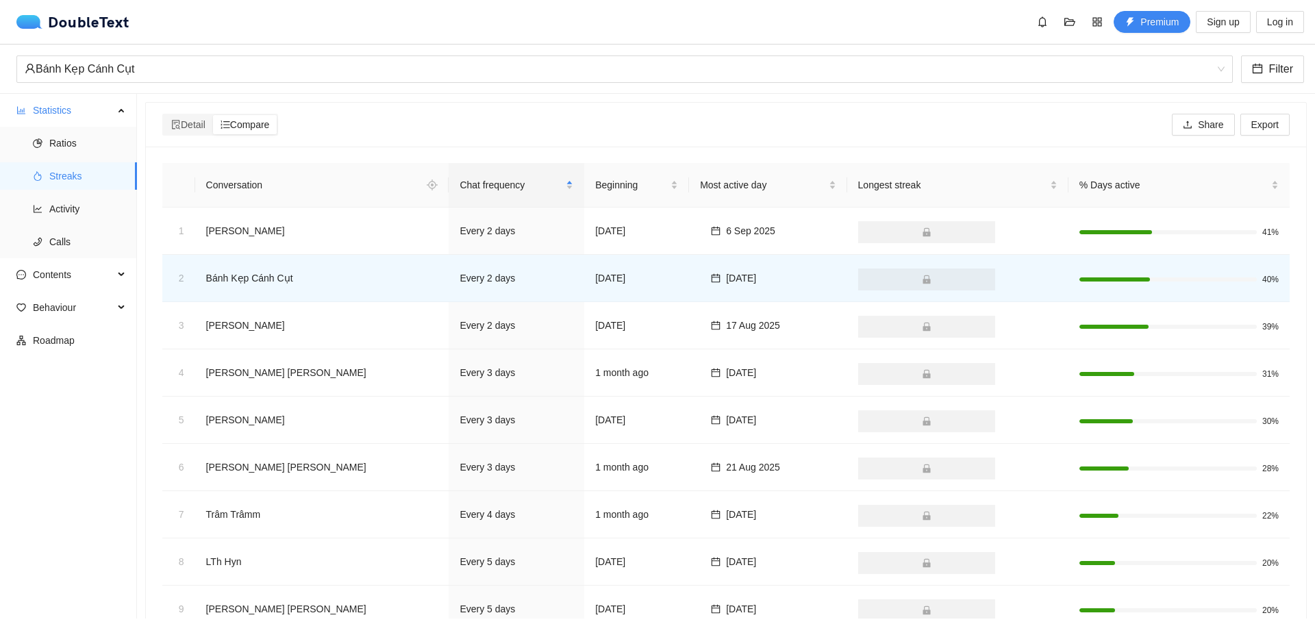
click at [296, 180] on div "Conversation" at bounding box center [311, 185] width 216 height 22
click at [73, 206] on span "Activity" at bounding box center [87, 208] width 77 height 27
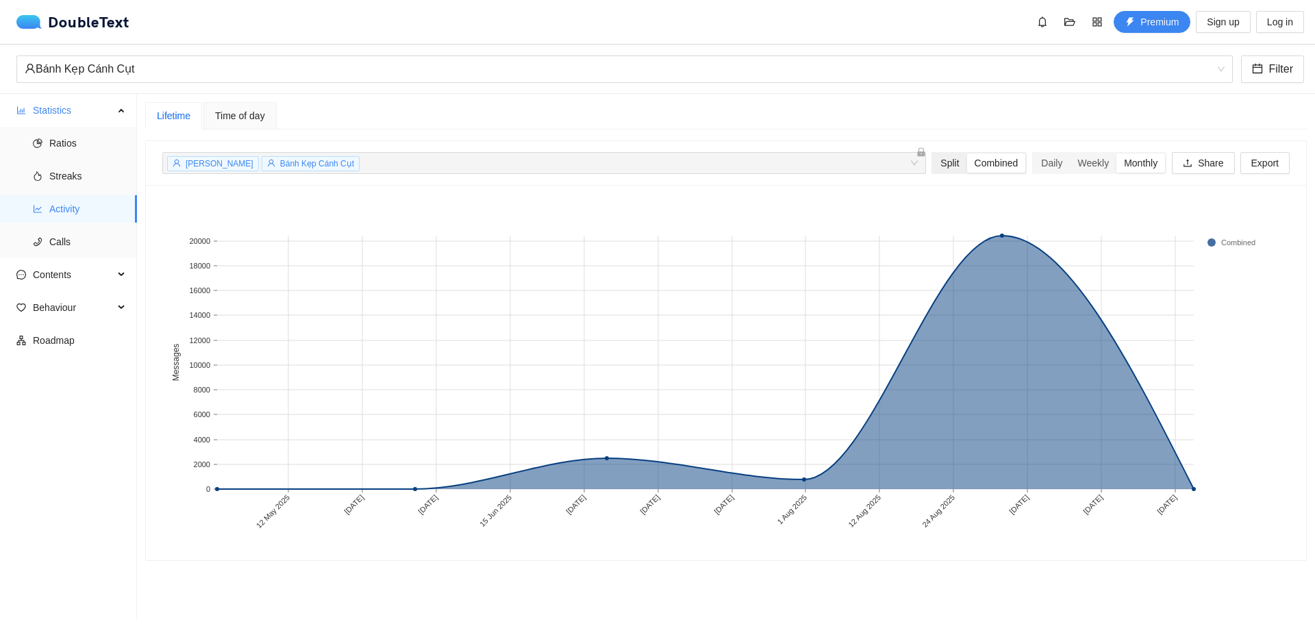
click at [939, 164] on div "Split" at bounding box center [950, 162] width 34 height 19
click at [933, 153] on input "Split" at bounding box center [933, 153] width 0 height 0
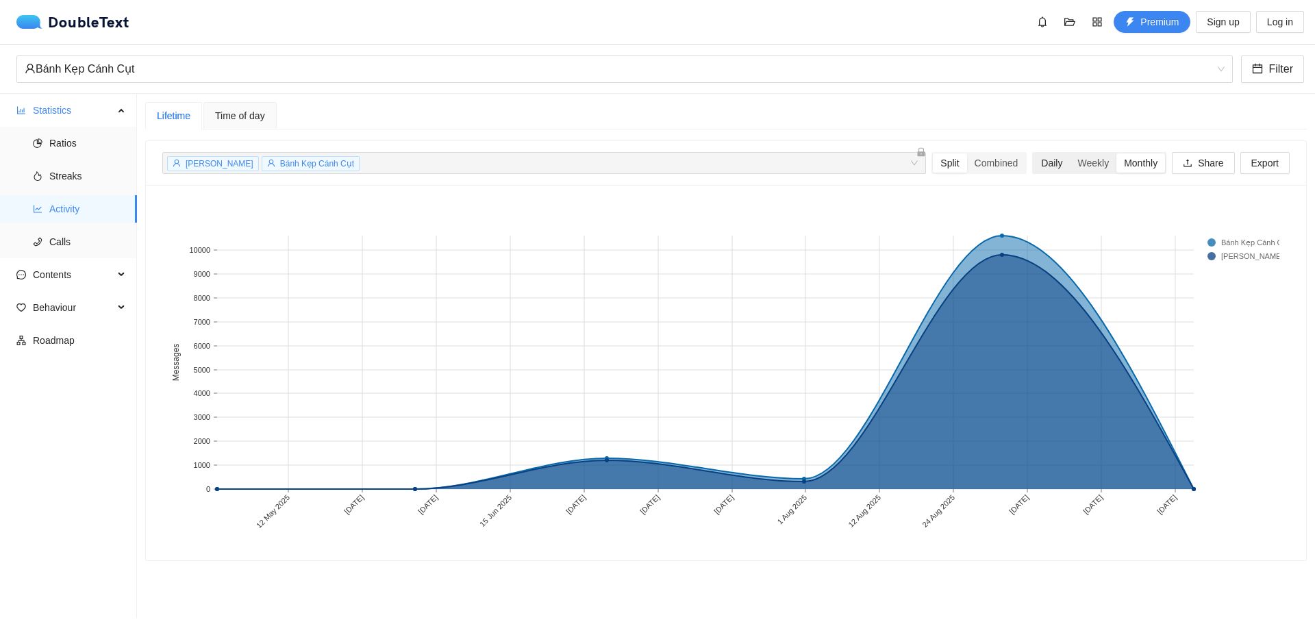
click at [1057, 157] on div "Daily" at bounding box center [1051, 162] width 36 height 19
click at [1033, 153] on input "Daily" at bounding box center [1033, 153] width 0 height 0
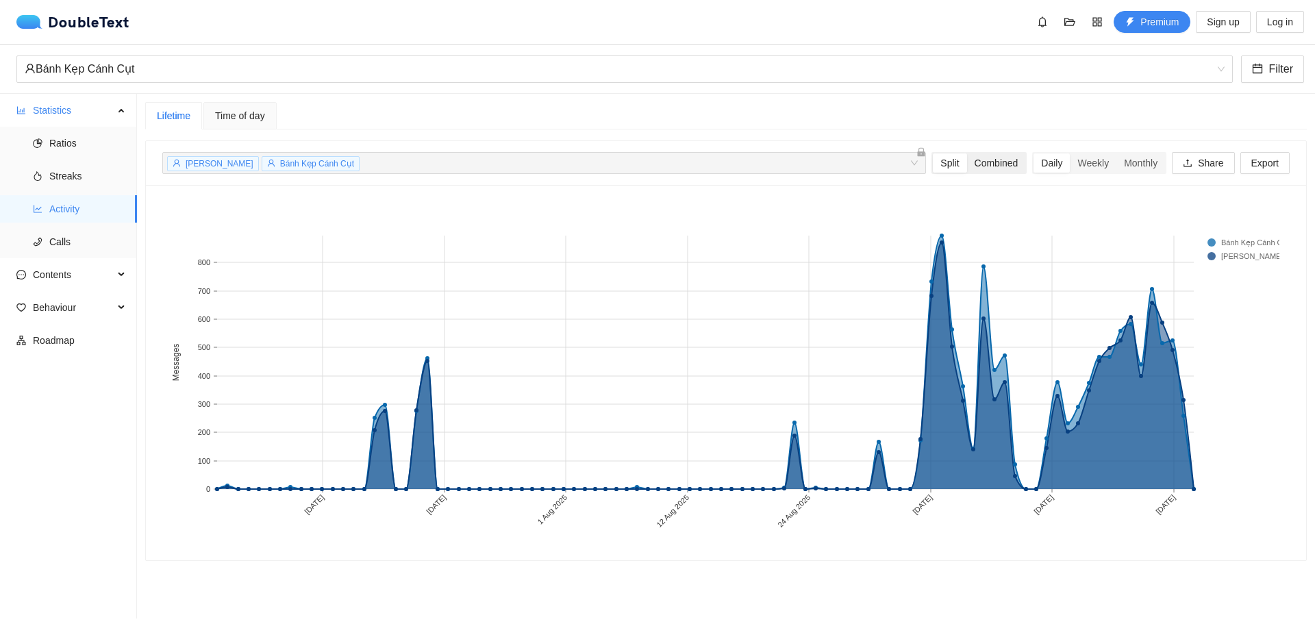
click at [994, 157] on div "Combined" at bounding box center [996, 162] width 59 height 19
click at [967, 153] on input "Combined" at bounding box center [967, 153] width 0 height 0
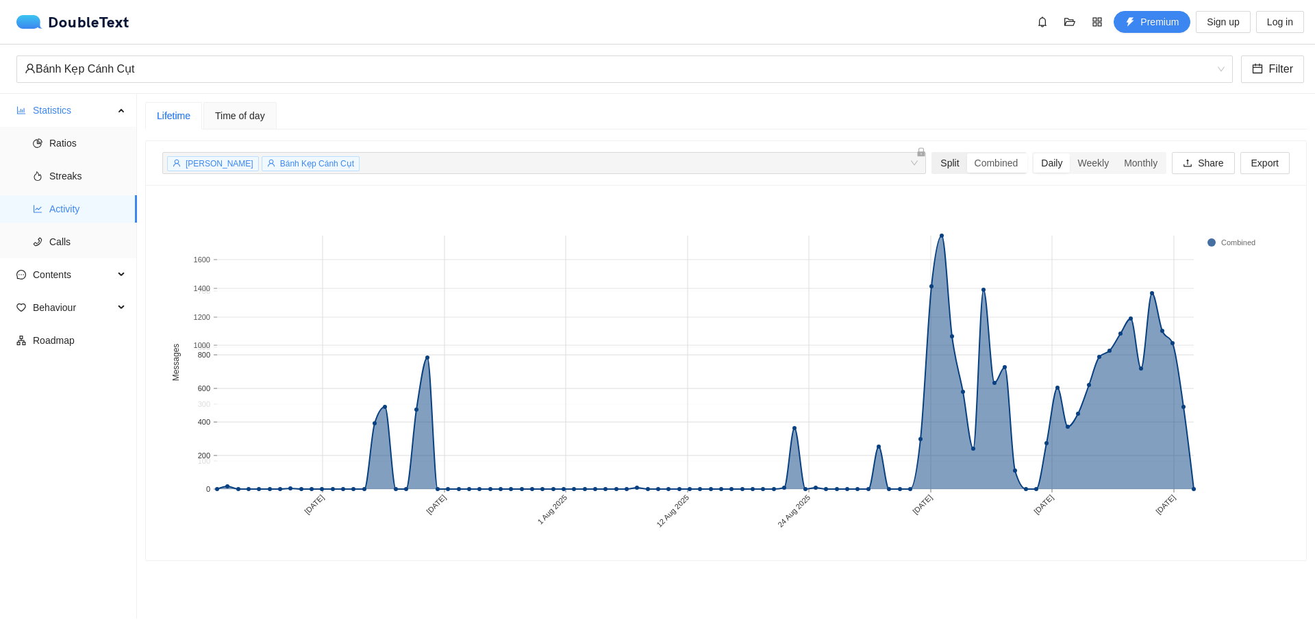
click at [933, 164] on div "Split" at bounding box center [950, 162] width 34 height 19
click at [933, 153] on input "Split" at bounding box center [933, 153] width 0 height 0
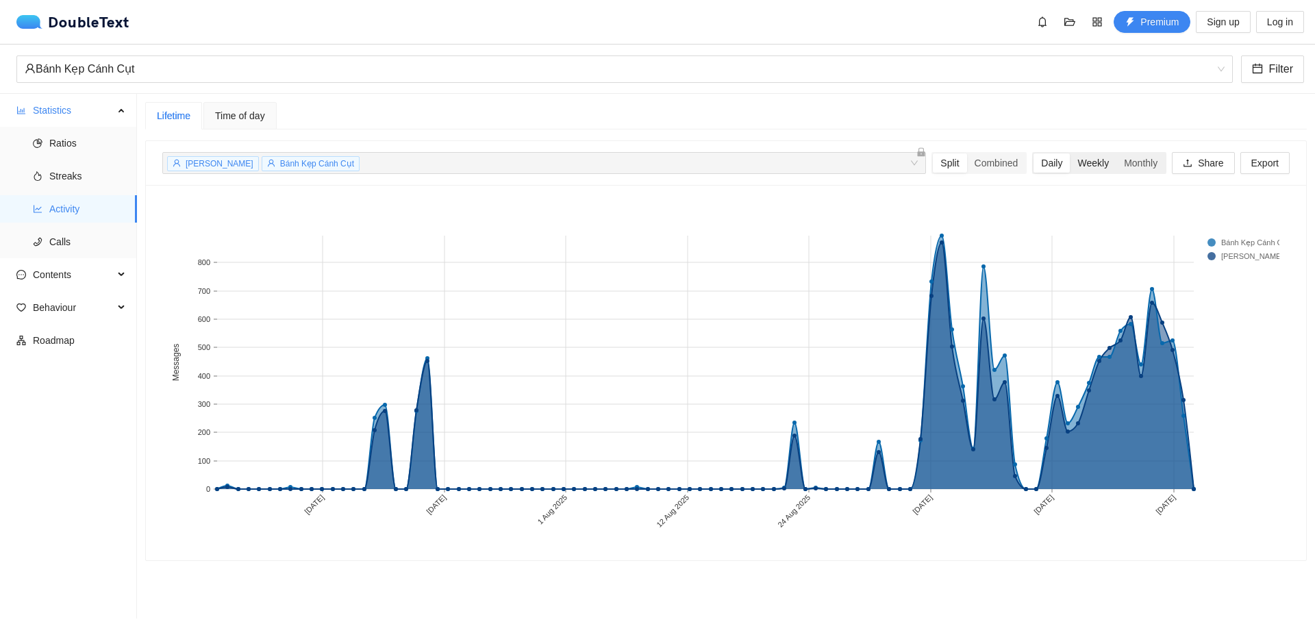
click at [1095, 168] on div "Weekly" at bounding box center [1093, 162] width 47 height 19
click at [1070, 153] on input "Weekly" at bounding box center [1070, 153] width 0 height 0
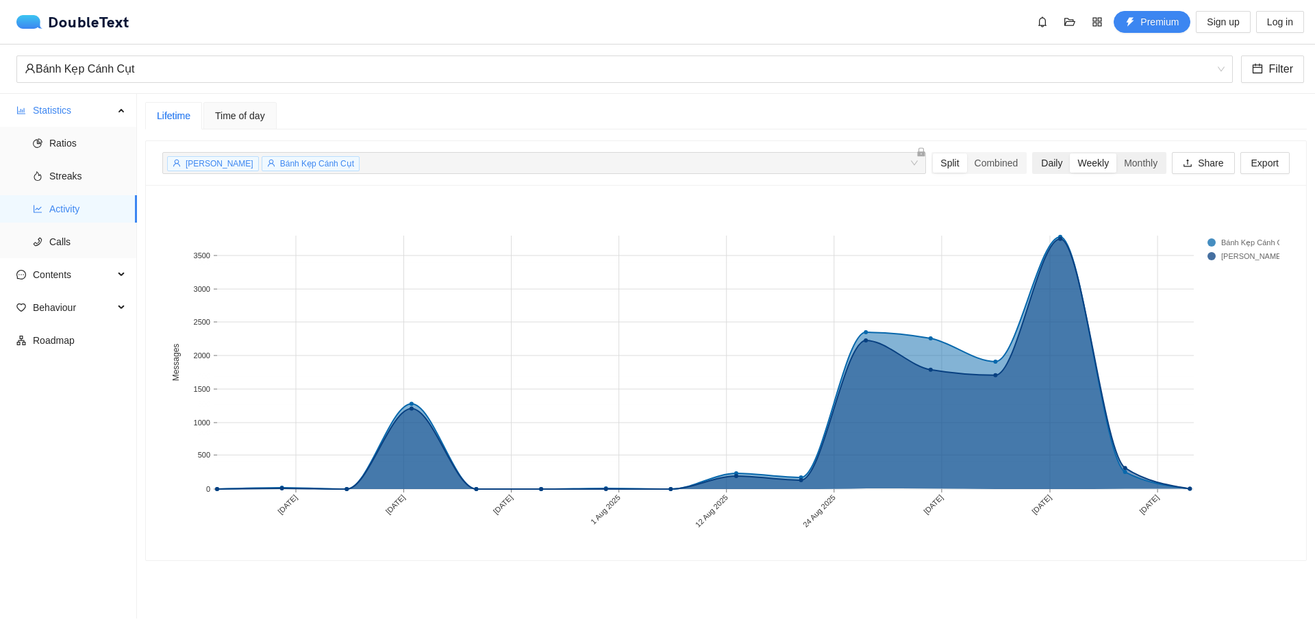
click at [1042, 164] on div "Daily" at bounding box center [1051, 162] width 36 height 19
click at [1033, 153] on input "Daily" at bounding box center [1033, 153] width 0 height 0
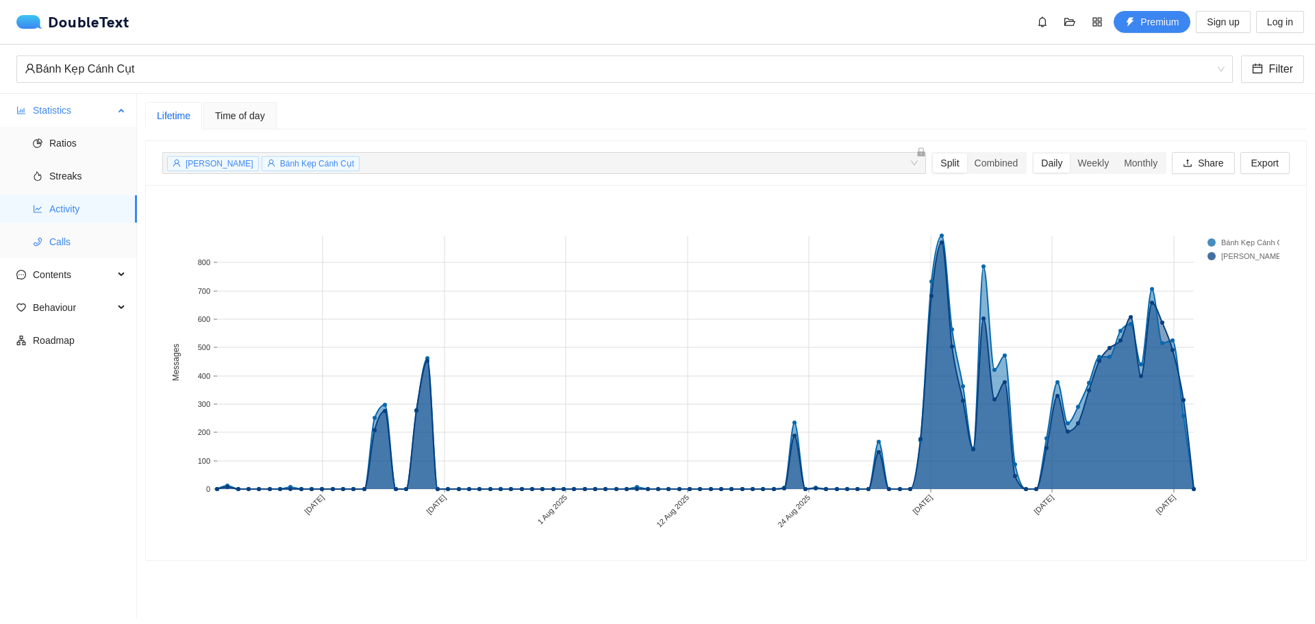
click at [40, 243] on icon "phone" at bounding box center [38, 242] width 8 height 9
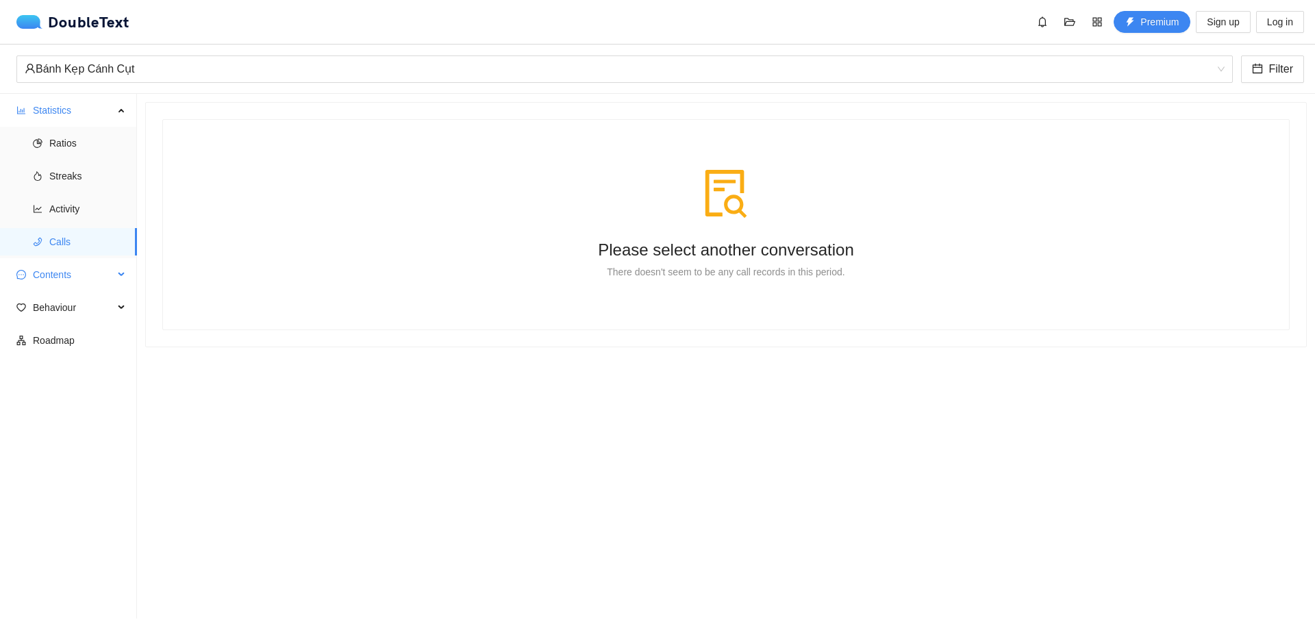
click at [12, 273] on div "Contents" at bounding box center [68, 274] width 137 height 27
click at [67, 306] on span "Word Cloud" at bounding box center [87, 307] width 77 height 27
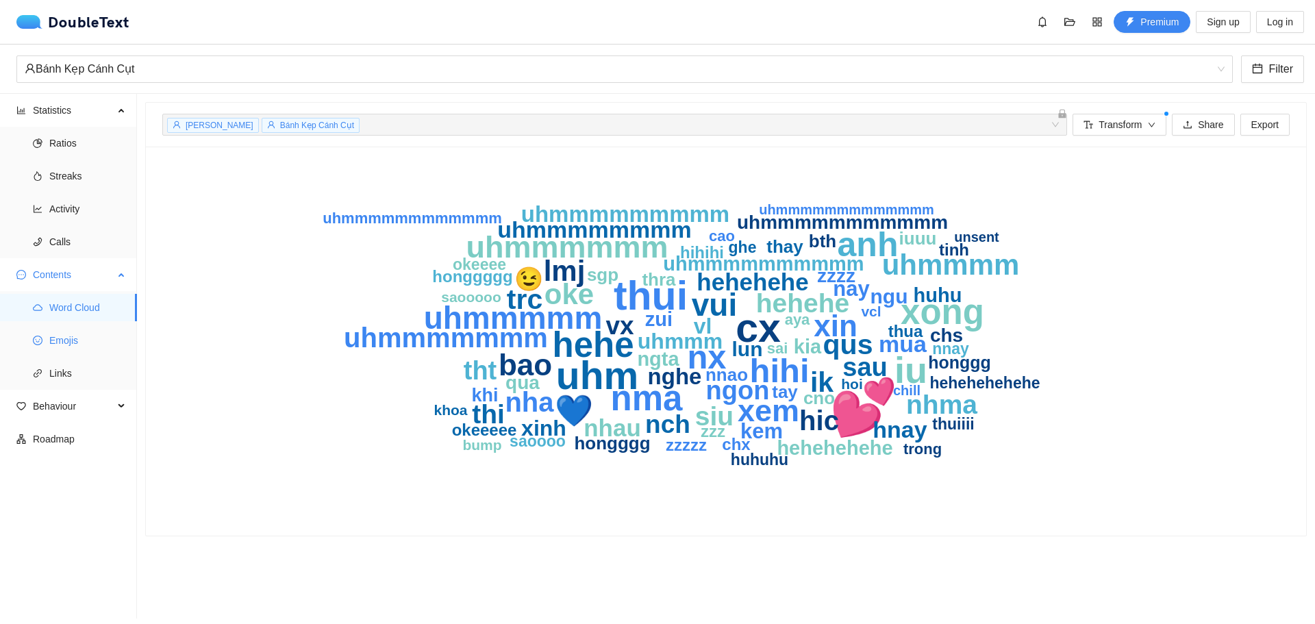
click at [79, 337] on span "Emojis" at bounding box center [87, 340] width 77 height 27
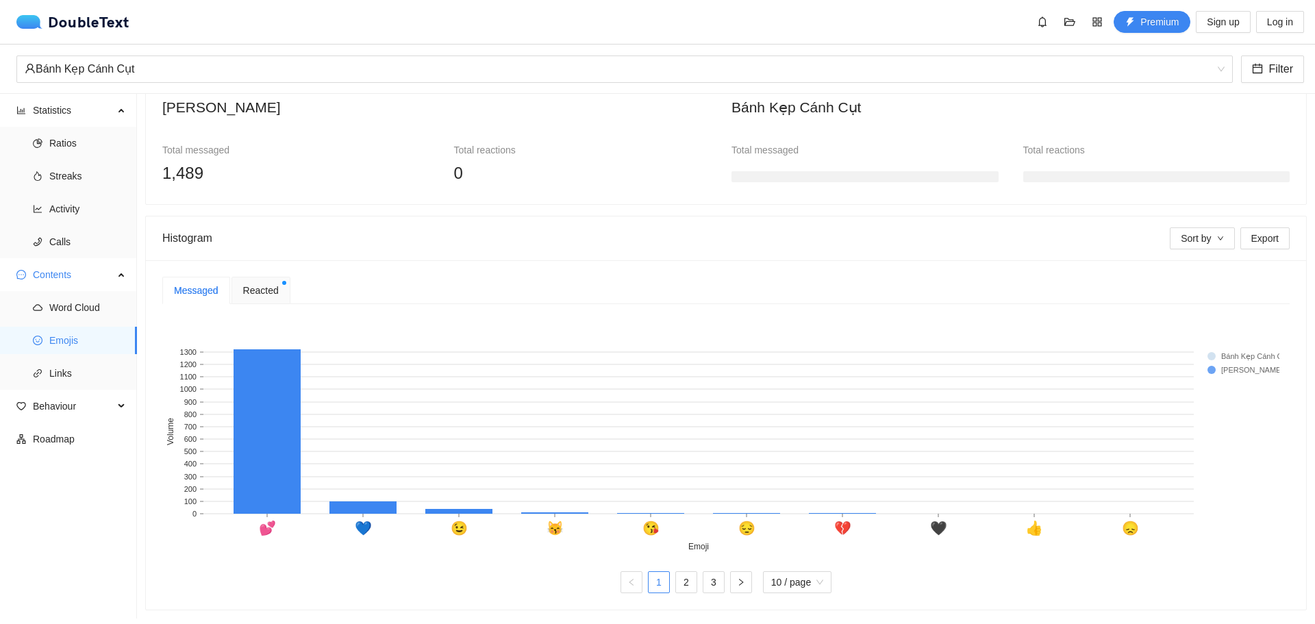
scroll to position [147, 0]
click at [260, 283] on span "Reacted" at bounding box center [261, 290] width 36 height 15
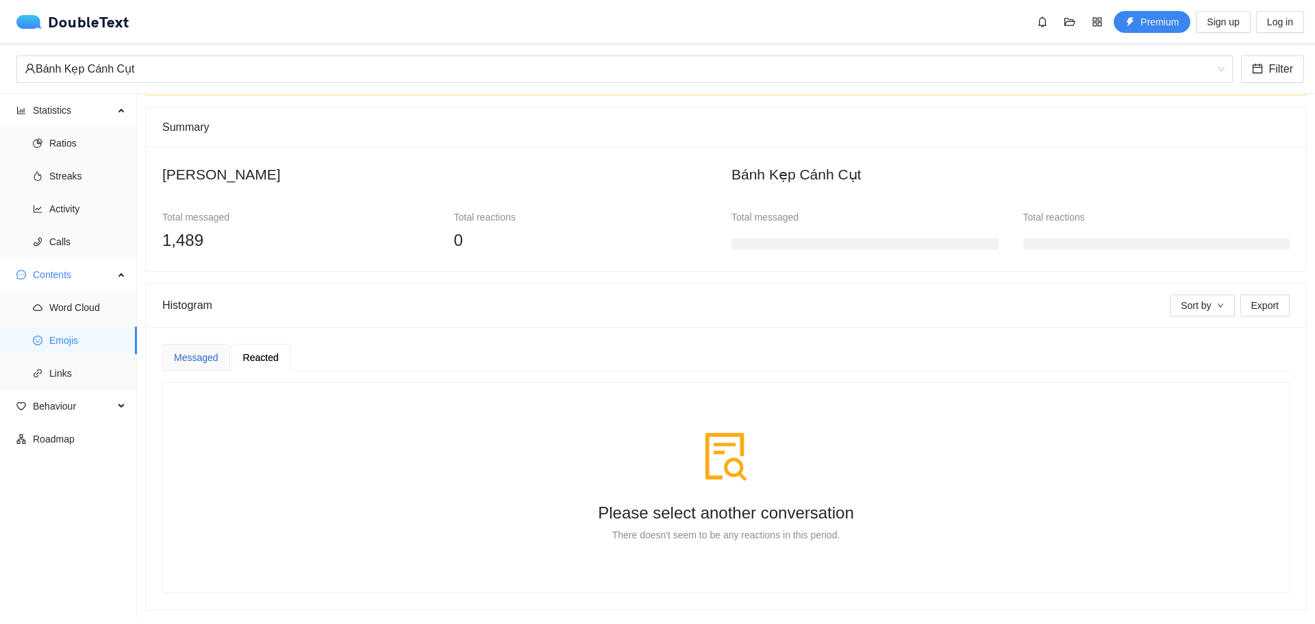
click at [190, 350] on div "Messaged" at bounding box center [196, 357] width 45 height 15
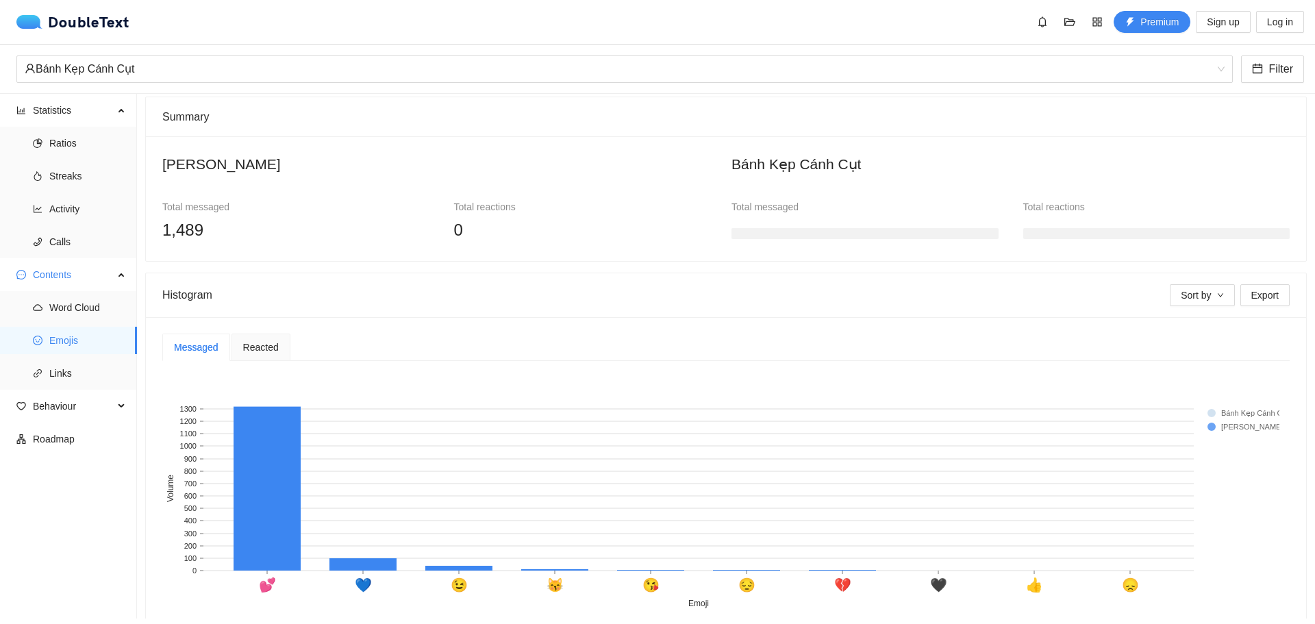
scroll to position [147, 0]
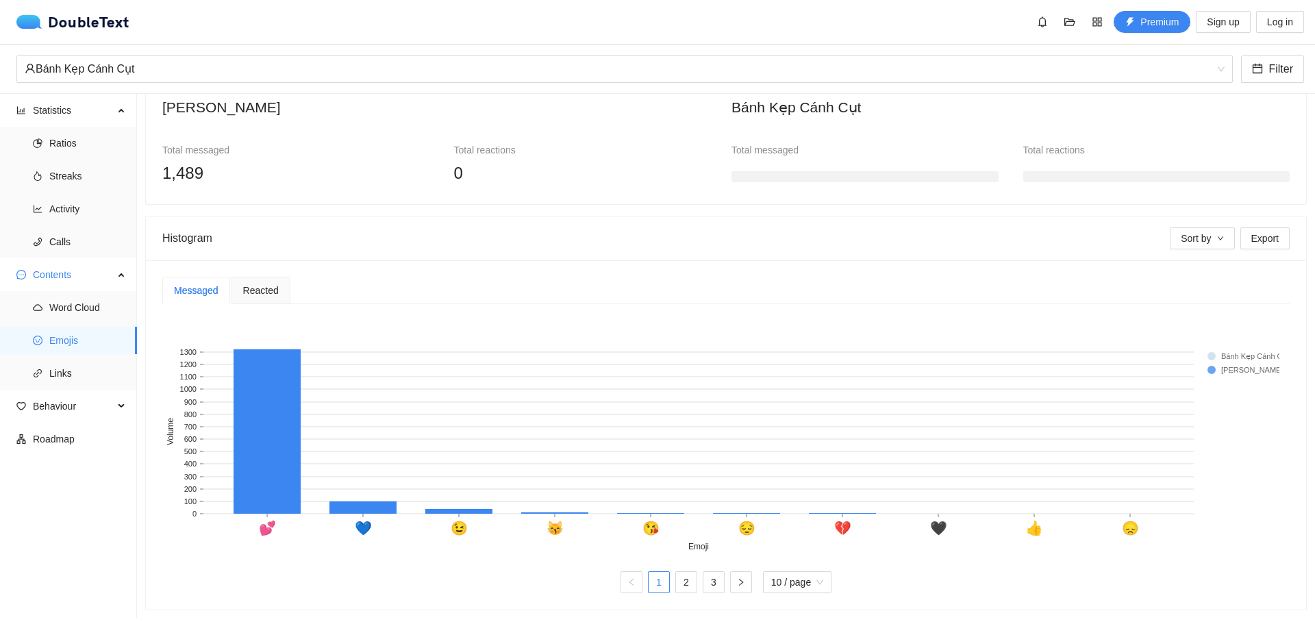
click at [1239, 369] on rect at bounding box center [720, 435] width 1117 height 240
click at [1208, 227] on button "Sort by" at bounding box center [1202, 238] width 64 height 22
click at [1201, 305] on span "Bánh" at bounding box center [1192, 299] width 48 height 15
click at [596, 315] on rect at bounding box center [720, 435] width 1117 height 240
click at [275, 398] on rect at bounding box center [266, 431] width 67 height 164
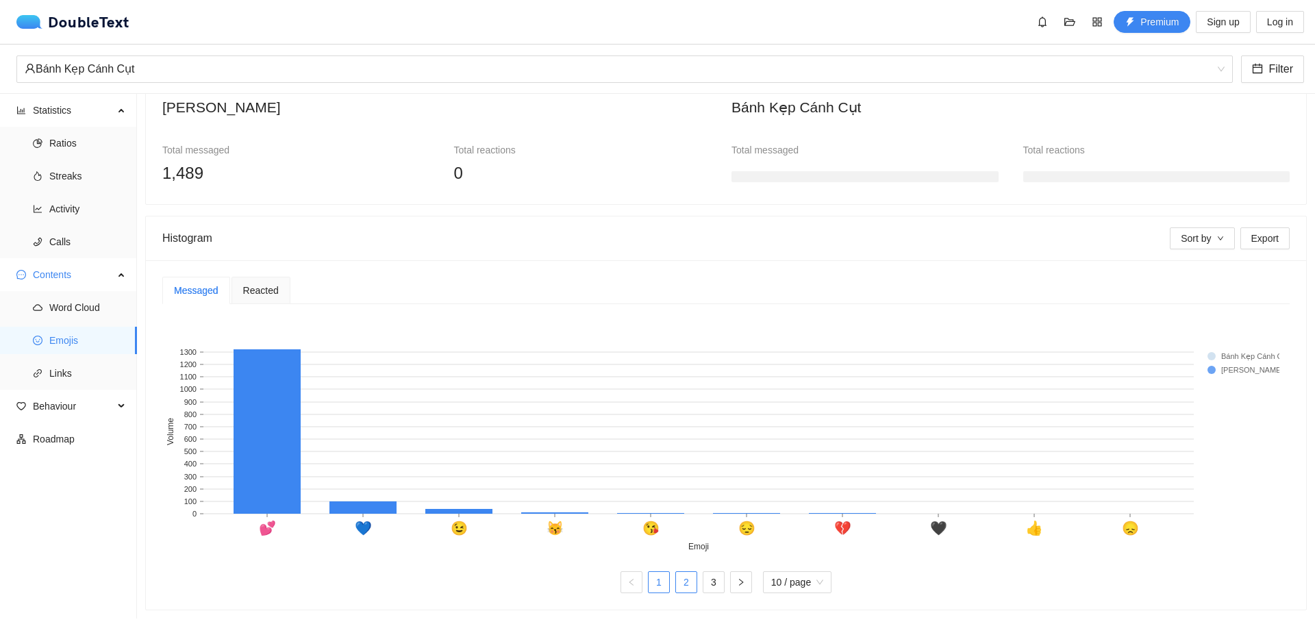
drag, startPoint x: 674, startPoint y: 581, endPoint x: 690, endPoint y: 575, distance: 17.3
click at [676, 581] on link "2" at bounding box center [686, 582] width 21 height 21
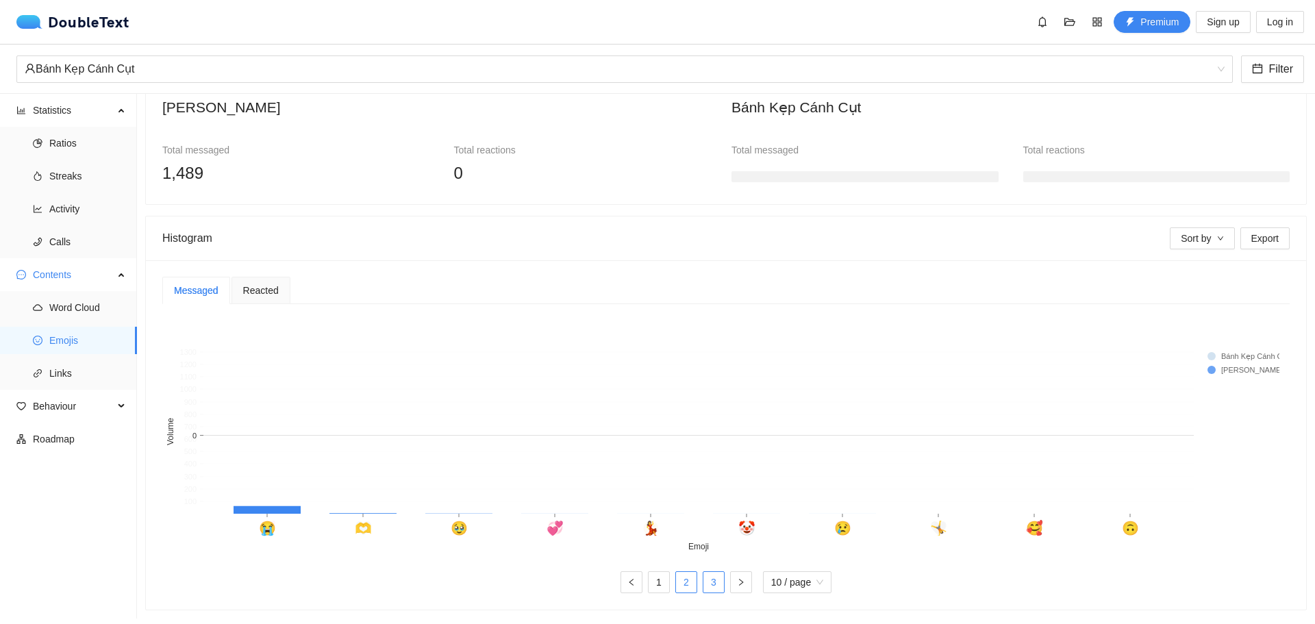
click at [708, 572] on link "3" at bounding box center [713, 582] width 21 height 21
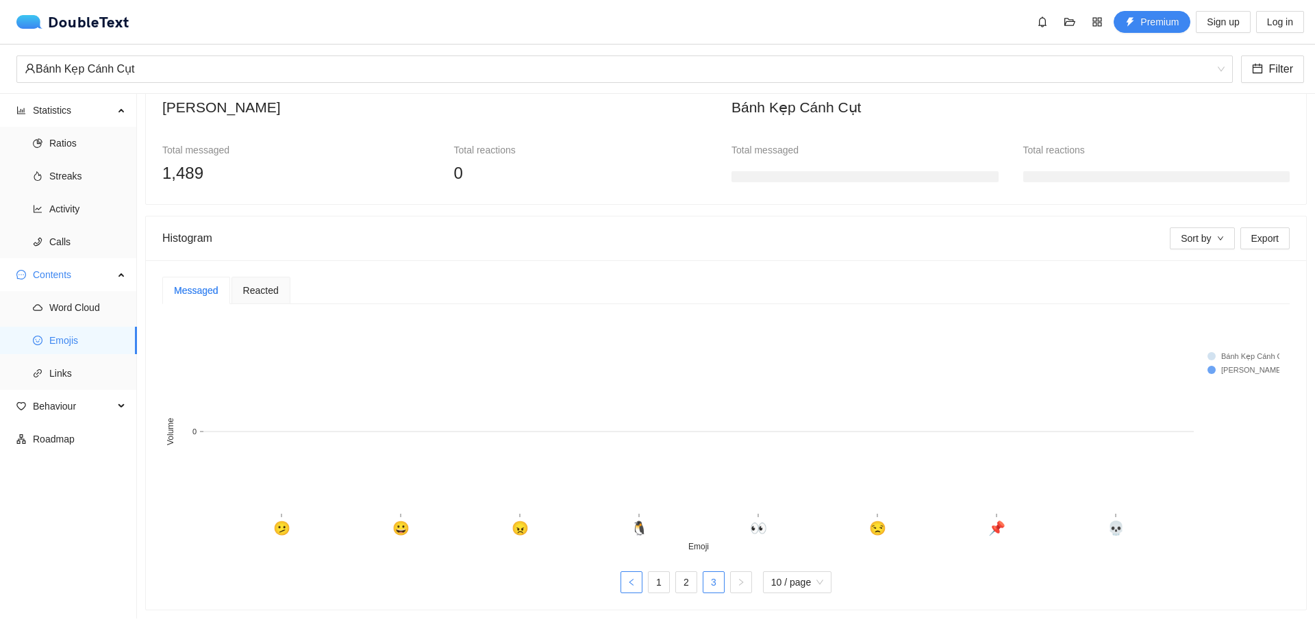
click at [627, 578] on icon "left" at bounding box center [631, 582] width 8 height 8
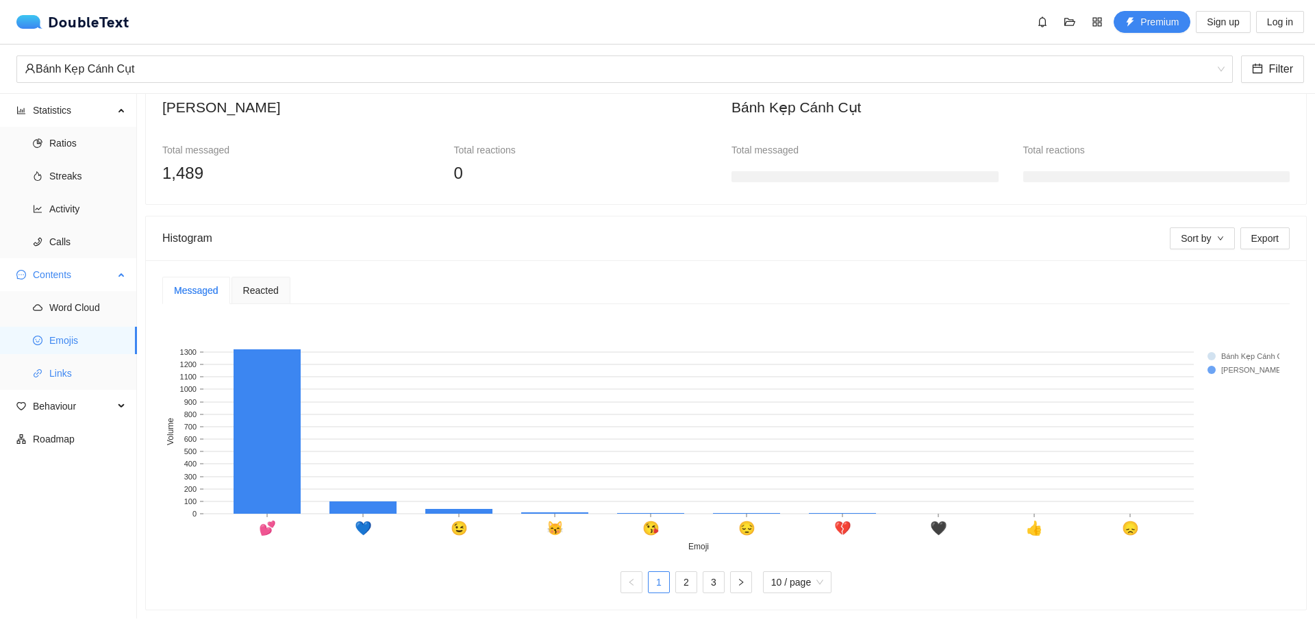
click at [51, 362] on span "Links" at bounding box center [87, 372] width 77 height 27
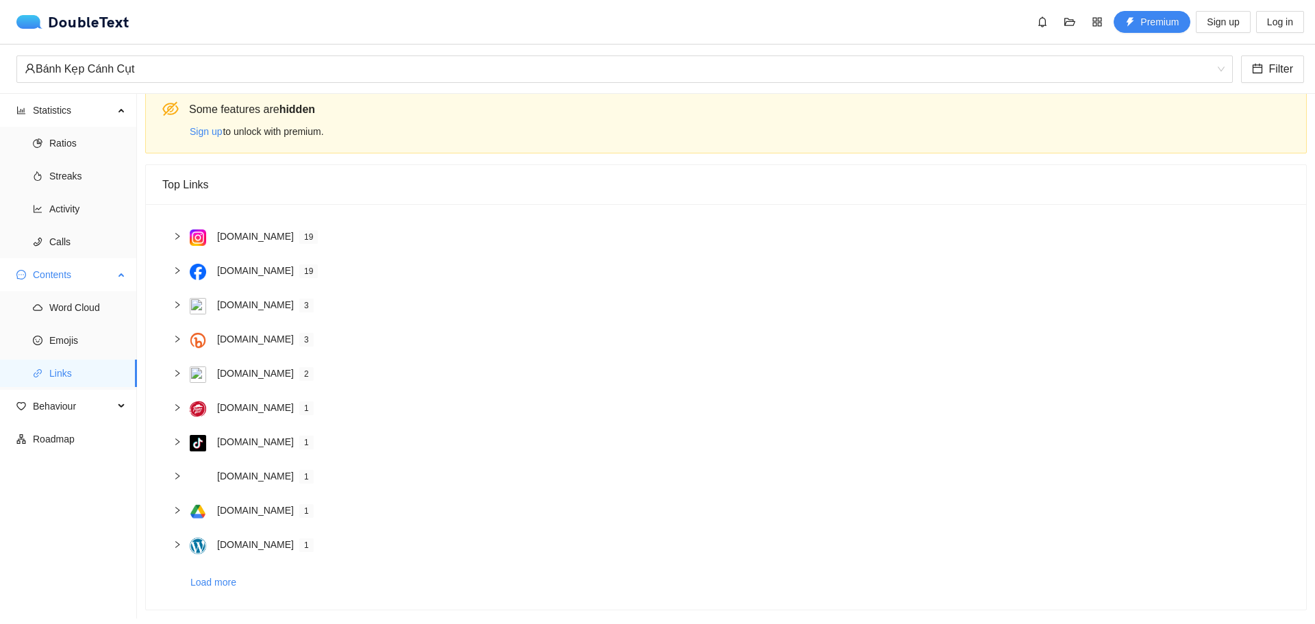
scroll to position [23, 0]
click at [58, 413] on span "Behaviour" at bounding box center [73, 405] width 81 height 27
click at [62, 450] on span "Engagement" at bounding box center [87, 438] width 77 height 27
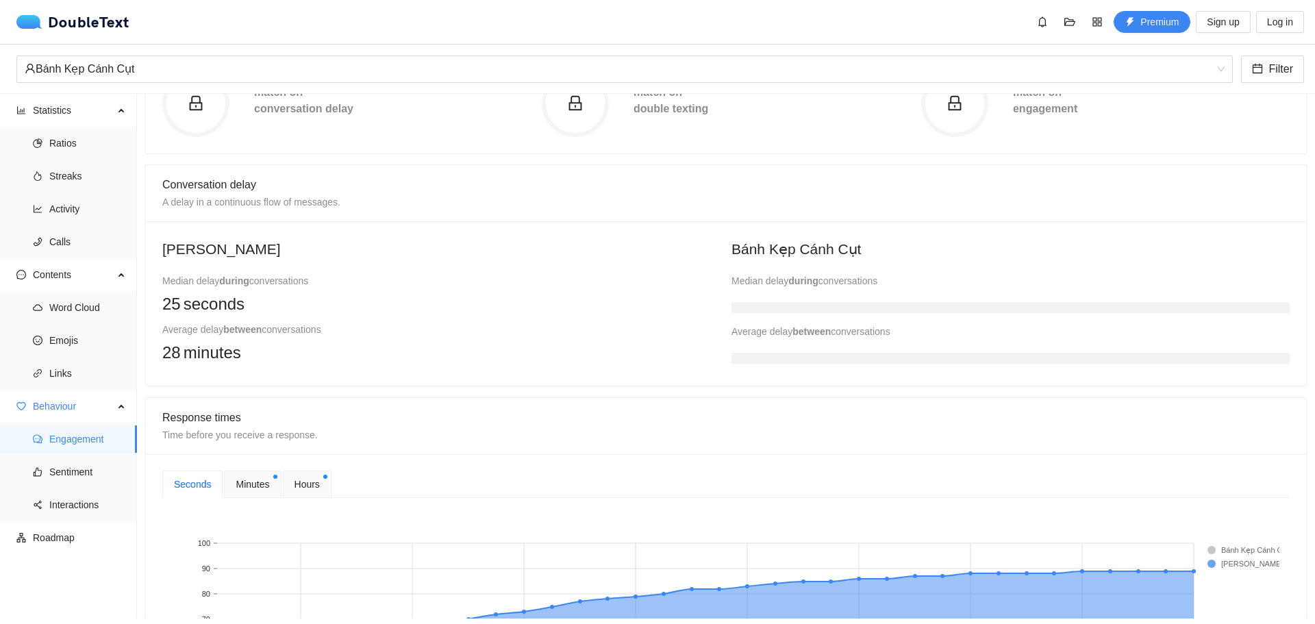
scroll to position [284, 0]
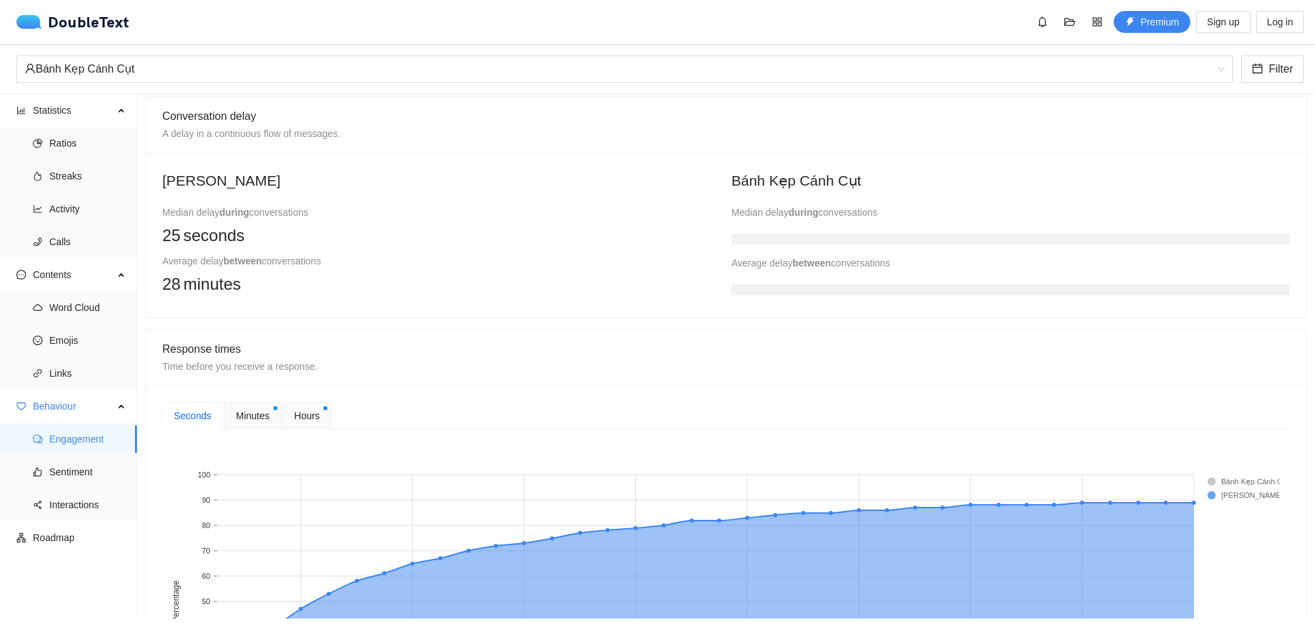
click at [852, 227] on div at bounding box center [1010, 236] width 558 height 27
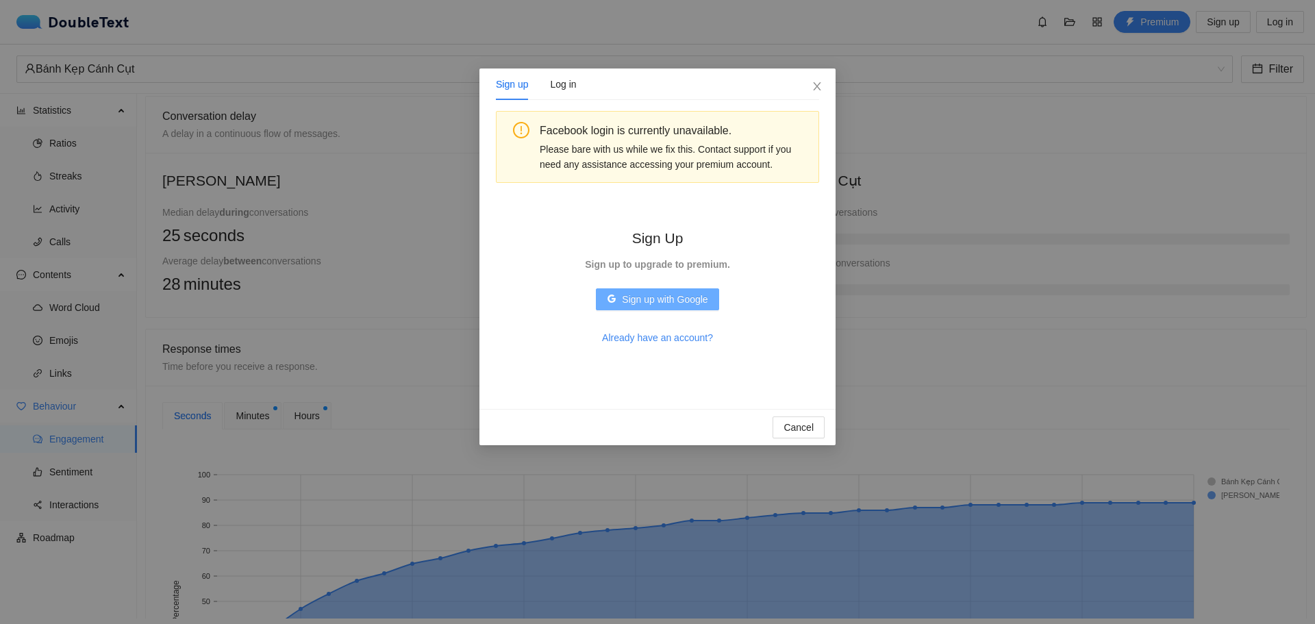
click at [694, 300] on span "Sign up with Google" at bounding box center [665, 299] width 86 height 15
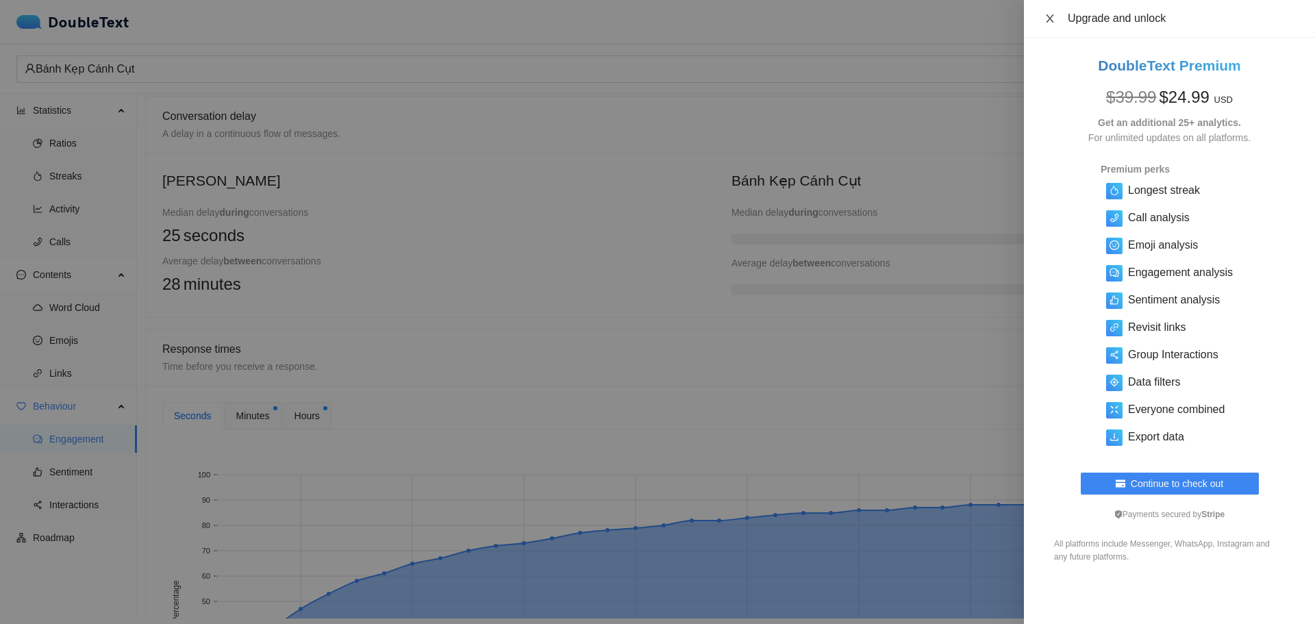
click at [1052, 23] on icon "close" at bounding box center [1049, 18] width 11 height 11
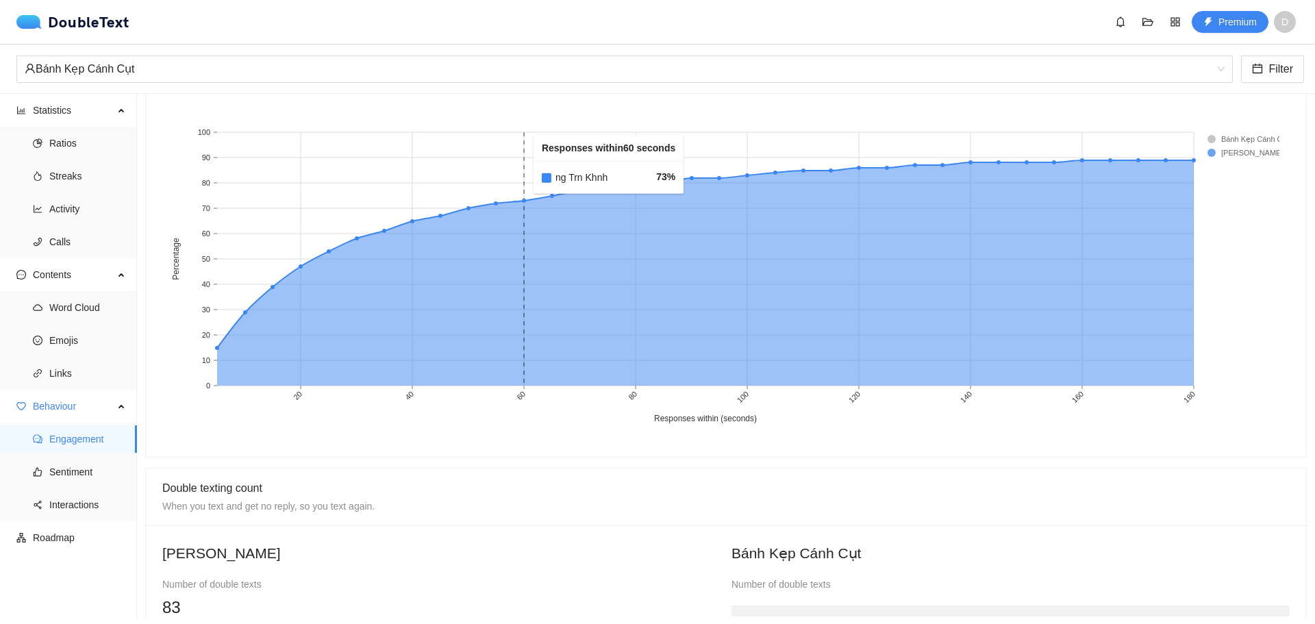
scroll to position [490, 0]
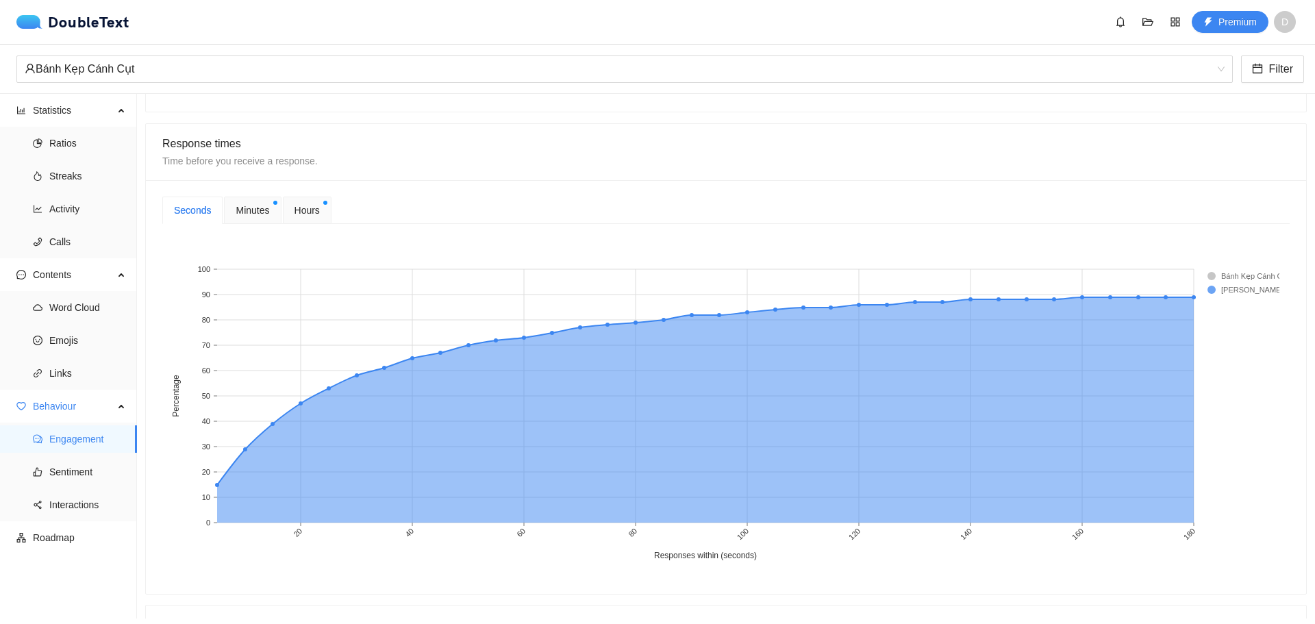
click at [261, 207] on span "Minutes" at bounding box center [253, 210] width 34 height 15
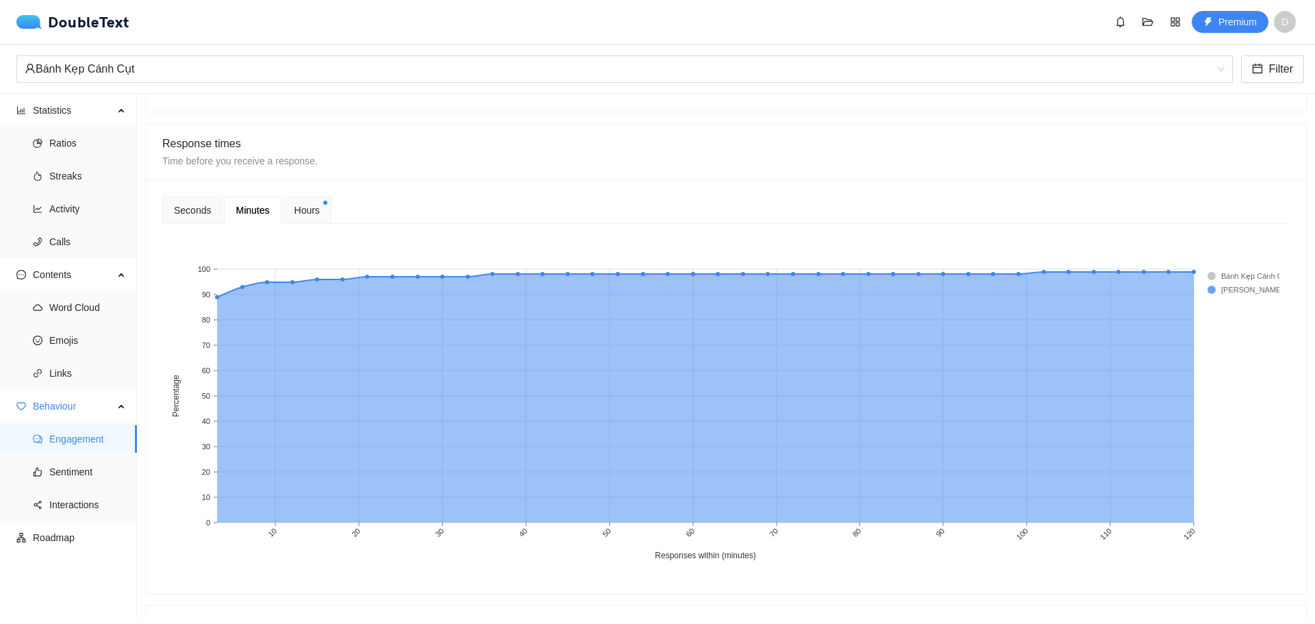
click at [292, 206] on div "Hours" at bounding box center [307, 210] width 49 height 27
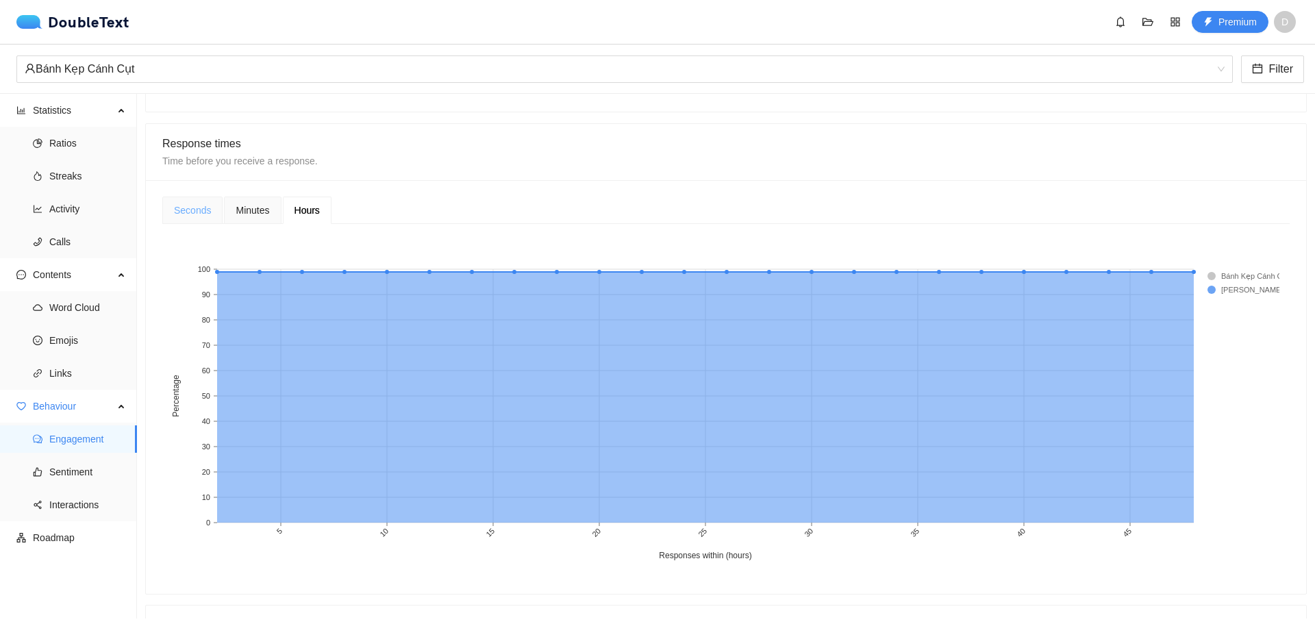
click at [203, 220] on div "Seconds" at bounding box center [192, 210] width 60 height 27
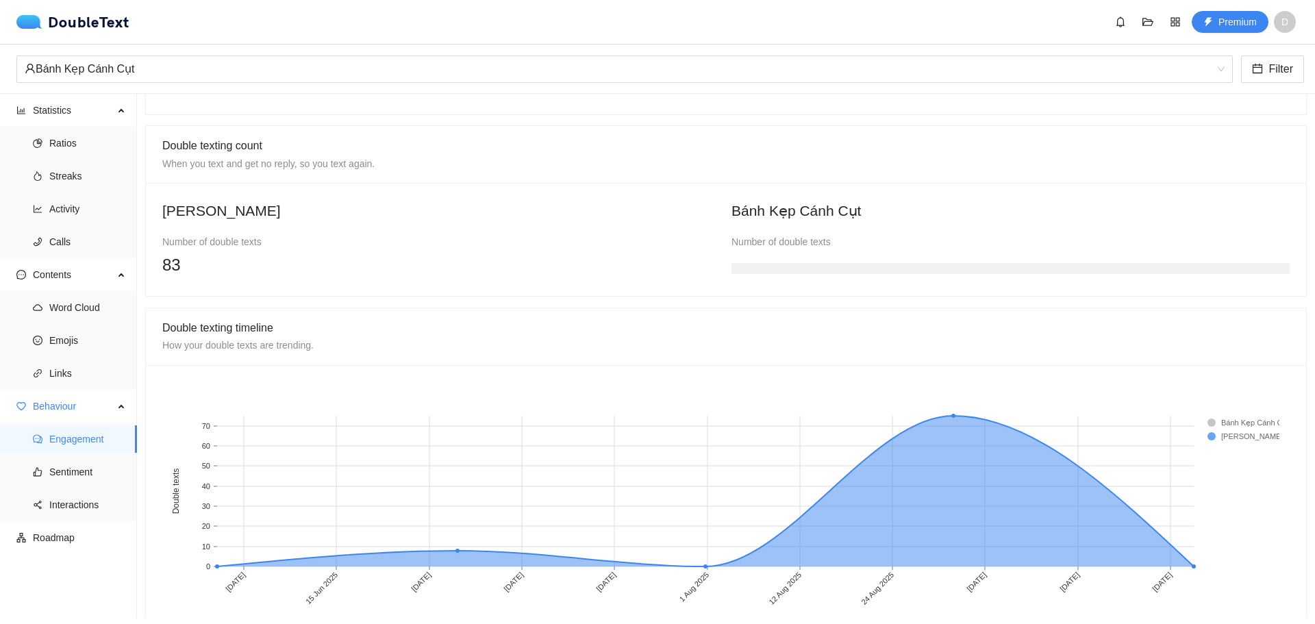
scroll to position [1007, 0]
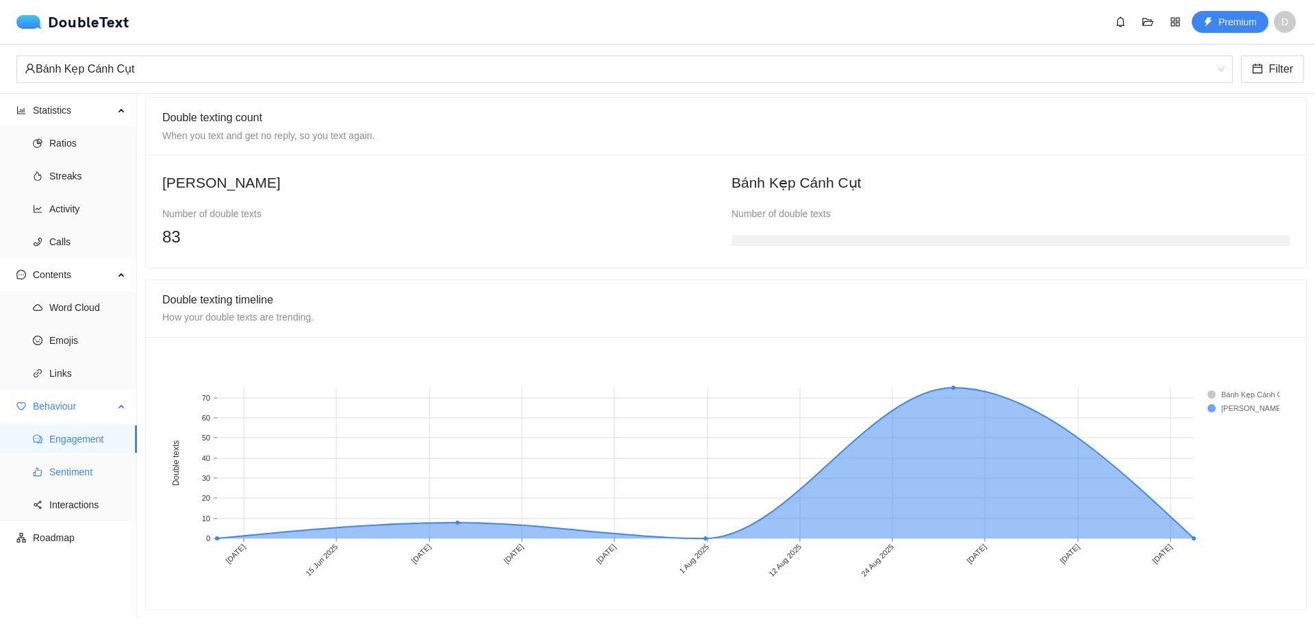
click at [39, 472] on icon "like" at bounding box center [38, 472] width 10 height 10
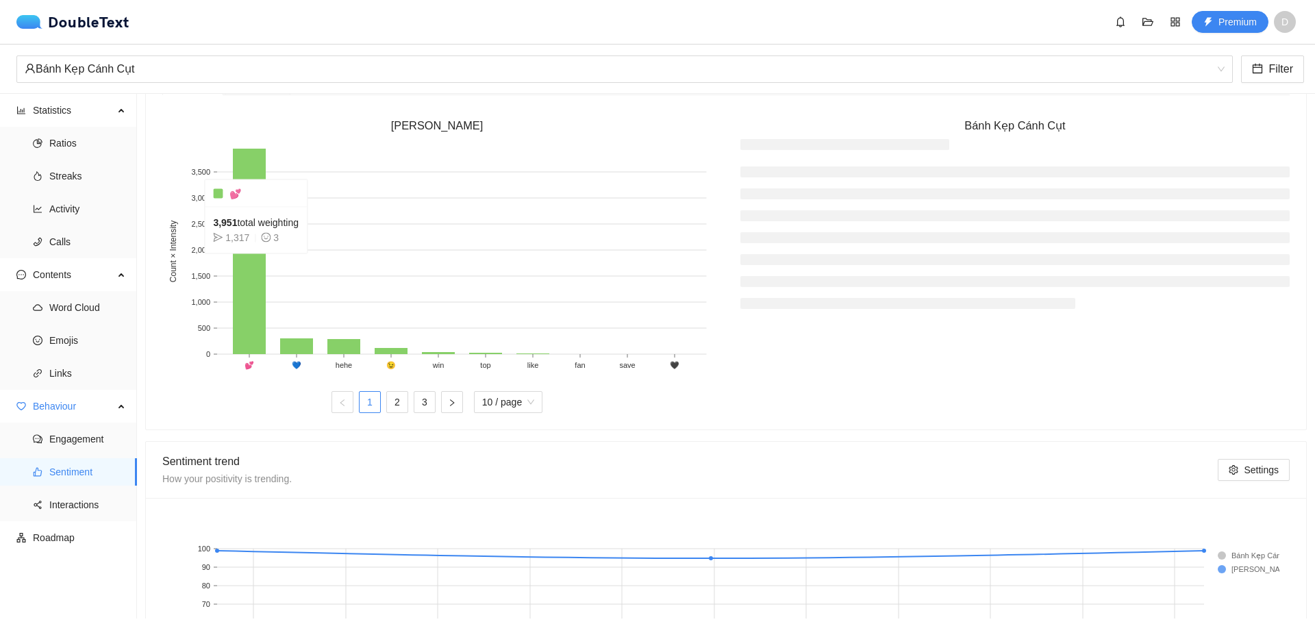
scroll to position [273, 0]
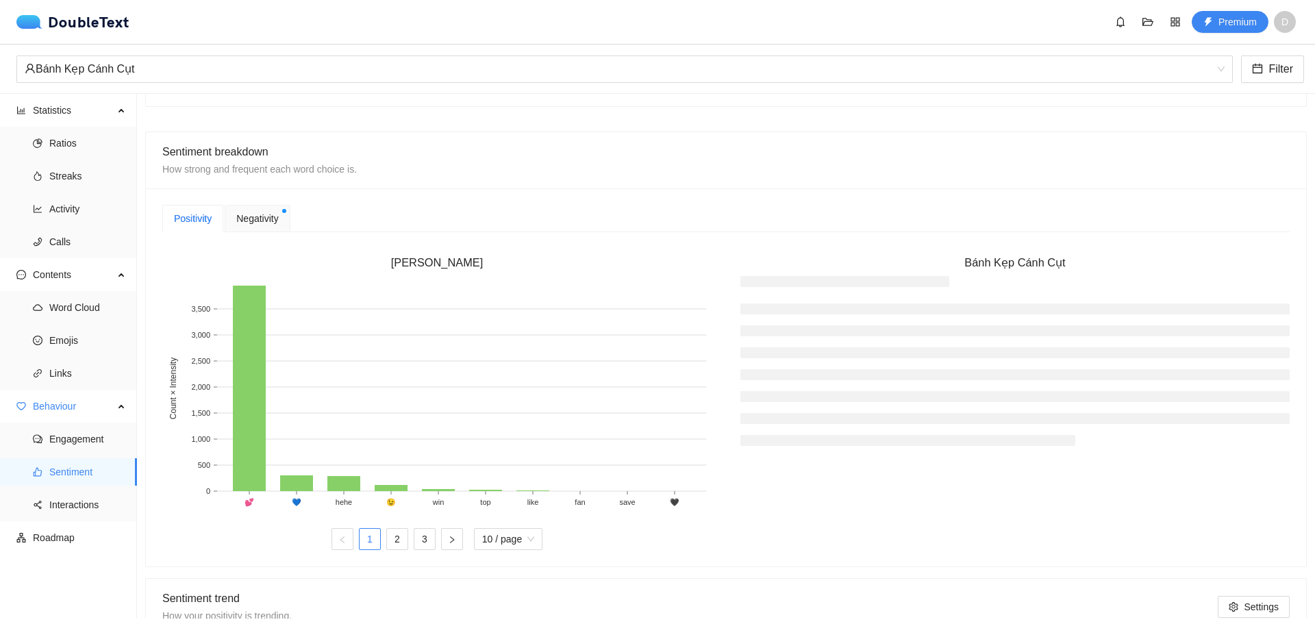
click at [243, 216] on span "Negativity" at bounding box center [257, 218] width 42 height 15
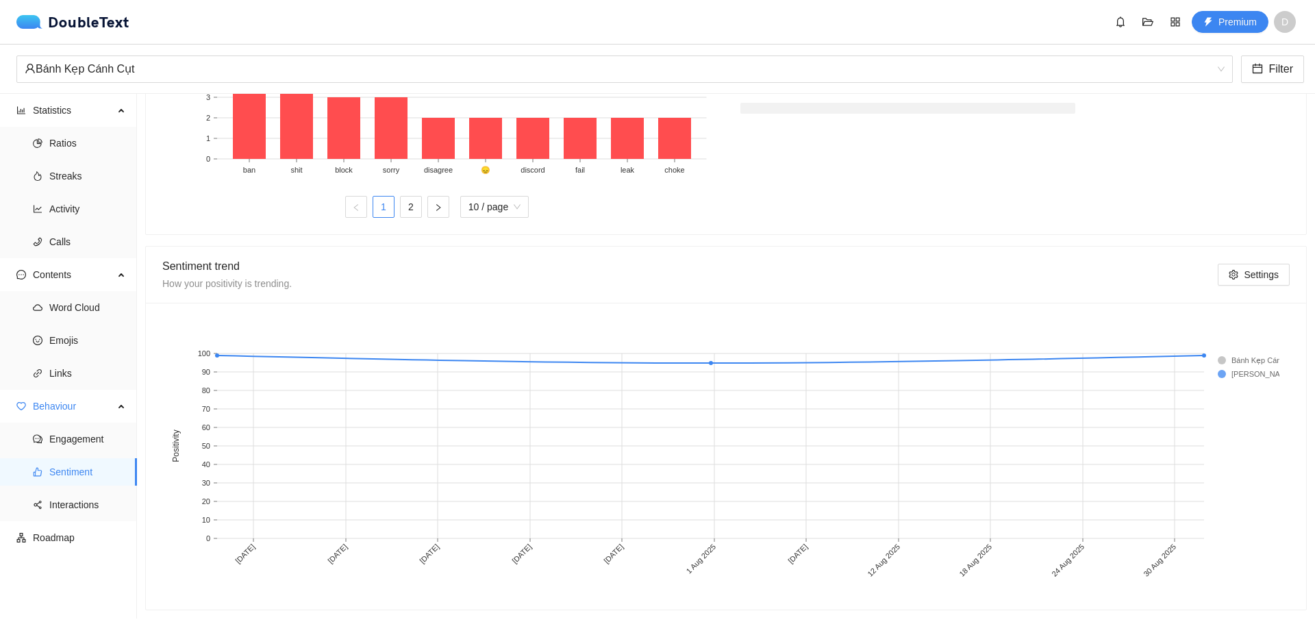
scroll to position [546, 0]
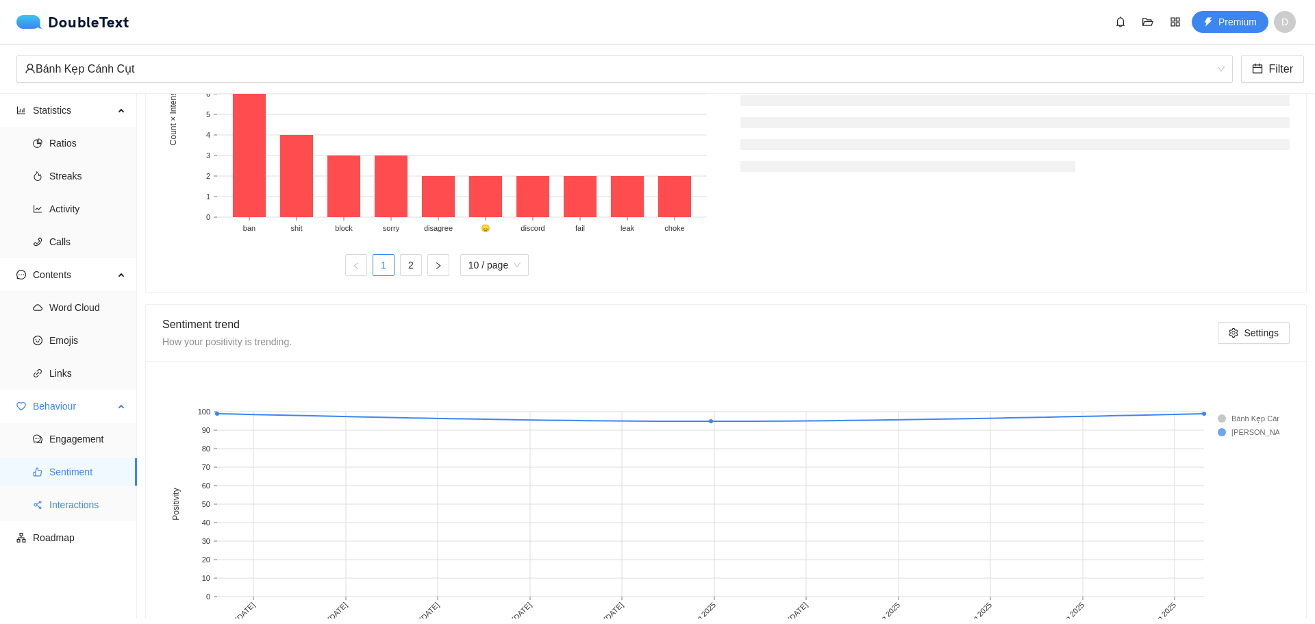
click at [76, 506] on span "Interactions" at bounding box center [87, 504] width 77 height 27
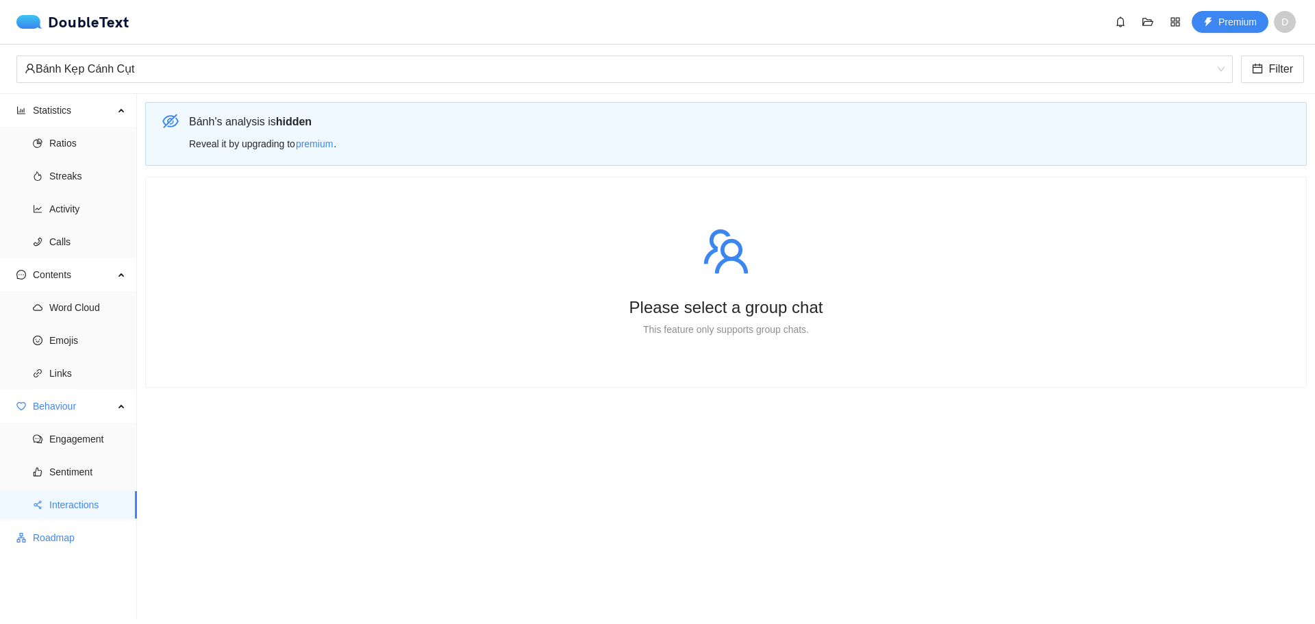
click at [75, 533] on span "Roadmap" at bounding box center [79, 537] width 93 height 27
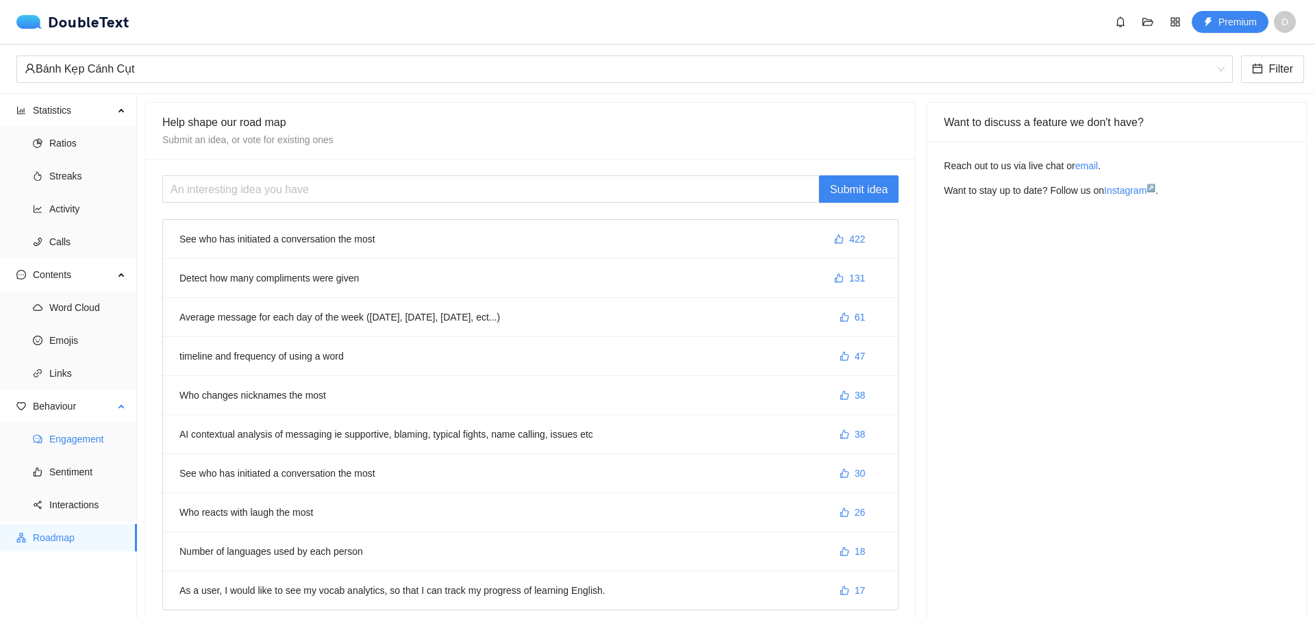
click at [58, 432] on span "Engagement" at bounding box center [87, 438] width 77 height 27
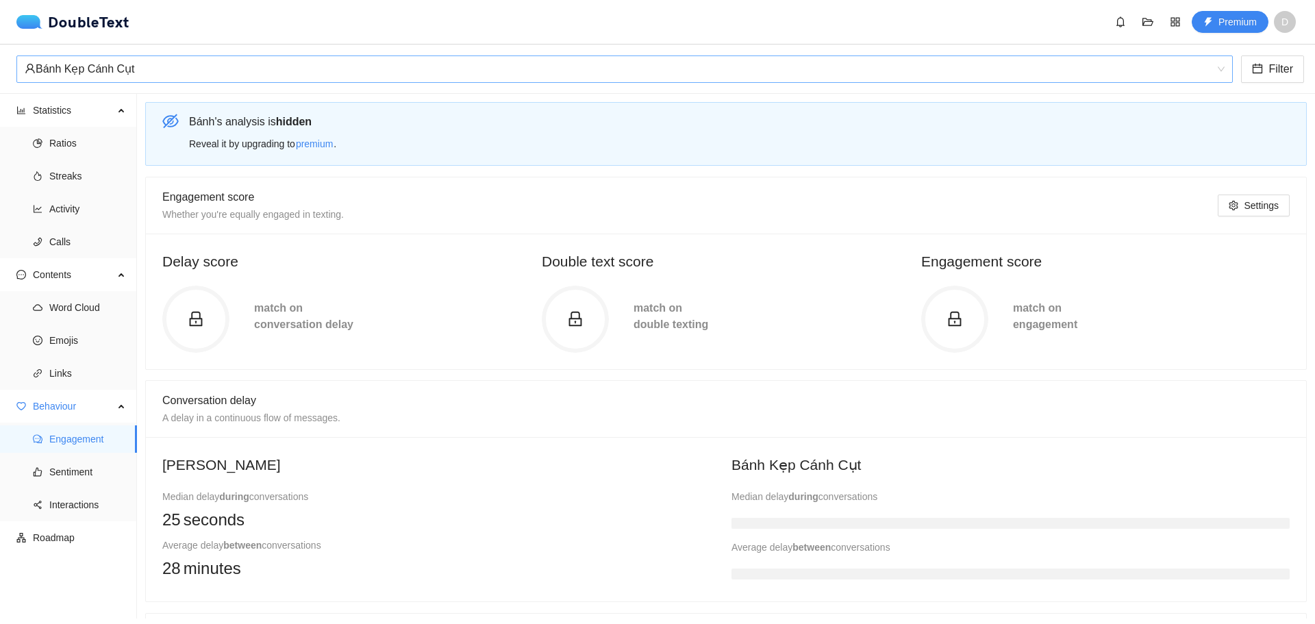
click at [318, 66] on div "Bánh Kẹp Cánh Cụt" at bounding box center [618, 69] width 1187 height 26
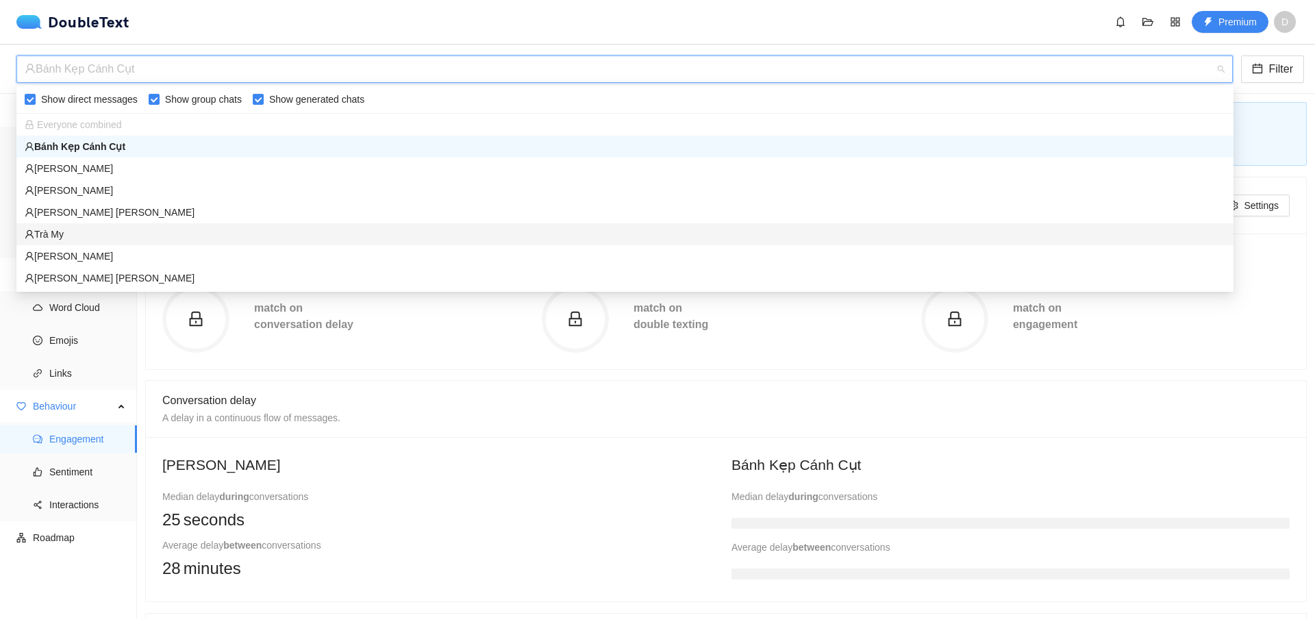
click at [231, 242] on div "Trà My" at bounding box center [624, 234] width 1217 height 22
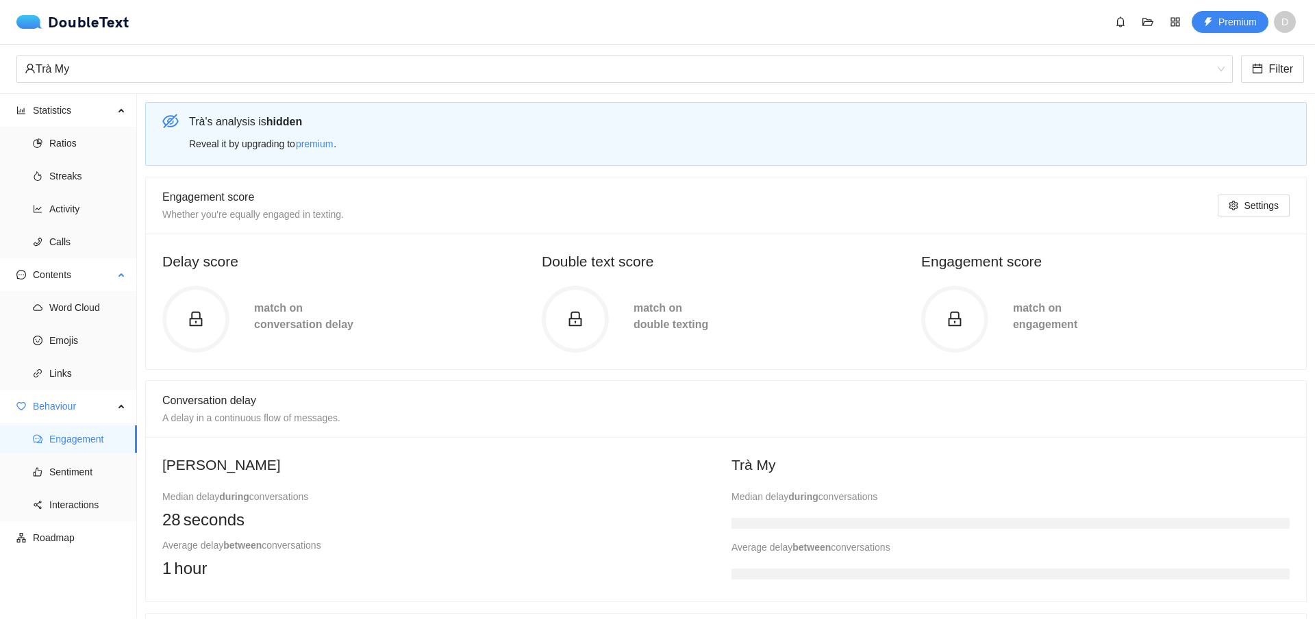
click at [79, 322] on ul "Word Cloud Emojis Links" at bounding box center [68, 340] width 136 height 99
click at [77, 365] on span "Links" at bounding box center [87, 372] width 77 height 27
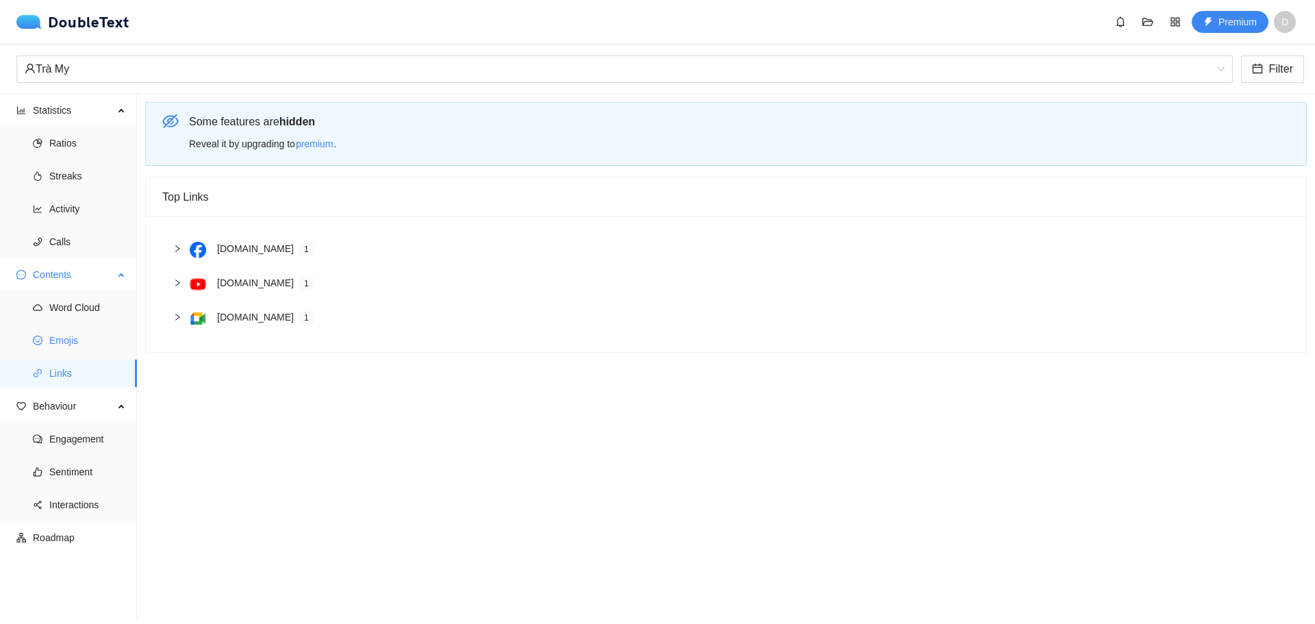
click at [81, 344] on span "Emojis" at bounding box center [87, 340] width 77 height 27
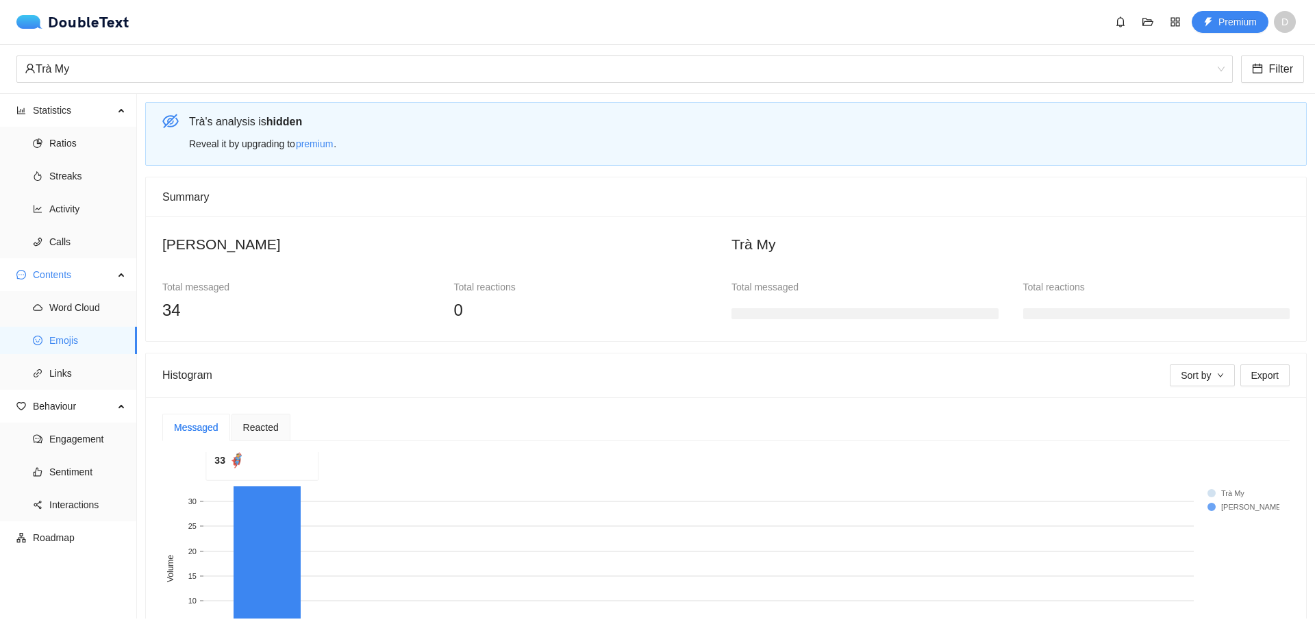
scroll to position [137, 0]
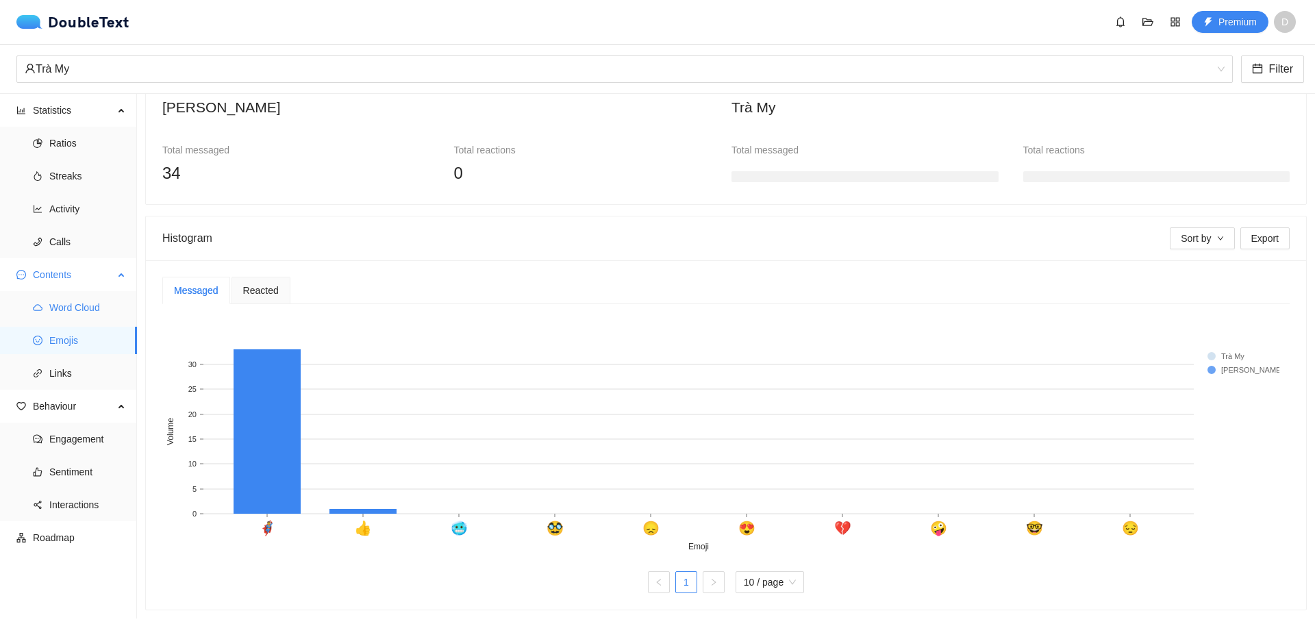
click at [103, 298] on span "Word Cloud" at bounding box center [87, 307] width 77 height 27
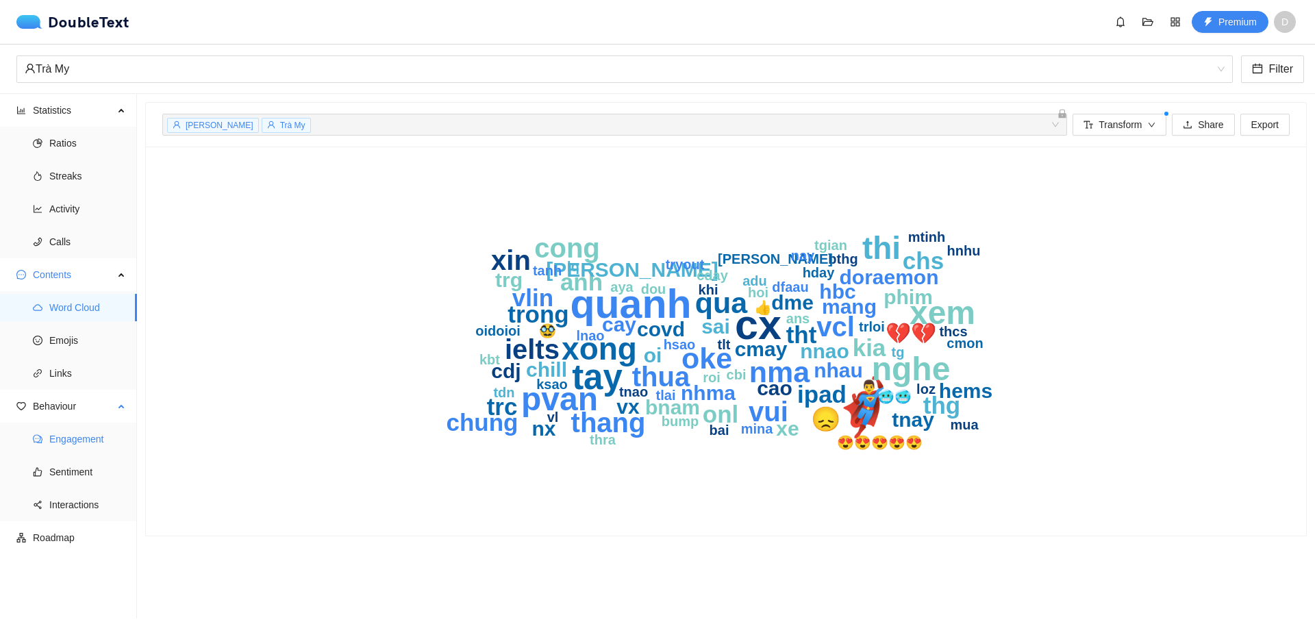
click at [82, 439] on span "Engagement" at bounding box center [87, 438] width 77 height 27
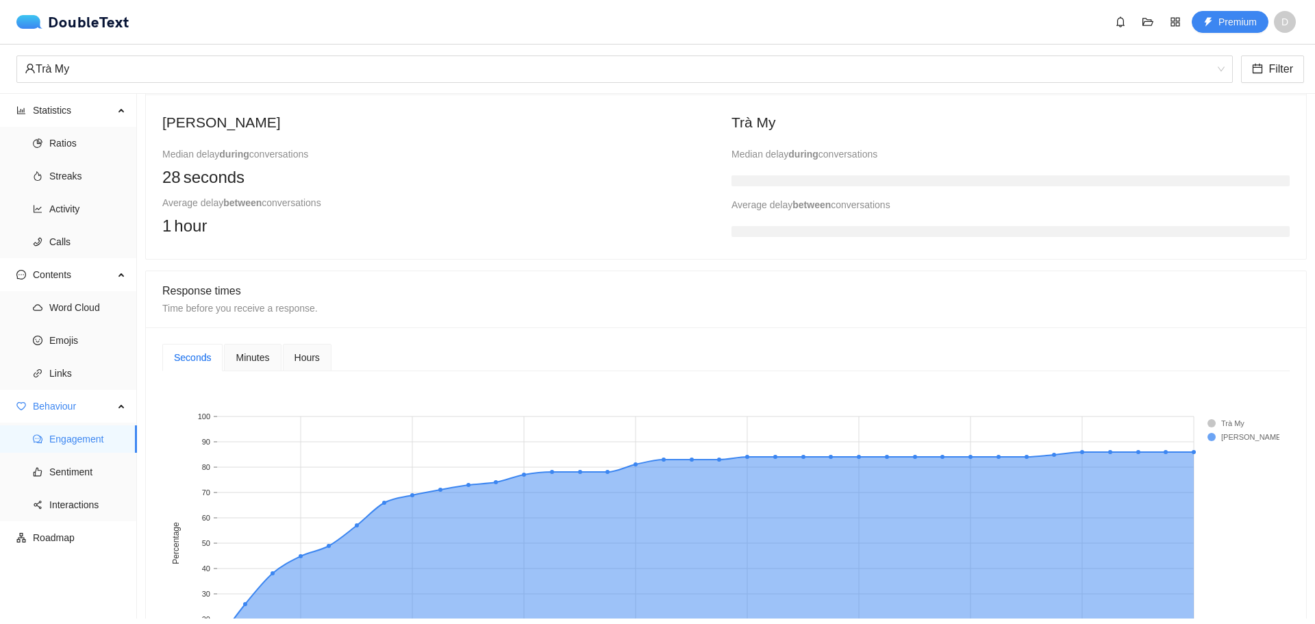
scroll to position [411, 0]
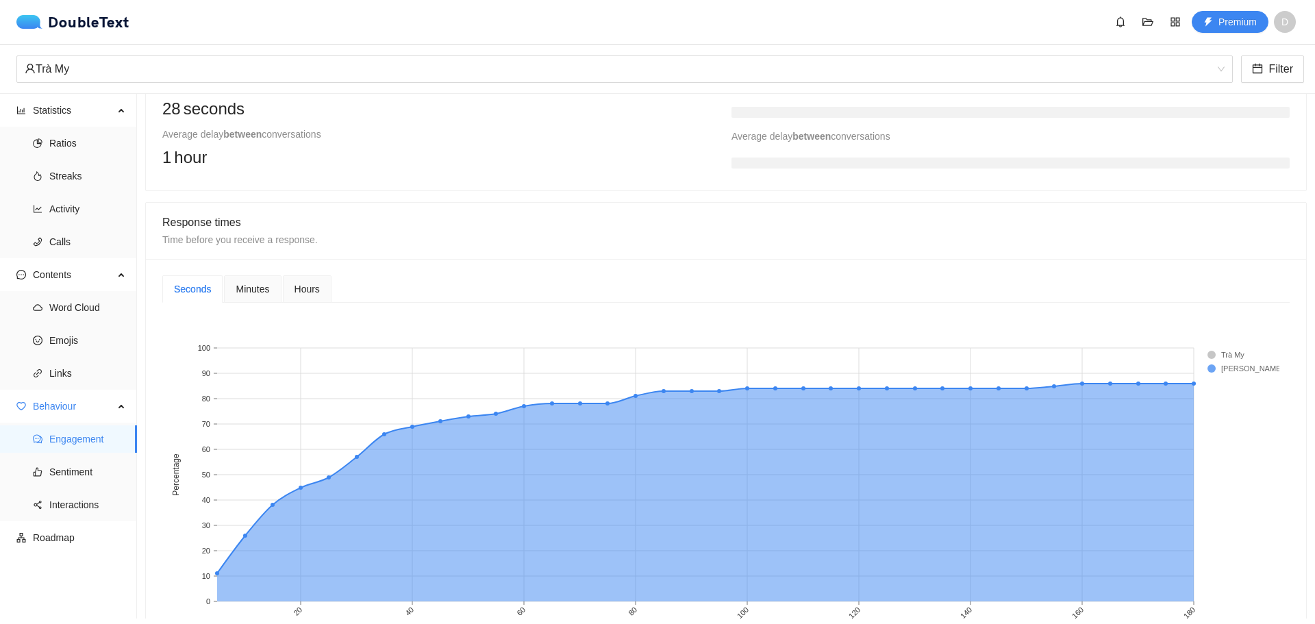
click at [295, 289] on span "Hours" at bounding box center [306, 289] width 25 height 10
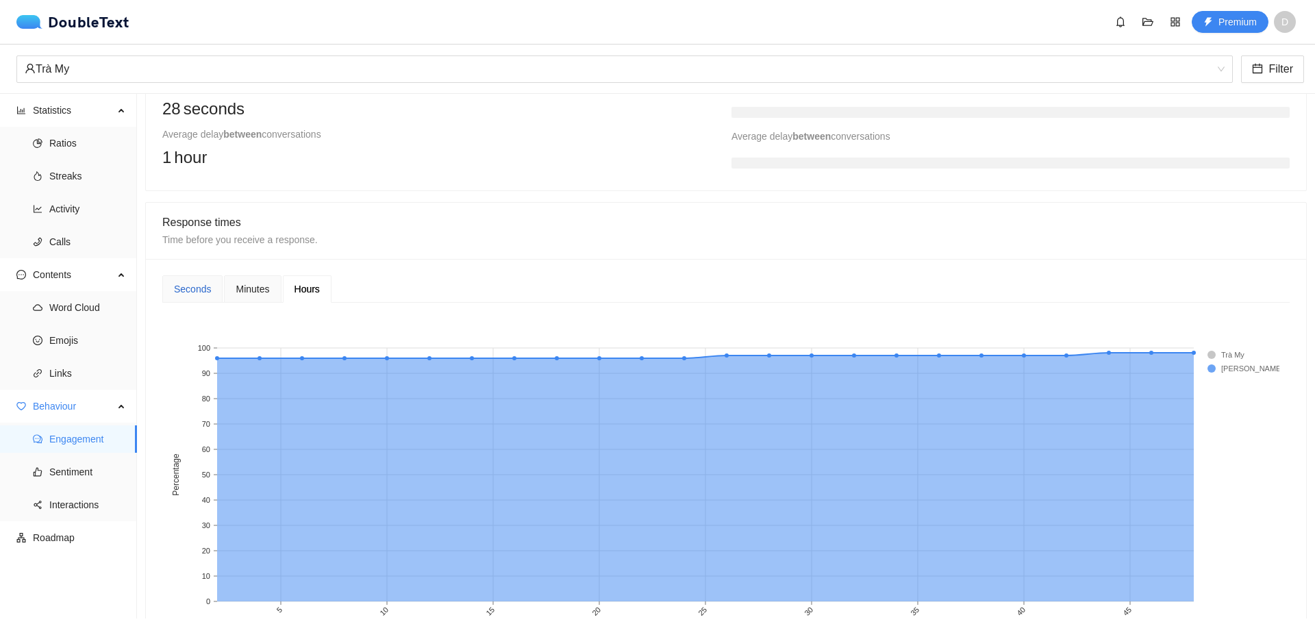
click at [179, 290] on div "Seconds" at bounding box center [192, 288] width 37 height 15
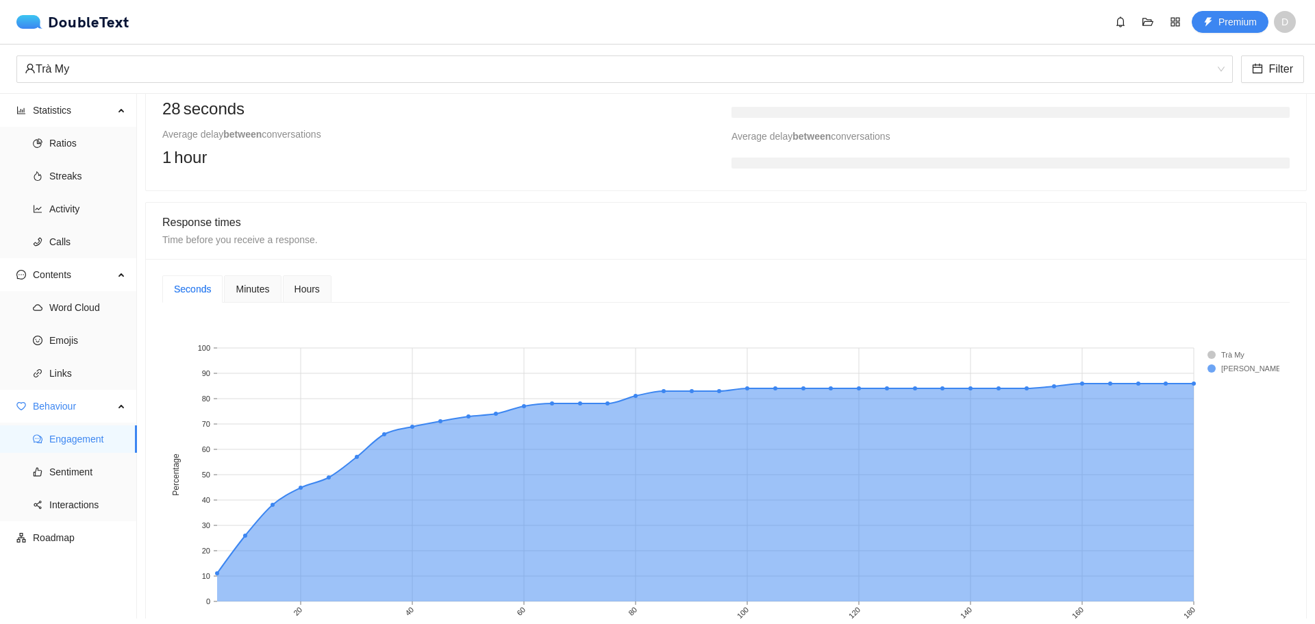
scroll to position [479, 0]
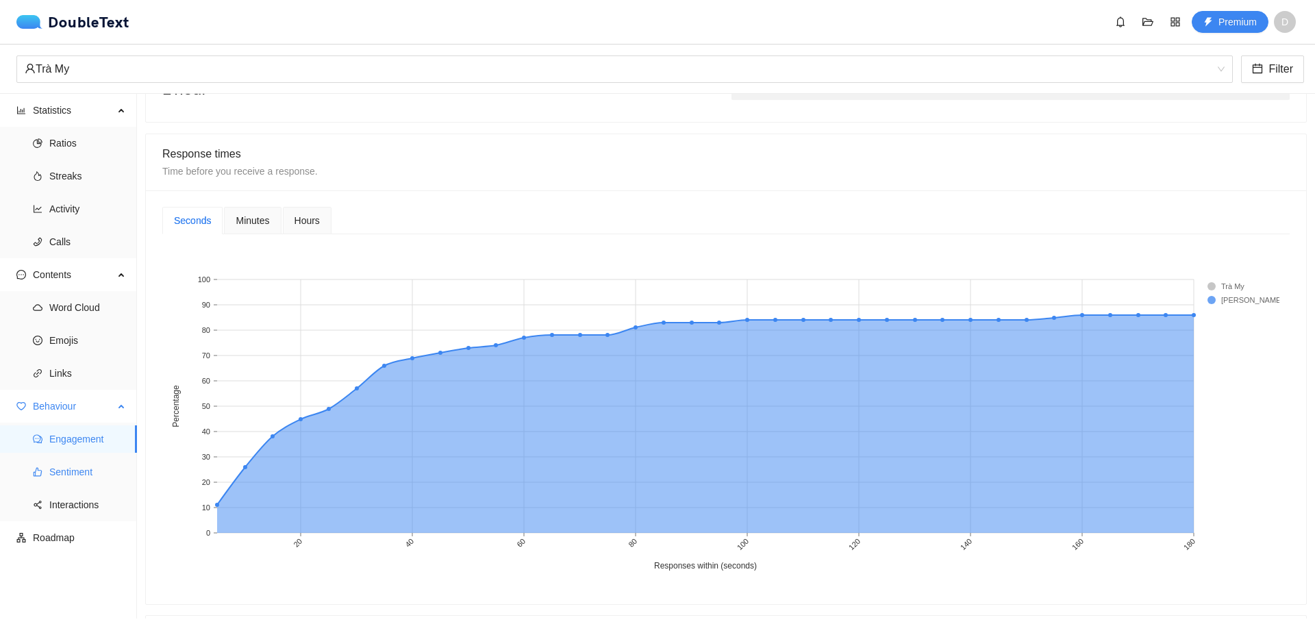
click at [70, 479] on span "Sentiment" at bounding box center [87, 471] width 77 height 27
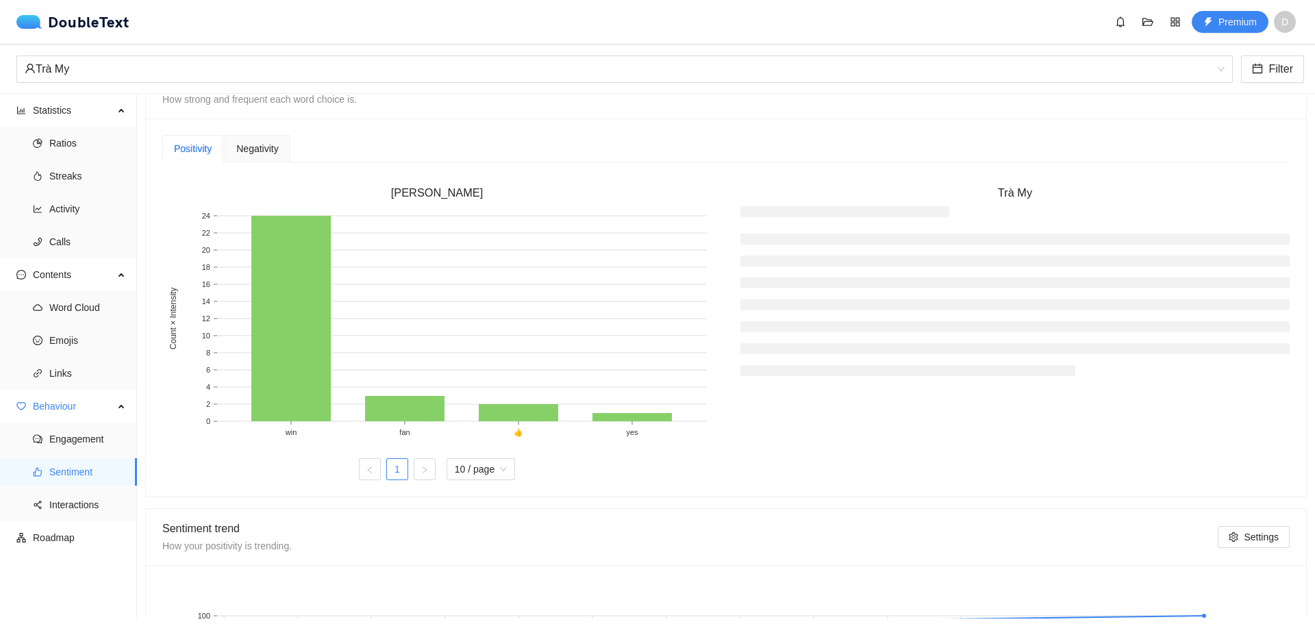
scroll to position [274, 0]
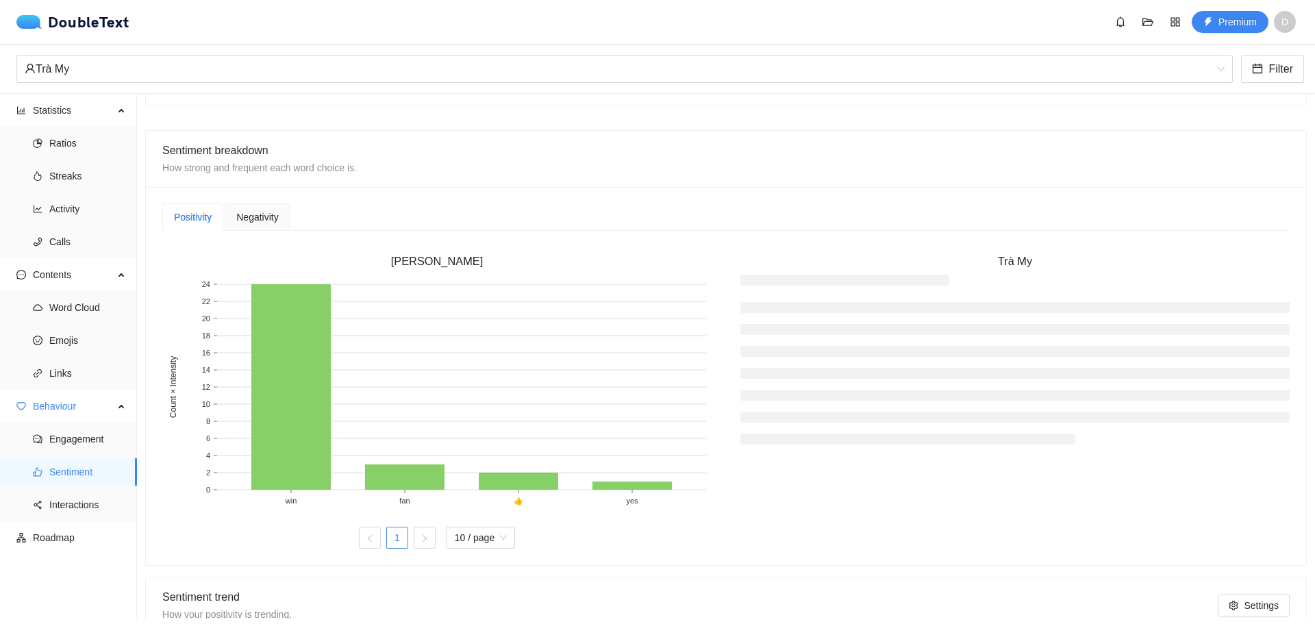
click at [263, 208] on div "Negativity" at bounding box center [257, 216] width 65 height 27
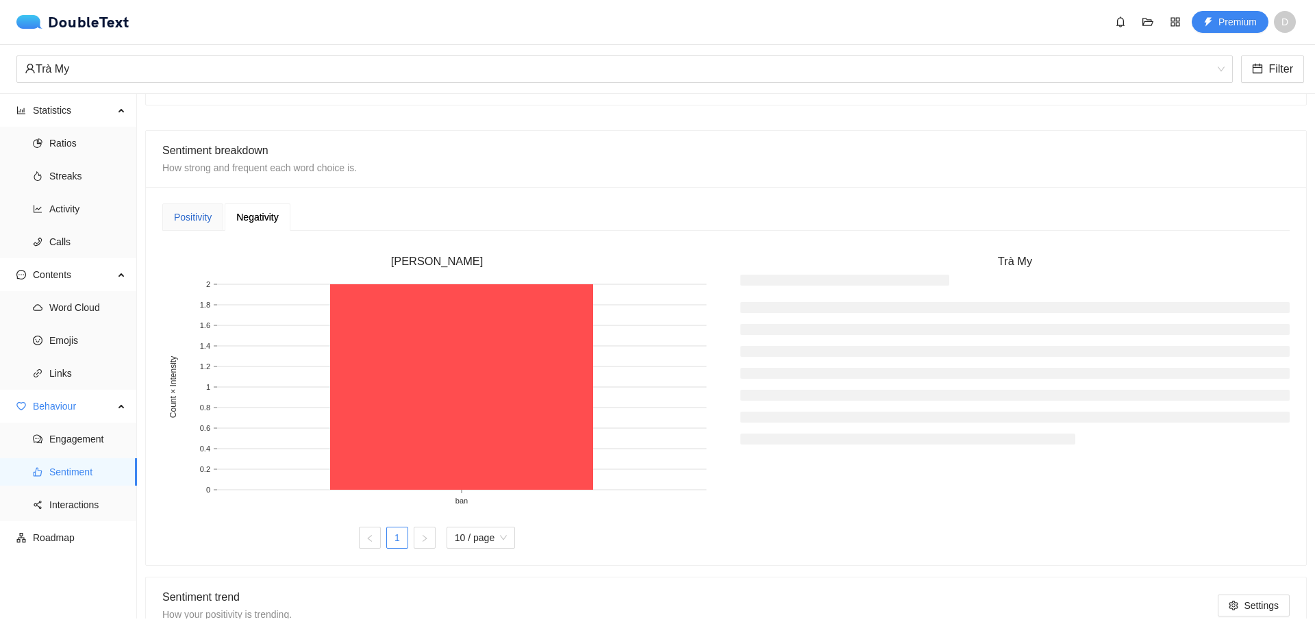
click at [185, 224] on div "Positivity" at bounding box center [193, 217] width 38 height 15
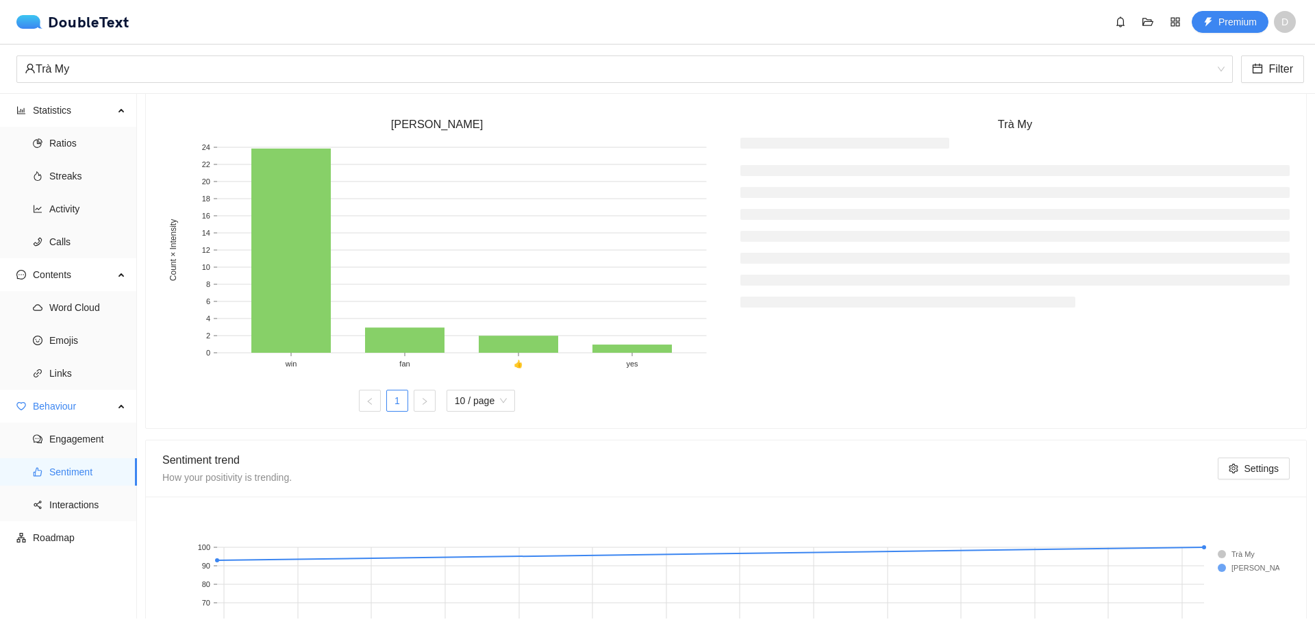
scroll to position [615, 0]
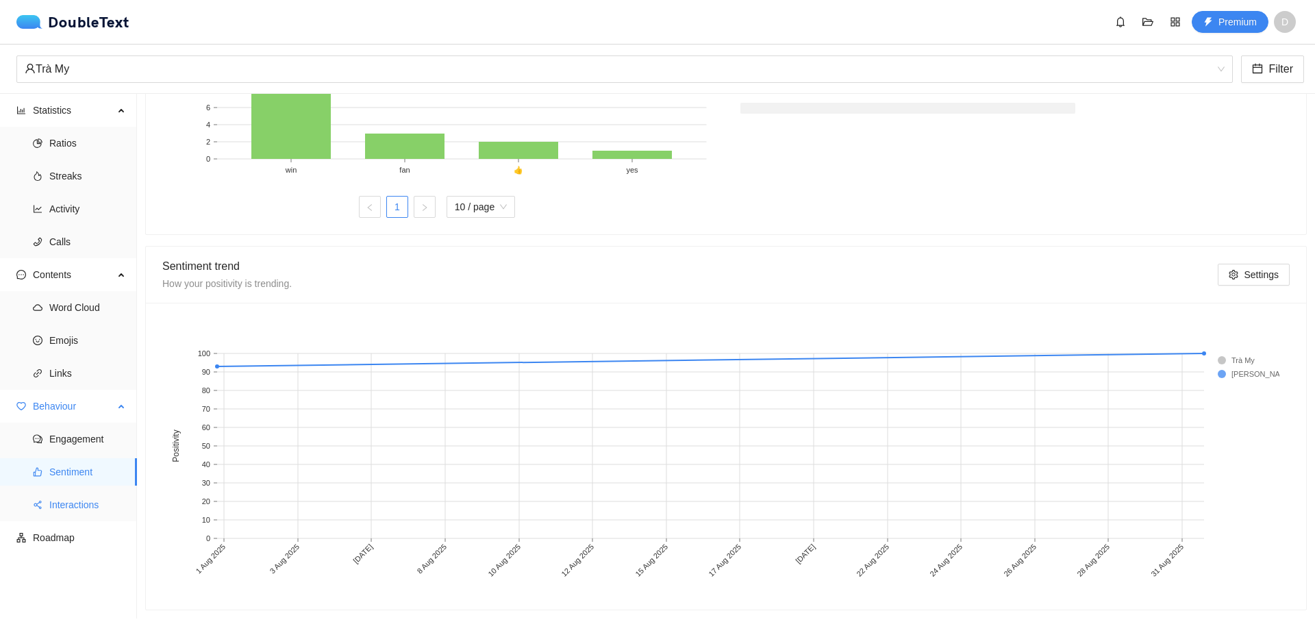
click at [31, 511] on li "Interactions" at bounding box center [68, 504] width 137 height 27
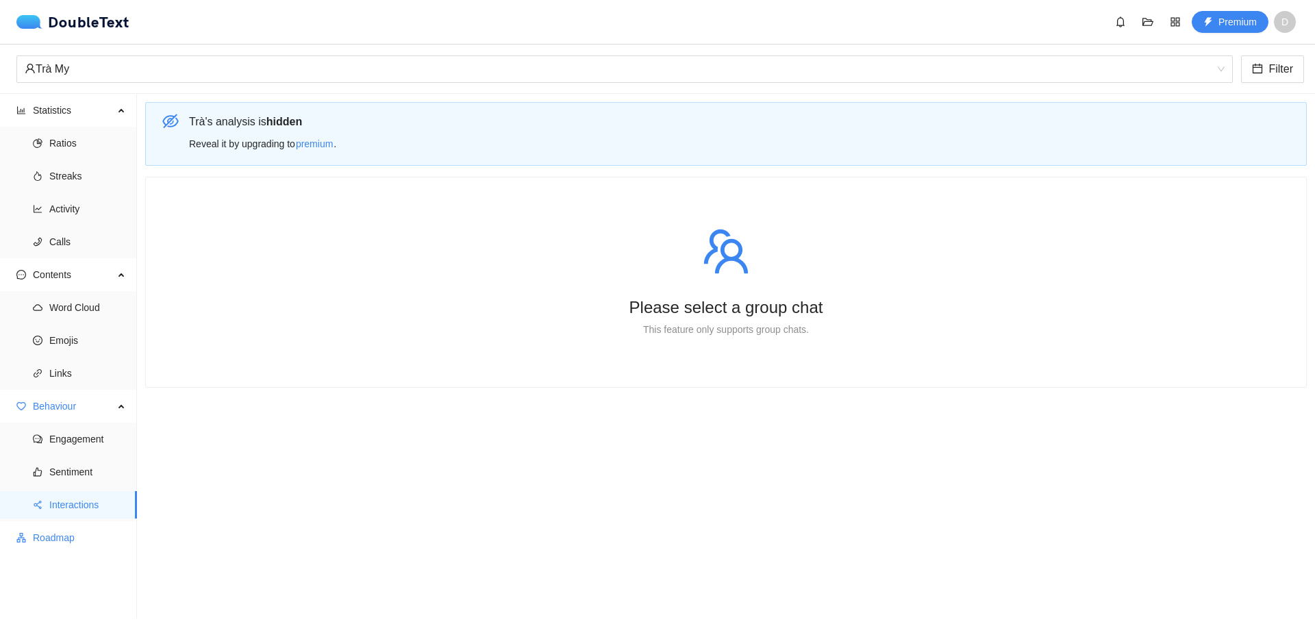
click at [49, 533] on span "Roadmap" at bounding box center [79, 537] width 93 height 27
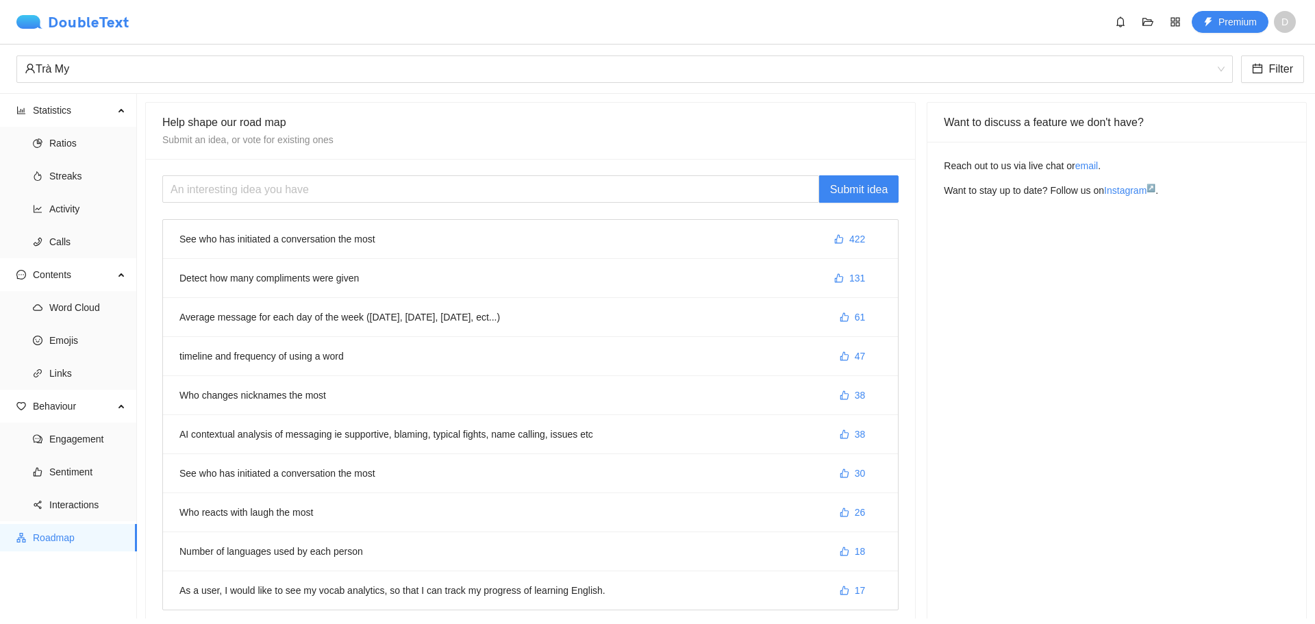
click at [57, 23] on div "DoubleText" at bounding box center [72, 22] width 113 height 14
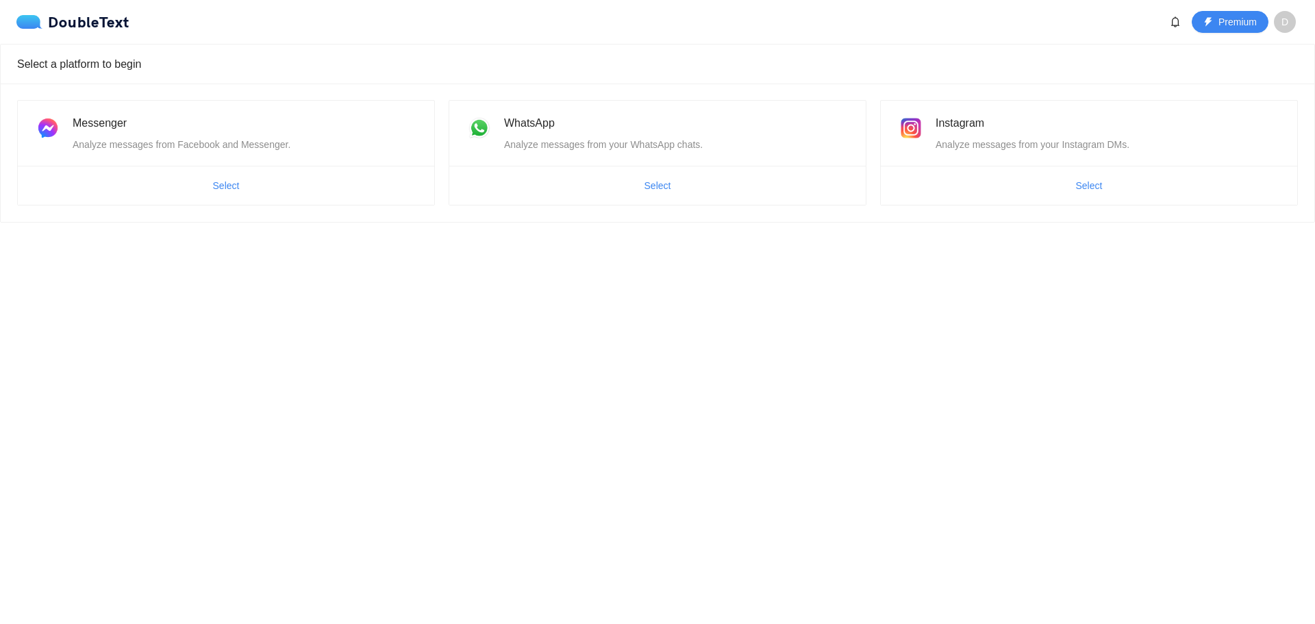
click at [184, 177] on span "Select" at bounding box center [226, 186] width 416 height 22
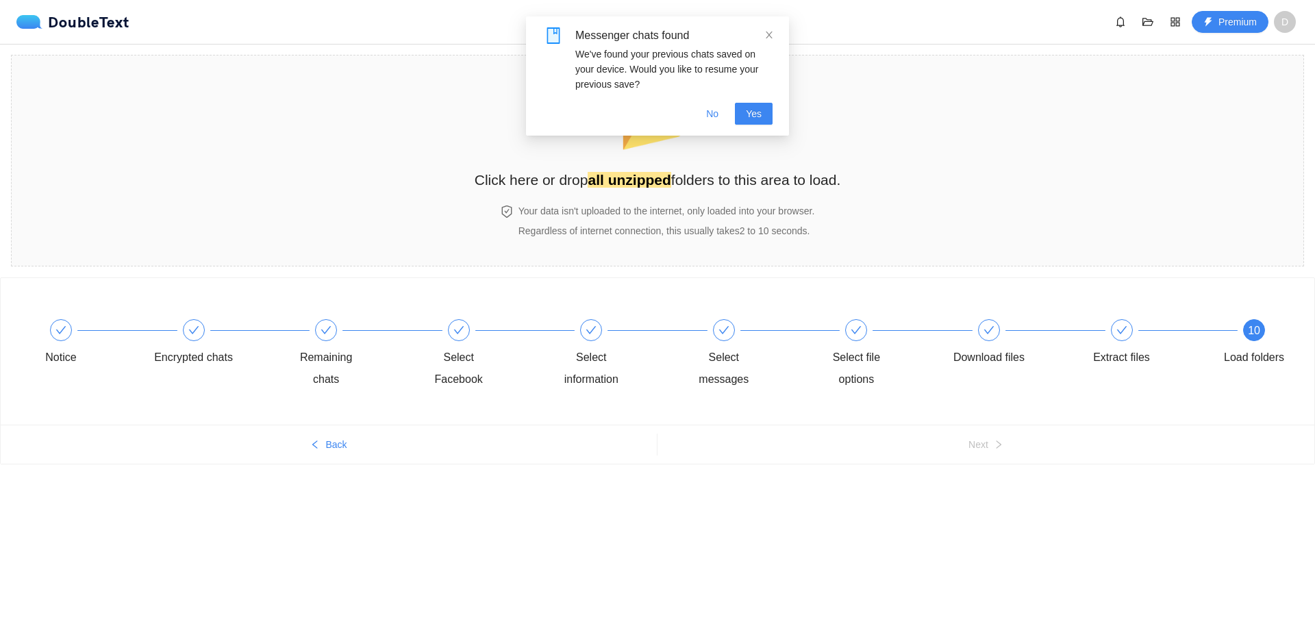
click at [722, 338] on div "Select messages" at bounding box center [750, 354] width 133 height 71
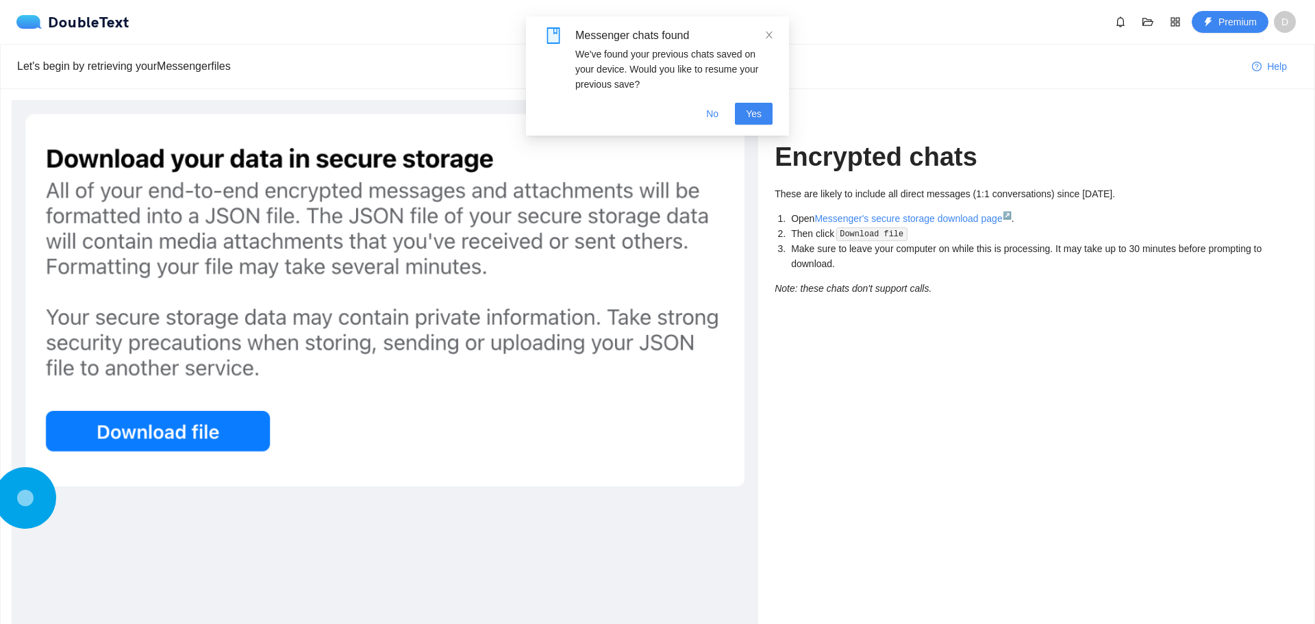
click at [768, 27] on div "Messenger chats found We've found your previous chats saved on your device. Wou…" at bounding box center [657, 75] width 263 height 119
click at [814, 213] on link "Messenger's secure storage download page ↗" at bounding box center [912, 218] width 197 height 11
click at [818, 213] on link "Messenger's secure storage download page ↗" at bounding box center [912, 218] width 197 height 11
click at [814, 213] on link "Messenger's secure storage download page ↗" at bounding box center [912, 218] width 197 height 11
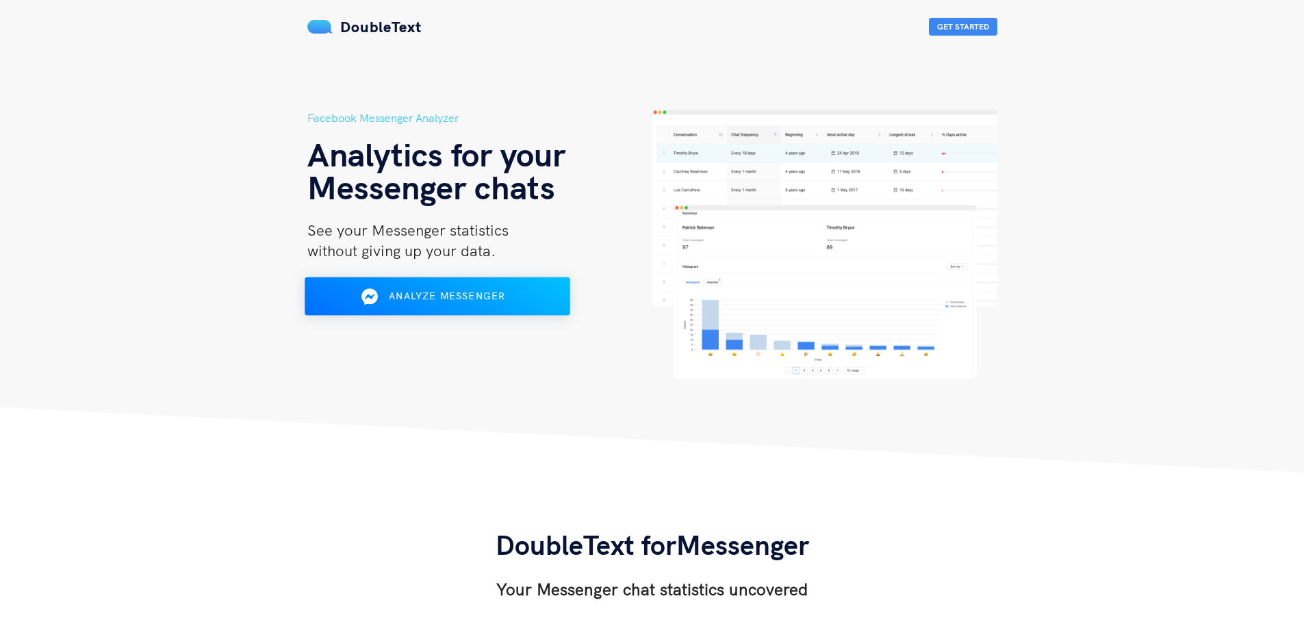
click at [412, 298] on span "Analyze Messenger" at bounding box center [447, 296] width 116 height 12
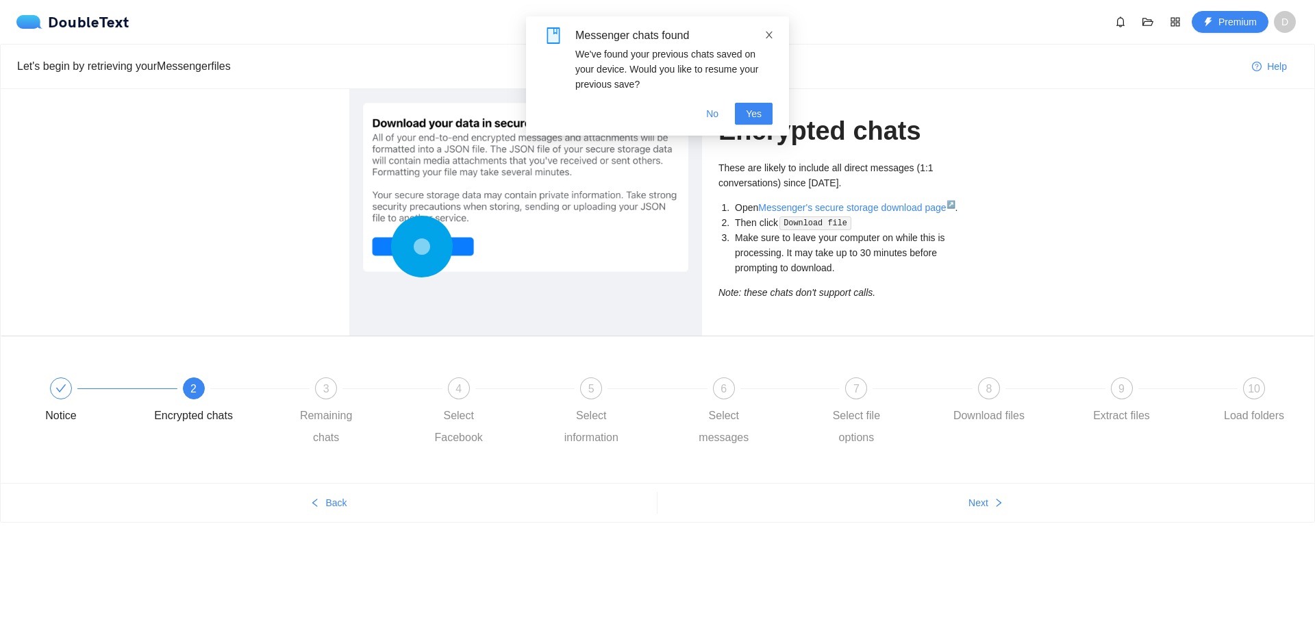
click at [772, 30] on icon "close" at bounding box center [769, 35] width 10 height 10
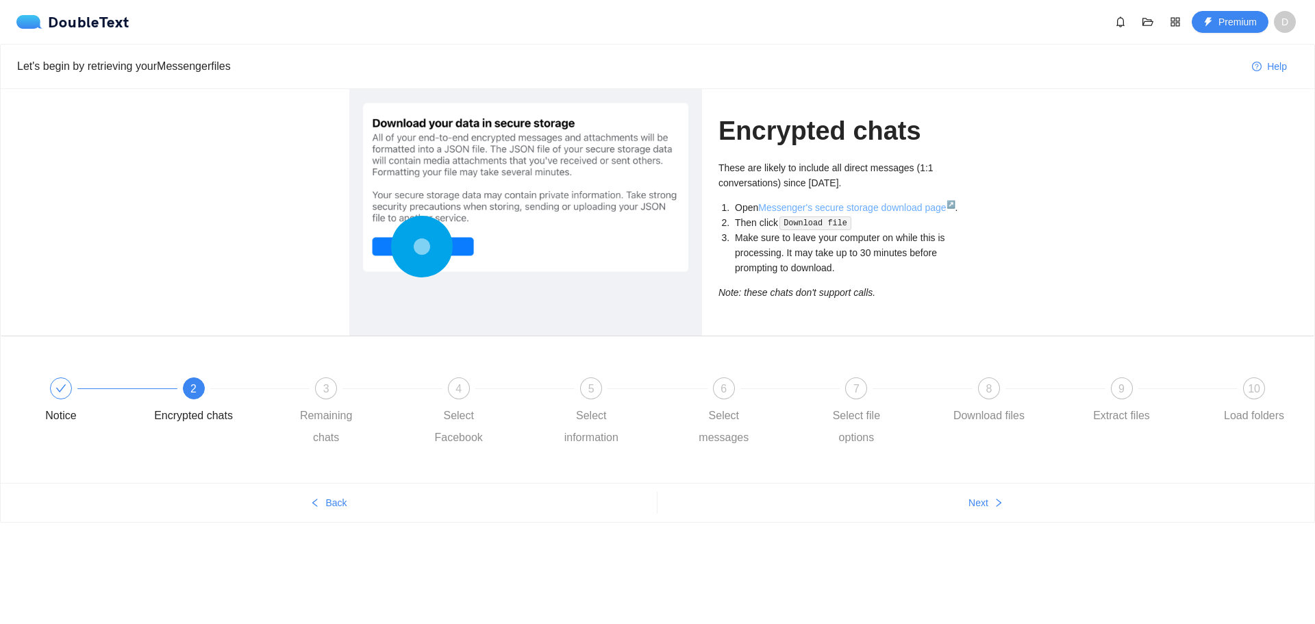
click at [787, 207] on link "Messenger's secure storage download page ↗" at bounding box center [856, 207] width 197 height 11
click at [1300, 22] on div "D" at bounding box center [1289, 22] width 30 height 22
click at [1293, 23] on span "D" at bounding box center [1285, 22] width 22 height 22
click at [1243, 98] on span "Log out" at bounding box center [1263, 94] width 66 height 15
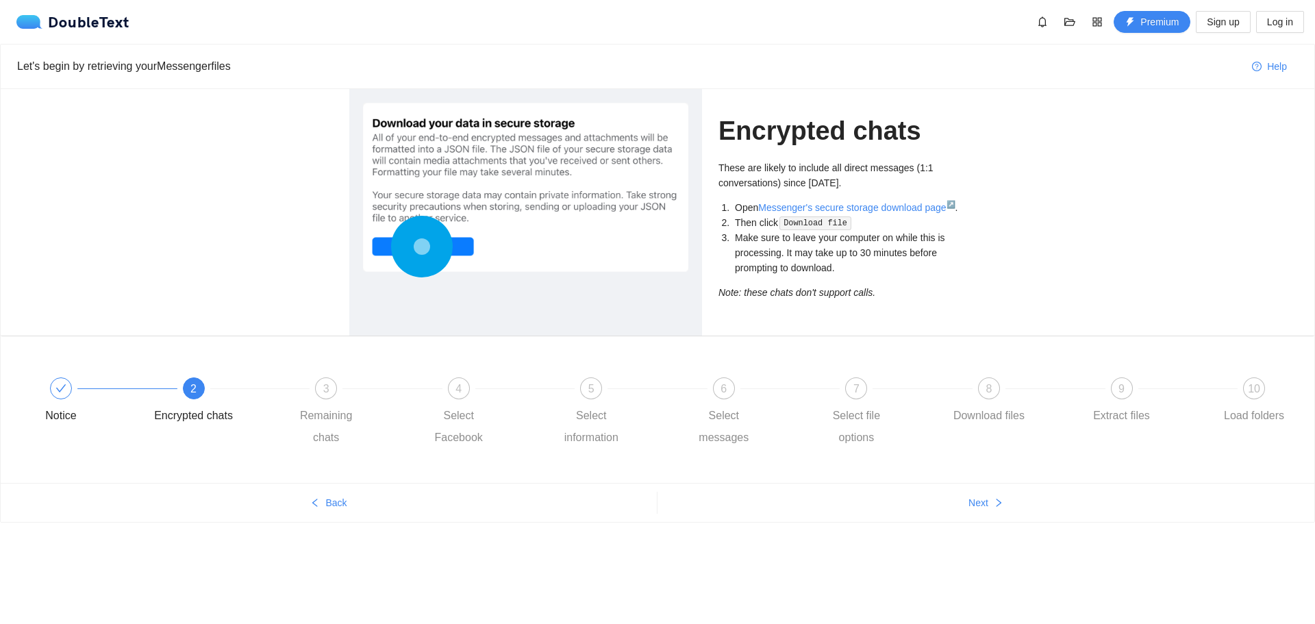
click at [873, 214] on li "Open Messenger's secure storage download page ↗ ." at bounding box center [848, 207] width 233 height 15
click at [872, 204] on link "Messenger's secure storage download page ↗" at bounding box center [856, 207] width 197 height 11
click at [805, 202] on link "Messenger's secure storage download page ↗" at bounding box center [856, 207] width 197 height 11
click at [829, 205] on link "Messenger's secure storage download page ↗" at bounding box center [856, 207] width 197 height 11
click at [898, 210] on link "Messenger's secure storage download page ↗" at bounding box center [856, 207] width 197 height 11
